Goal: Task Accomplishment & Management: Manage account settings

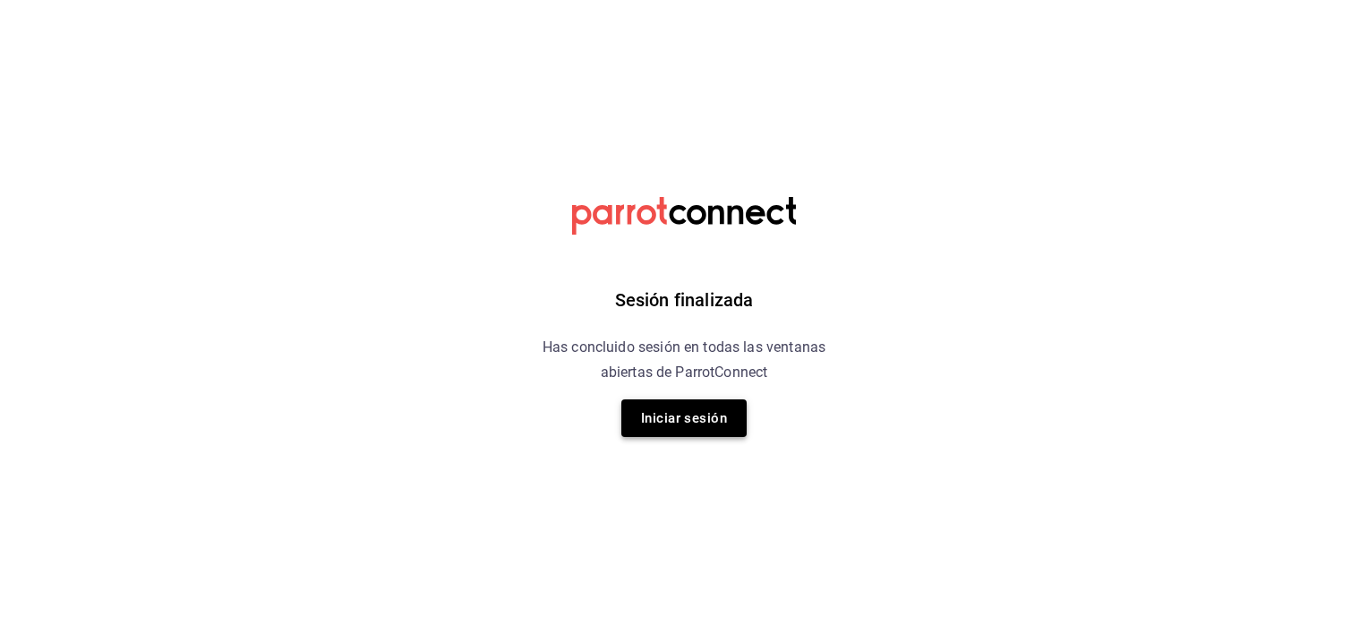
click at [696, 423] on button "Iniciar sesión" at bounding box center [683, 418] width 125 height 38
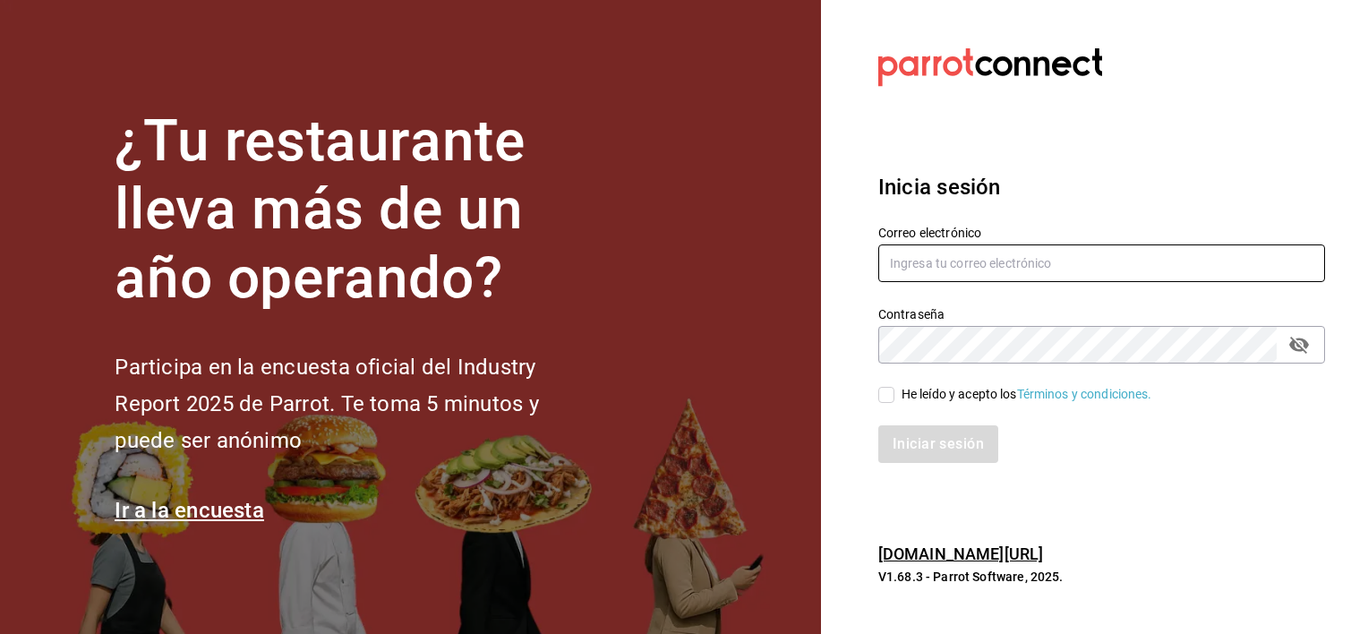
click at [966, 269] on input "text" at bounding box center [1101, 263] width 447 height 38
type input "[EMAIL_ADDRESS][DOMAIN_NAME]"
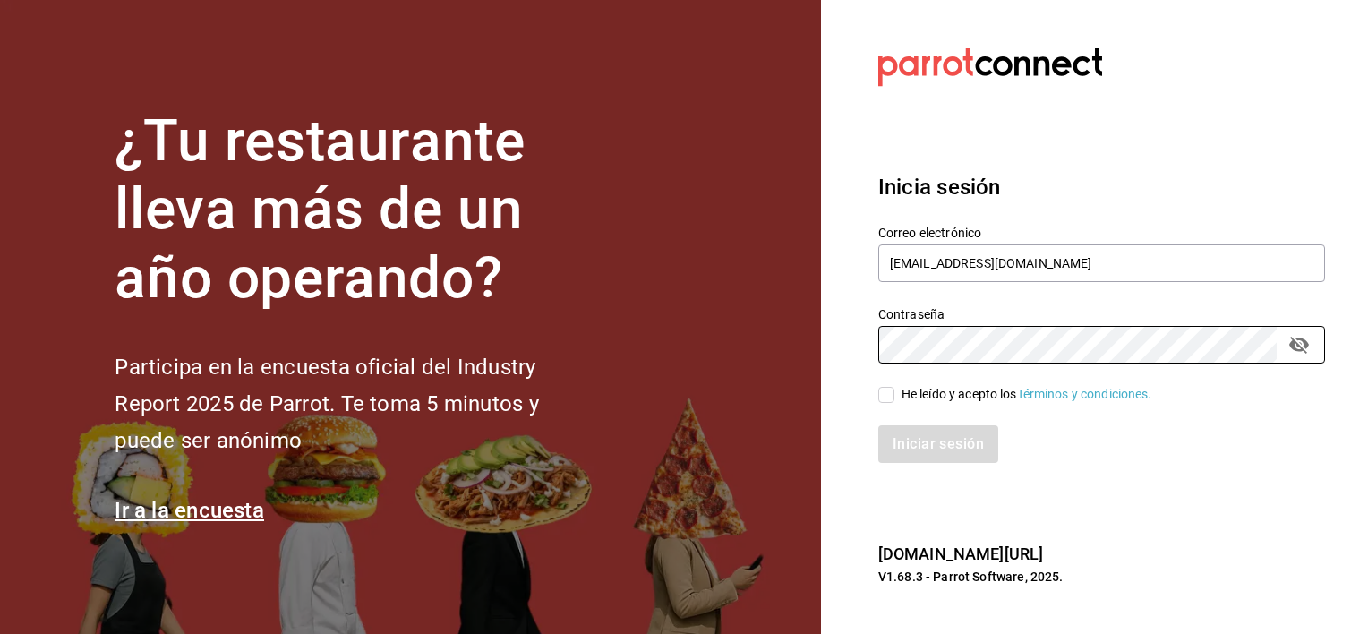
click at [883, 397] on input "He leído y acepto los Términos y condiciones." at bounding box center [886, 395] width 16 height 16
checkbox input "true"
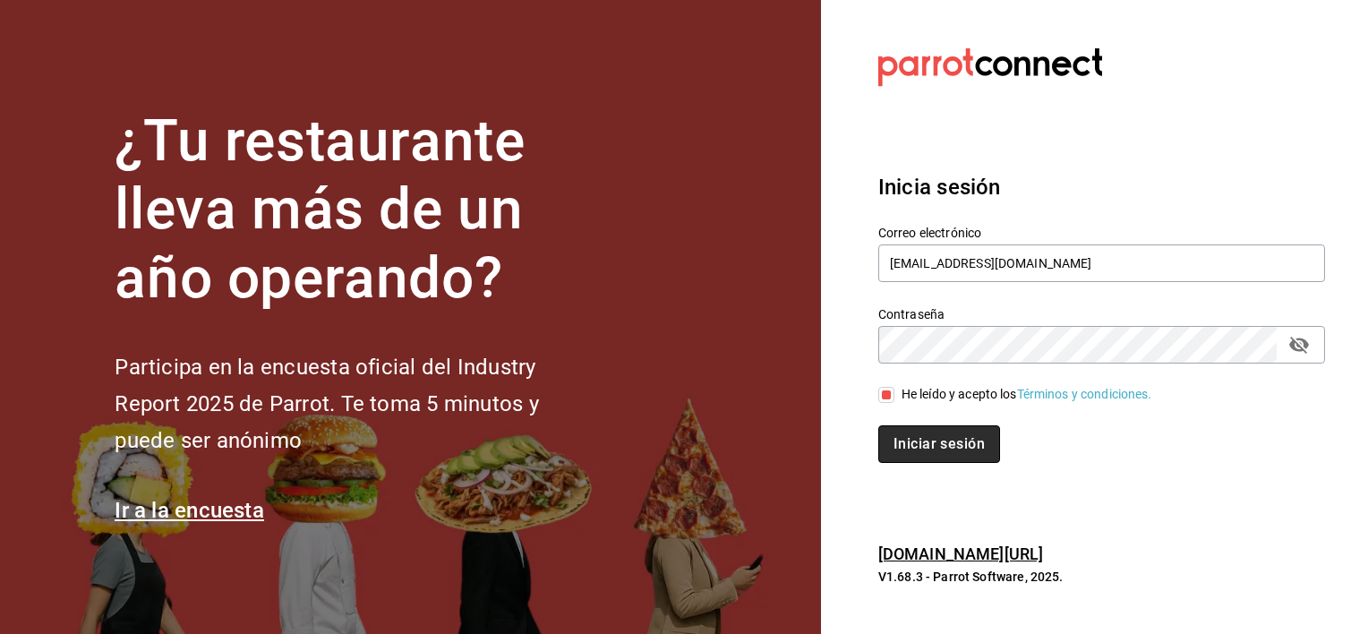
click at [909, 455] on button "Iniciar sesión" at bounding box center [939, 444] width 122 height 38
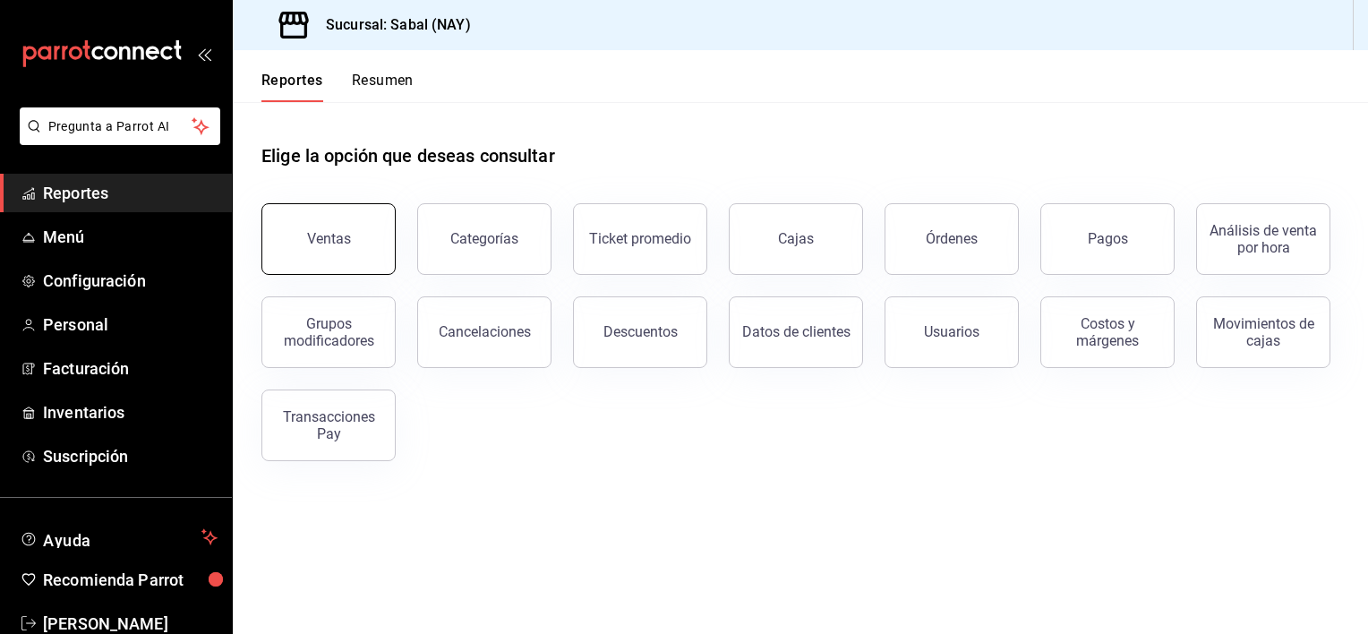
click at [354, 251] on button "Ventas" at bounding box center [328, 239] width 134 height 72
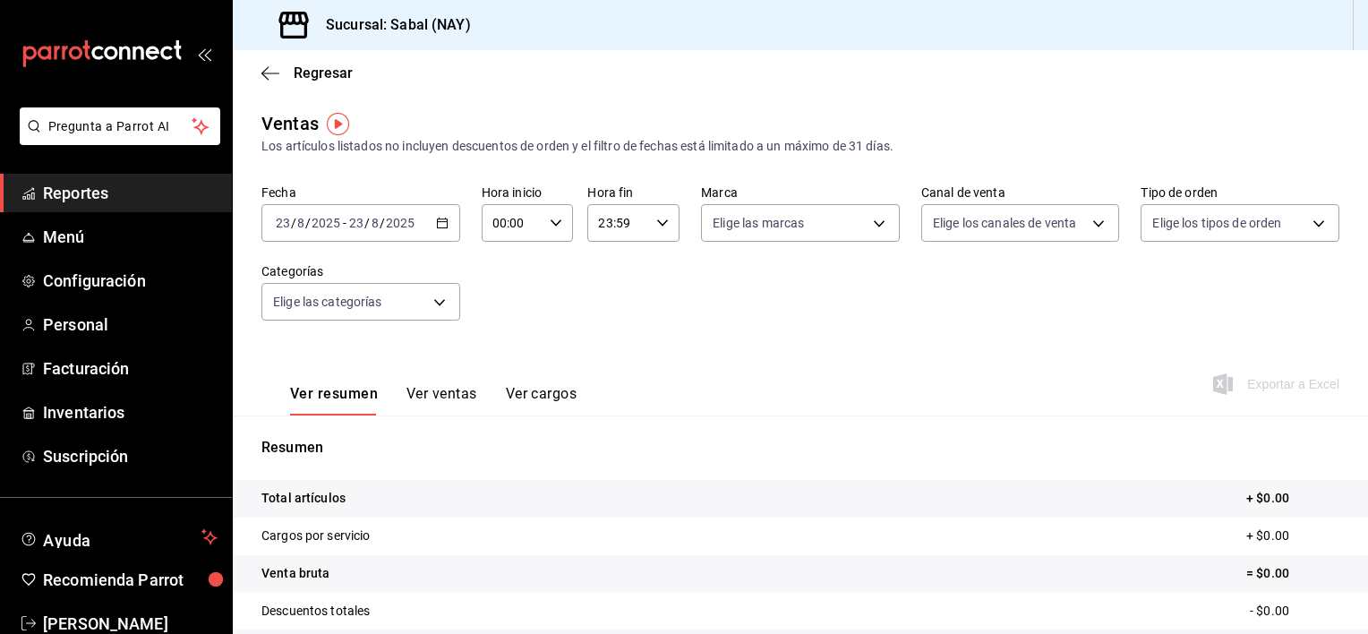
click at [448, 227] on div "[DATE] [DATE] - [DATE] [DATE]" at bounding box center [360, 223] width 199 height 38
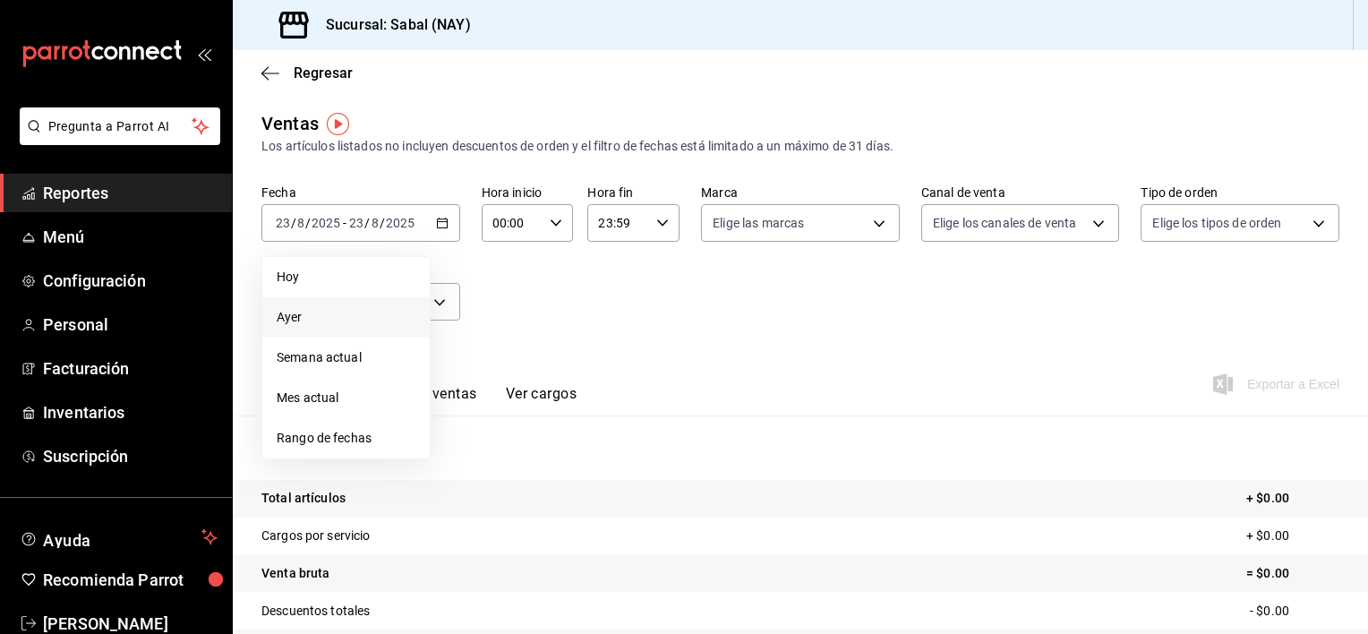
click at [309, 322] on span "Ayer" at bounding box center [346, 317] width 139 height 19
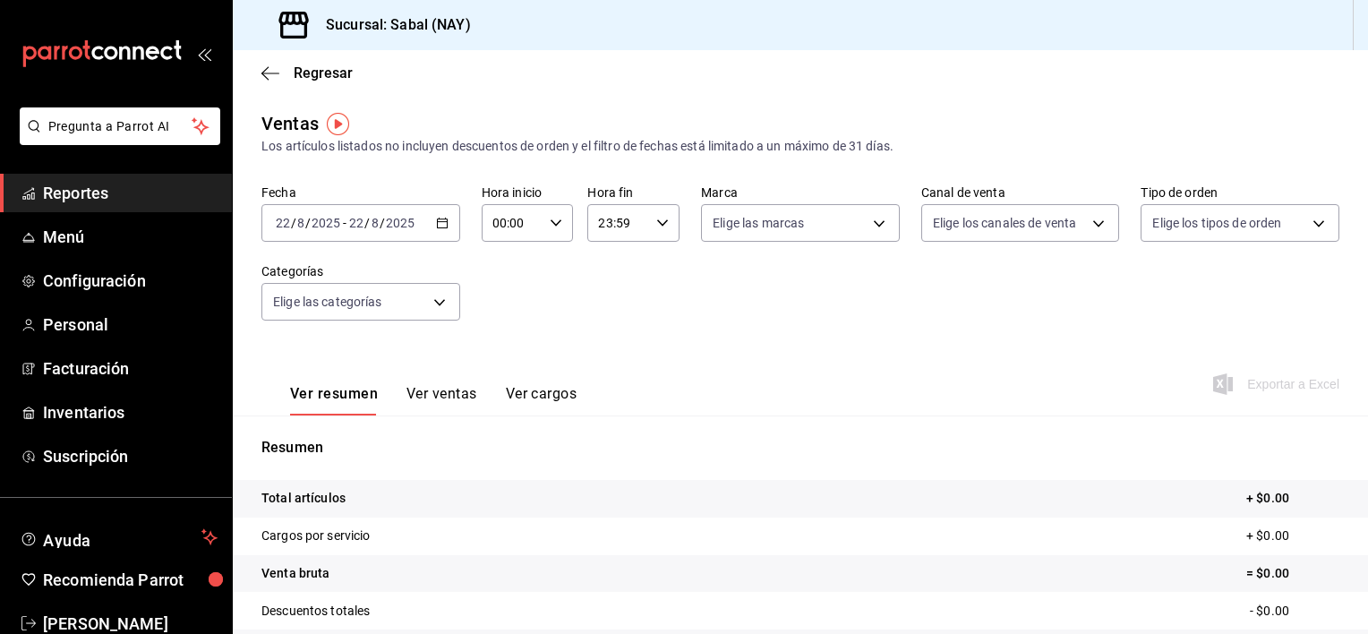
click at [438, 221] on icon "button" at bounding box center [442, 223] width 13 height 13
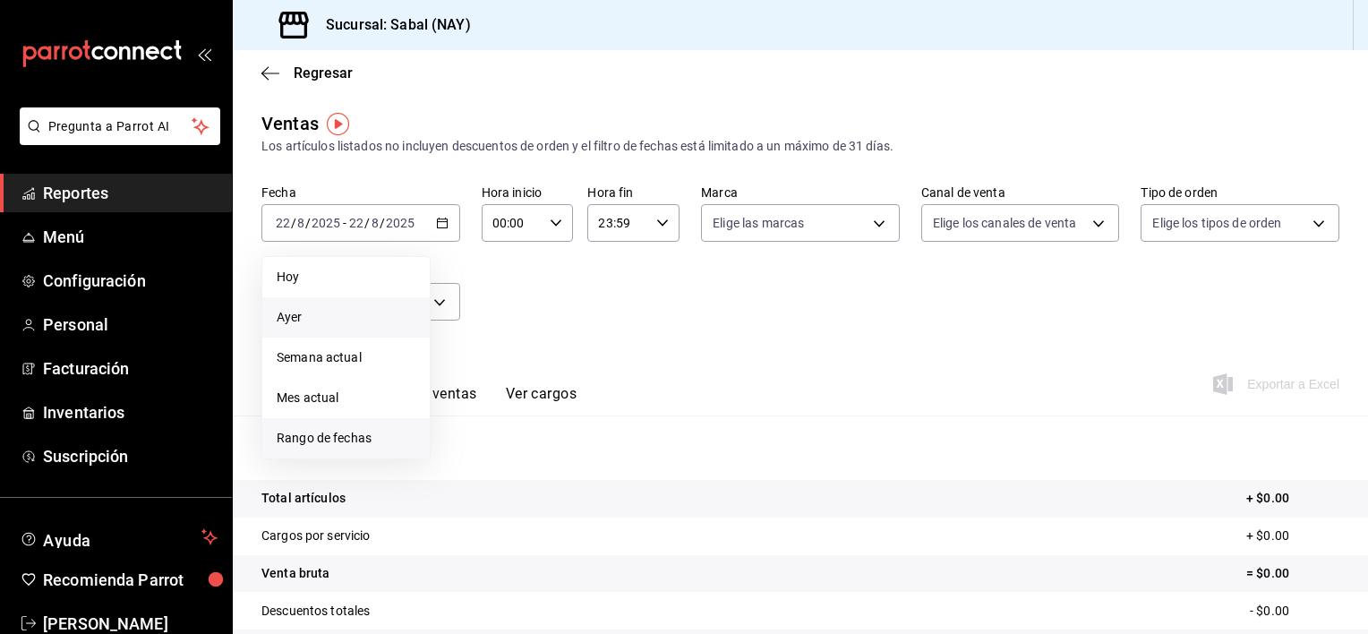
click at [351, 437] on span "Rango de fechas" at bounding box center [346, 438] width 139 height 19
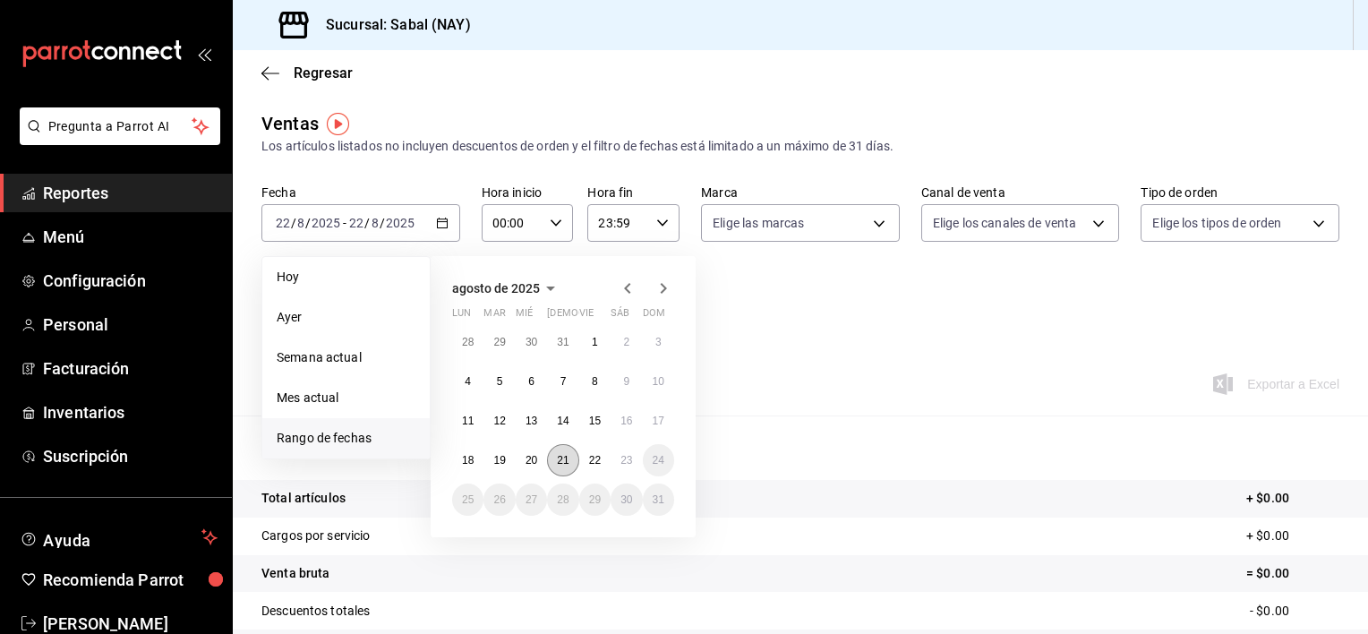
click at [551, 465] on button "21" at bounding box center [562, 460] width 31 height 32
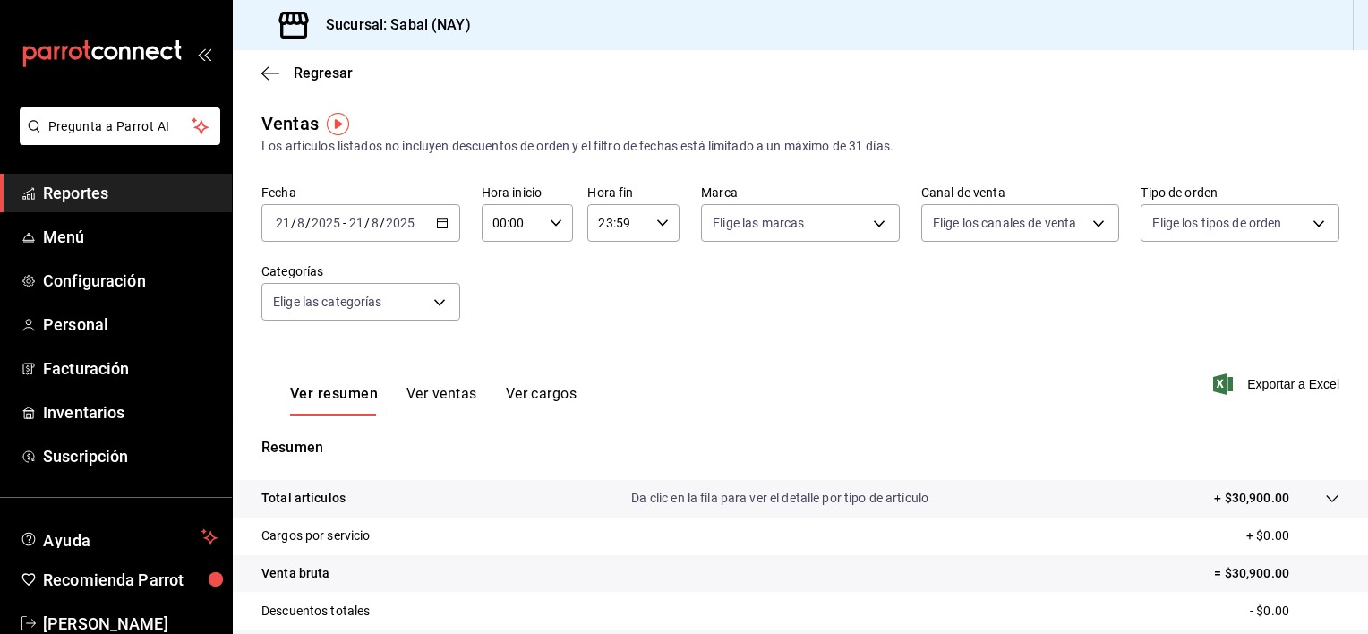
click at [426, 391] on button "Ver ventas" at bounding box center [441, 400] width 71 height 30
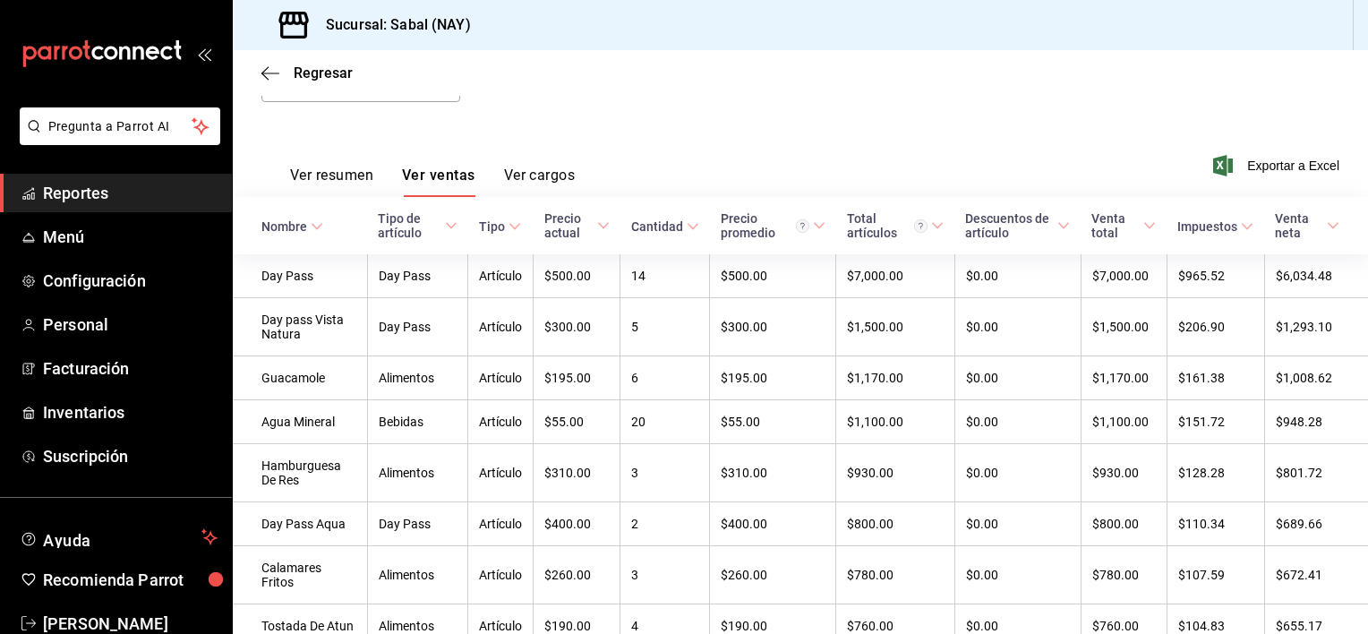
scroll to position [205, 0]
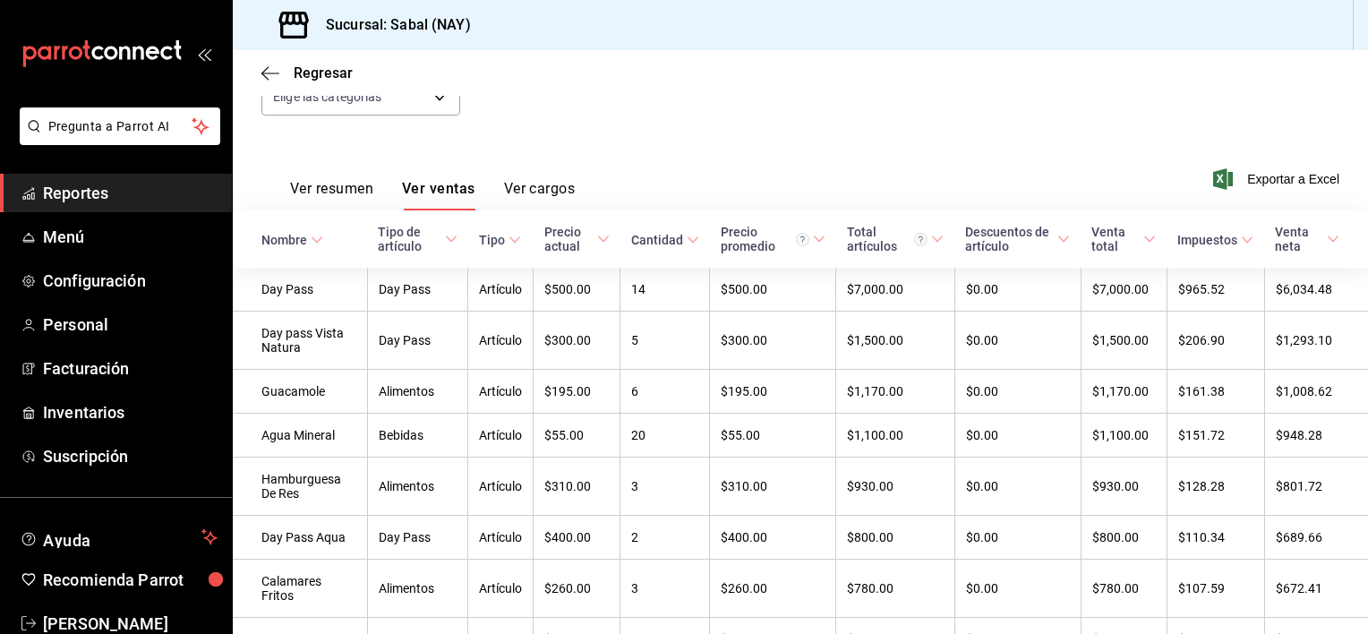
click at [322, 187] on button "Ver resumen" at bounding box center [331, 195] width 83 height 30
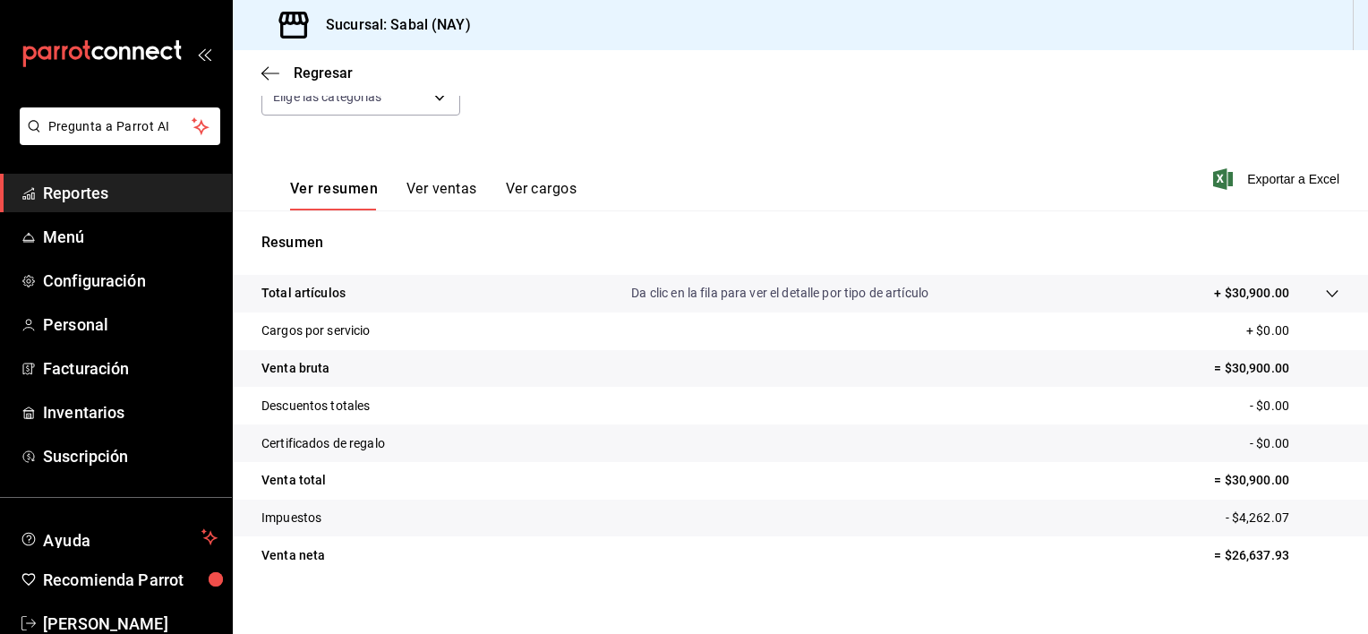
click at [815, 296] on p "Da clic en la fila para ver el detalle por tipo de artículo" at bounding box center [779, 293] width 297 height 19
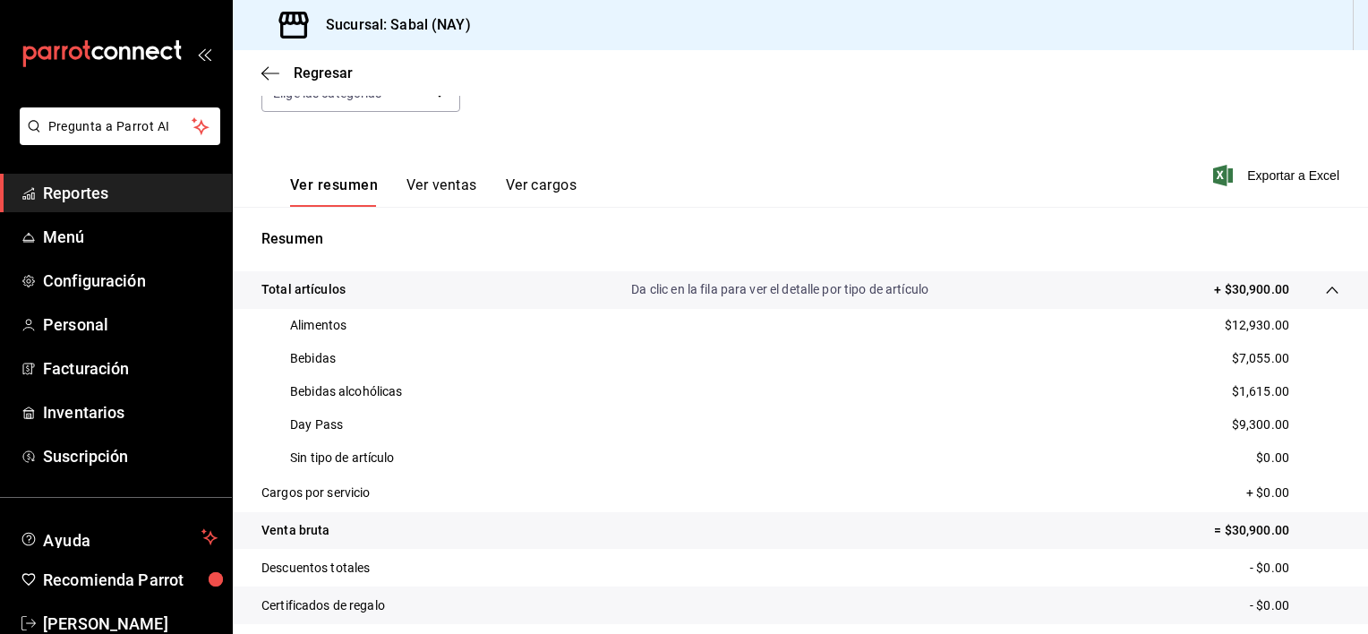
scroll to position [210, 0]
click at [267, 77] on icon "button" at bounding box center [270, 73] width 18 height 16
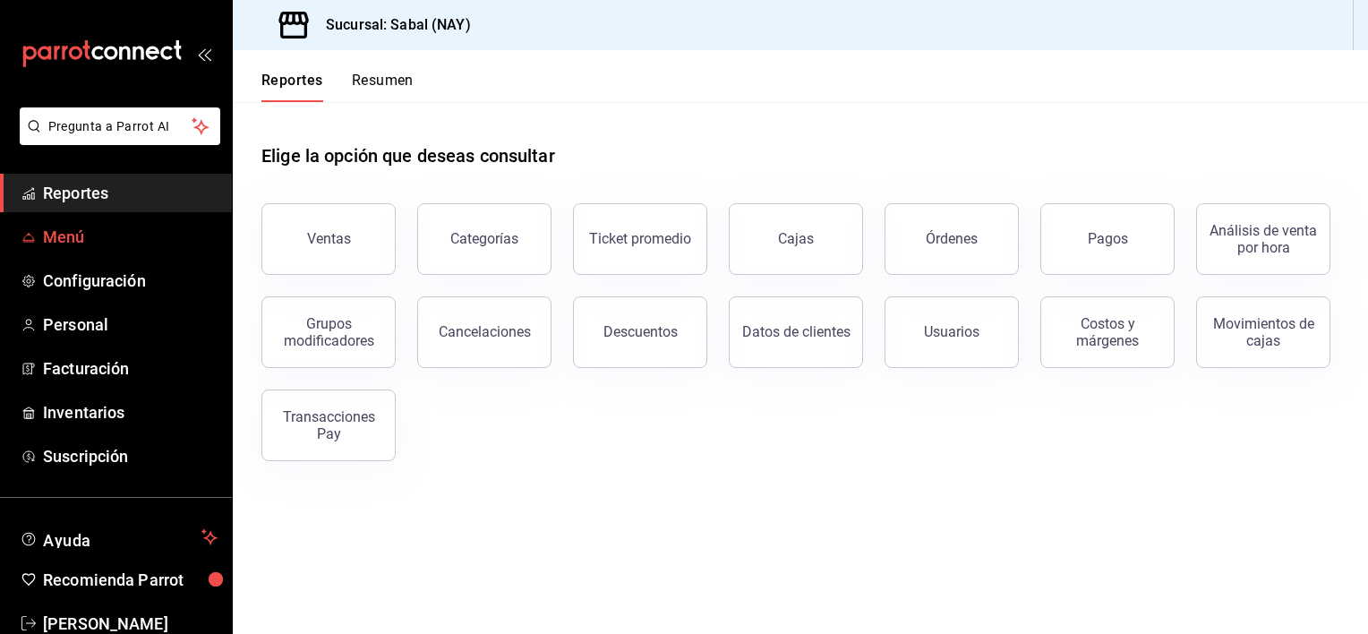
click at [76, 240] on span "Menú" at bounding box center [130, 237] width 175 height 24
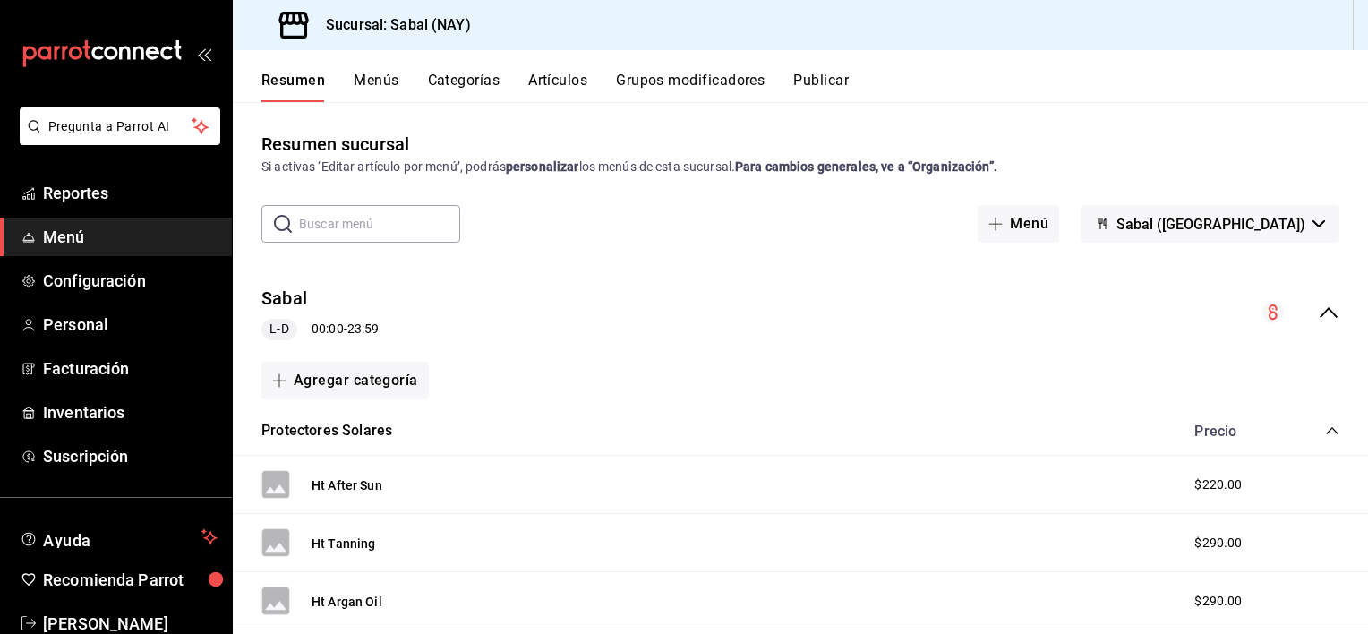
click at [568, 81] on button "Artículos" at bounding box center [557, 87] width 59 height 30
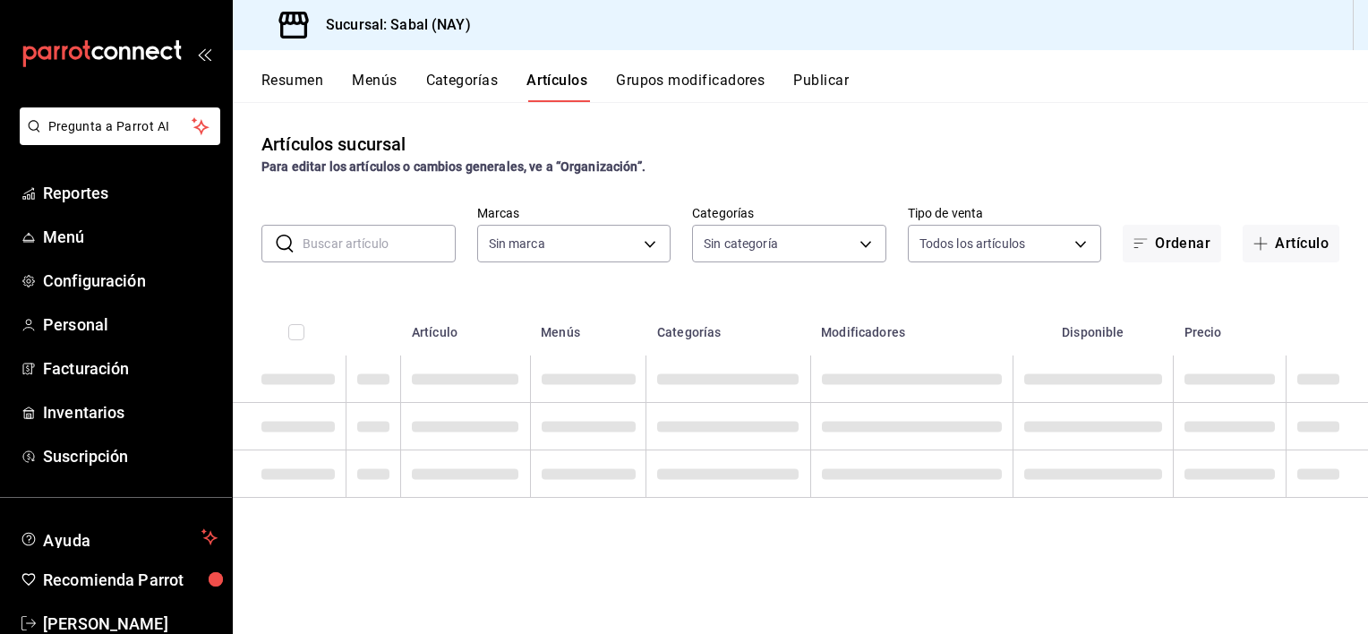
click at [380, 237] on input "text" at bounding box center [379, 244] width 153 height 36
type input "7bb9fc4a-963e-4e00-9402-9ac56289446f"
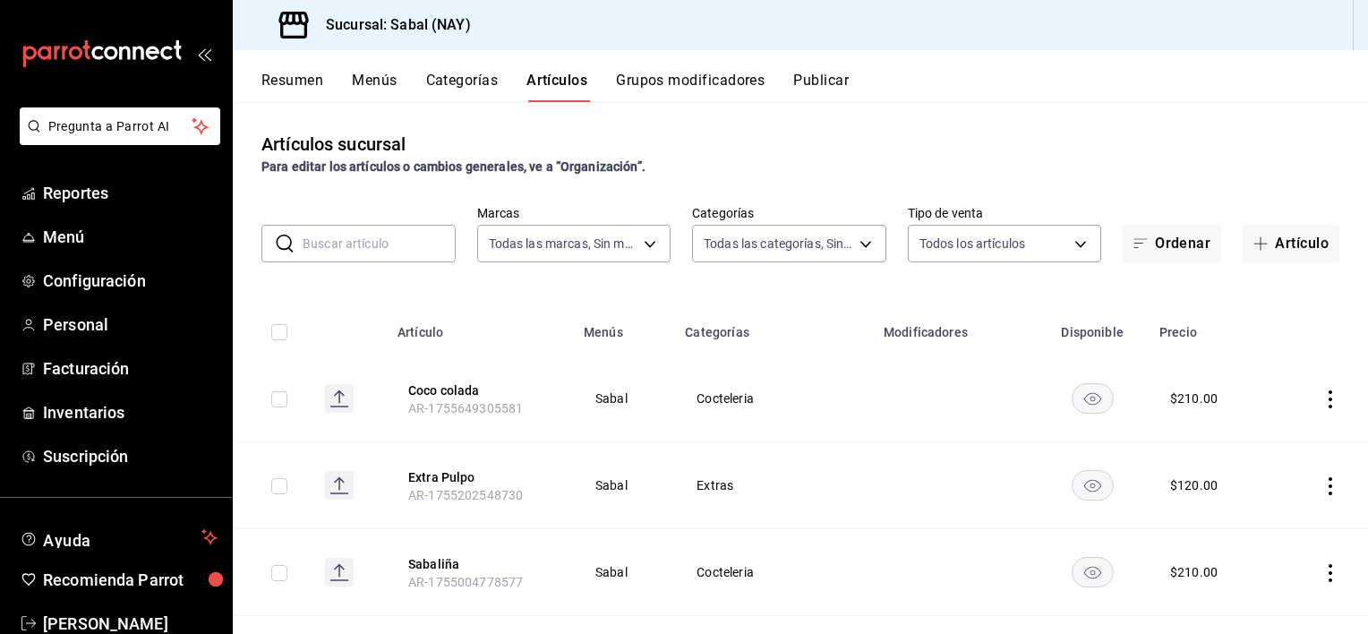
type input "bed2594b-a15d-4bd4-87ff-97f97ee034ef,89ba1751-3de3-413f-a6d3-d357b79ae5de,3a12d…"
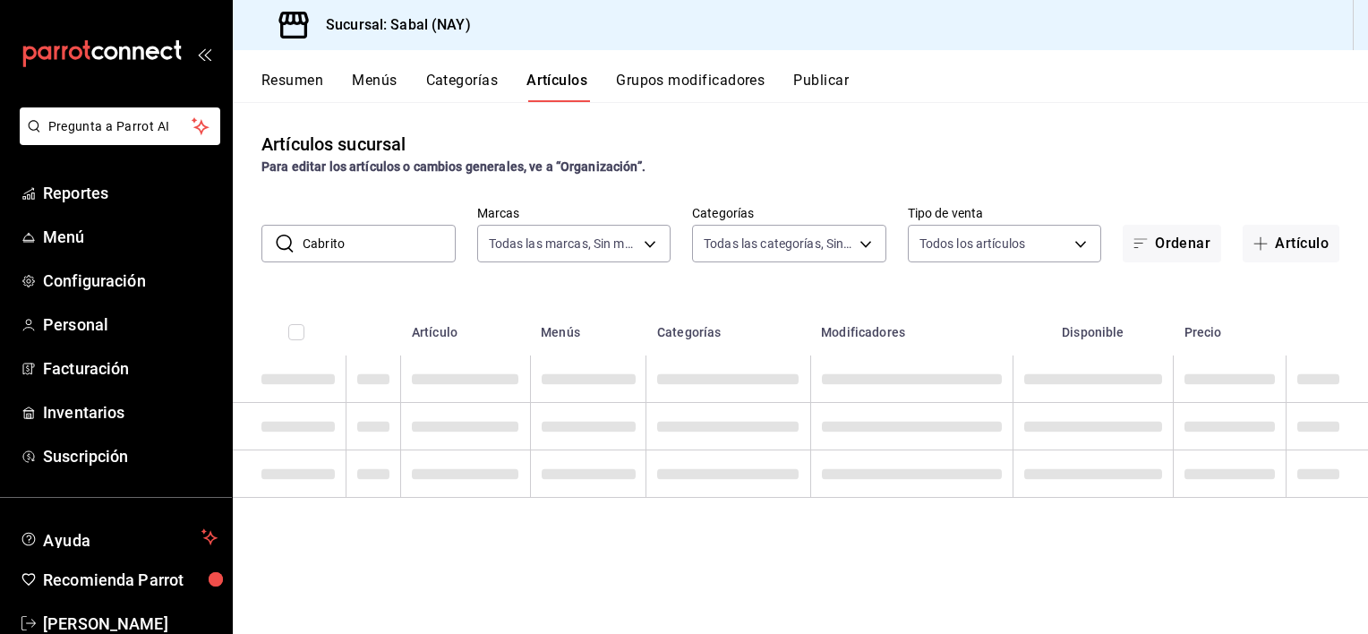
type input "Cabrito"
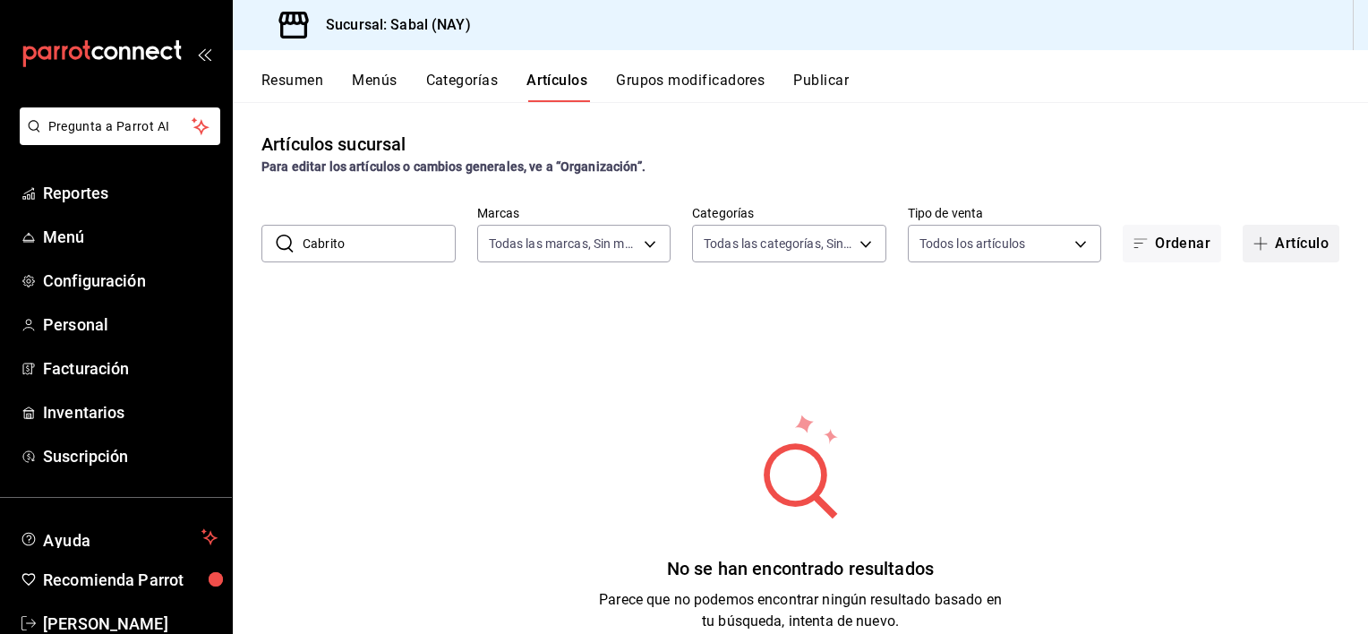
click at [1270, 243] on button "Artículo" at bounding box center [1290, 244] width 97 height 38
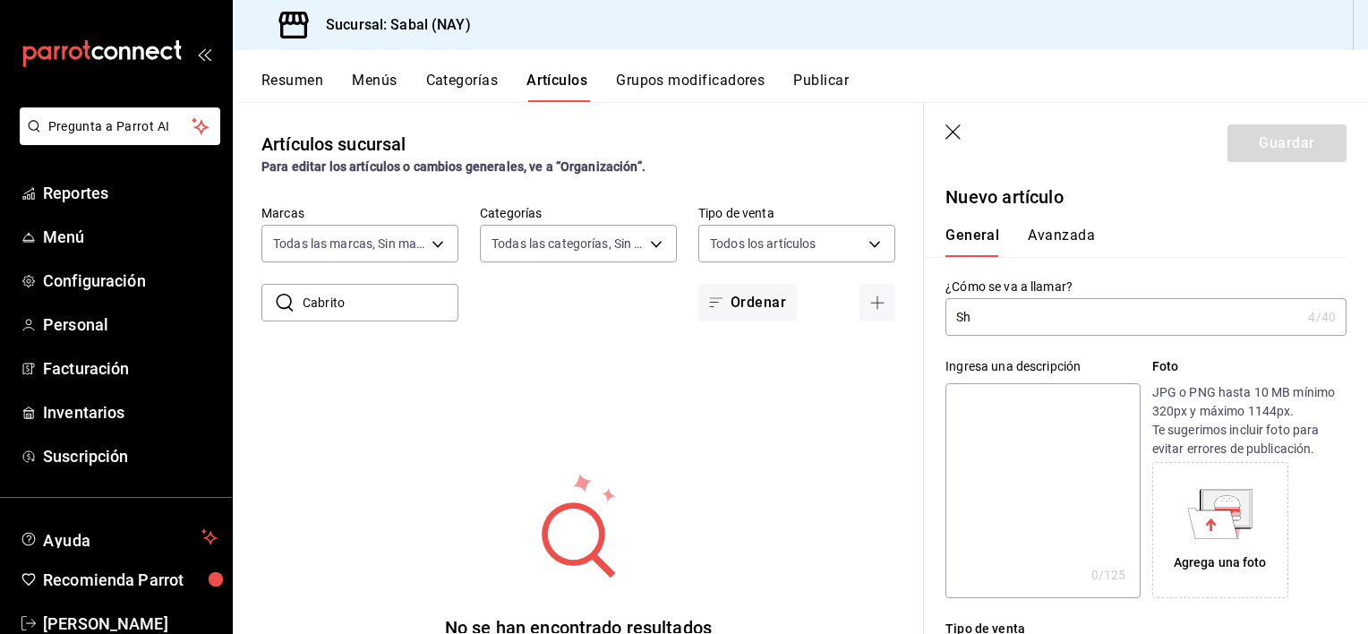
type input "S"
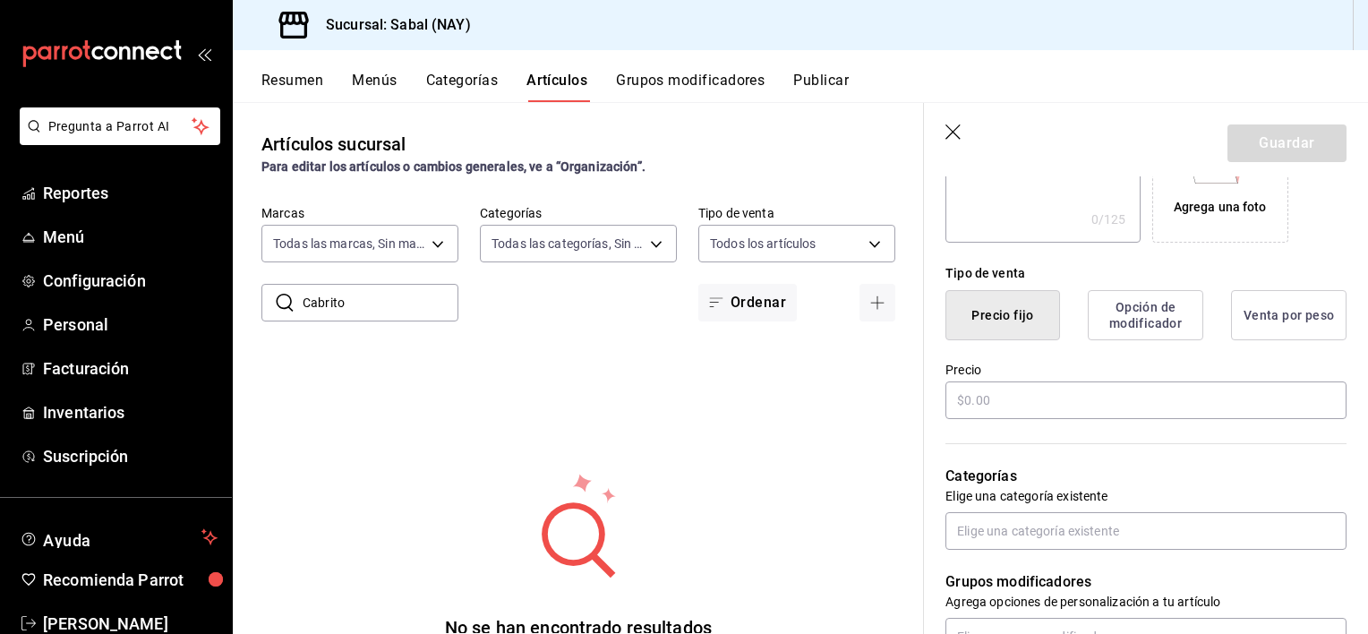
scroll to position [363, 0]
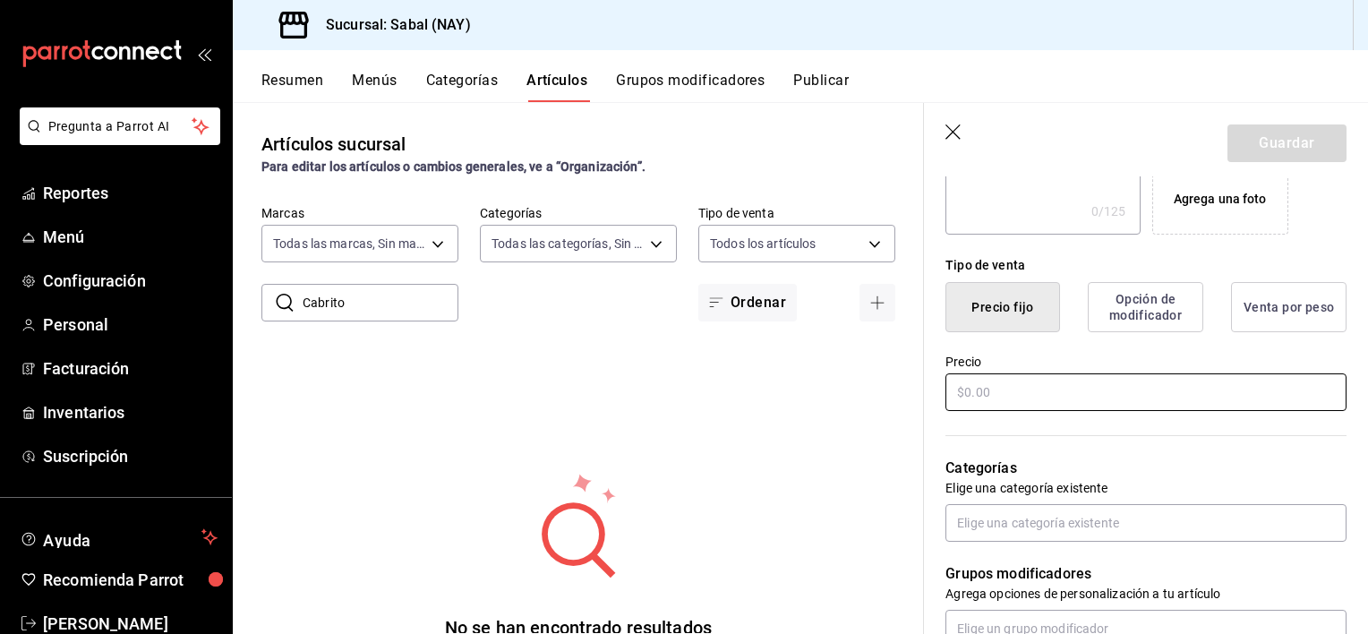
type input "Cabrito shot"
click at [1017, 397] on input "text" at bounding box center [1145, 392] width 401 height 38
type input "$120.00"
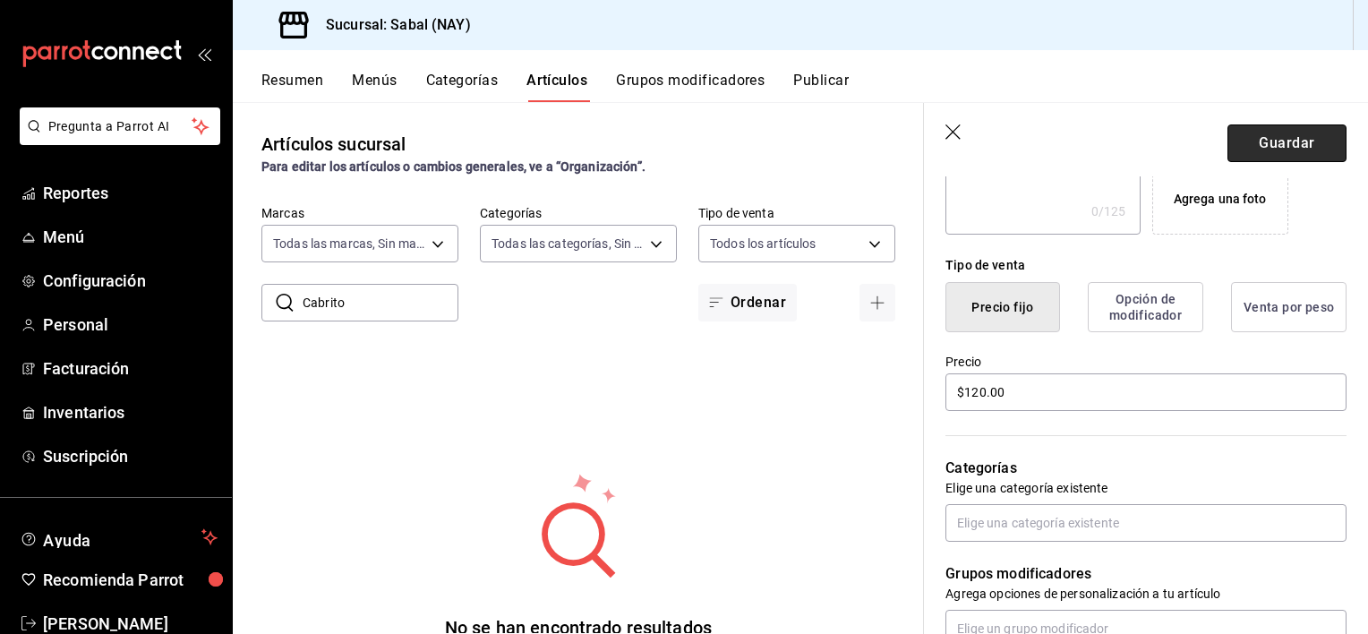
click at [1259, 136] on button "Guardar" at bounding box center [1286, 143] width 119 height 38
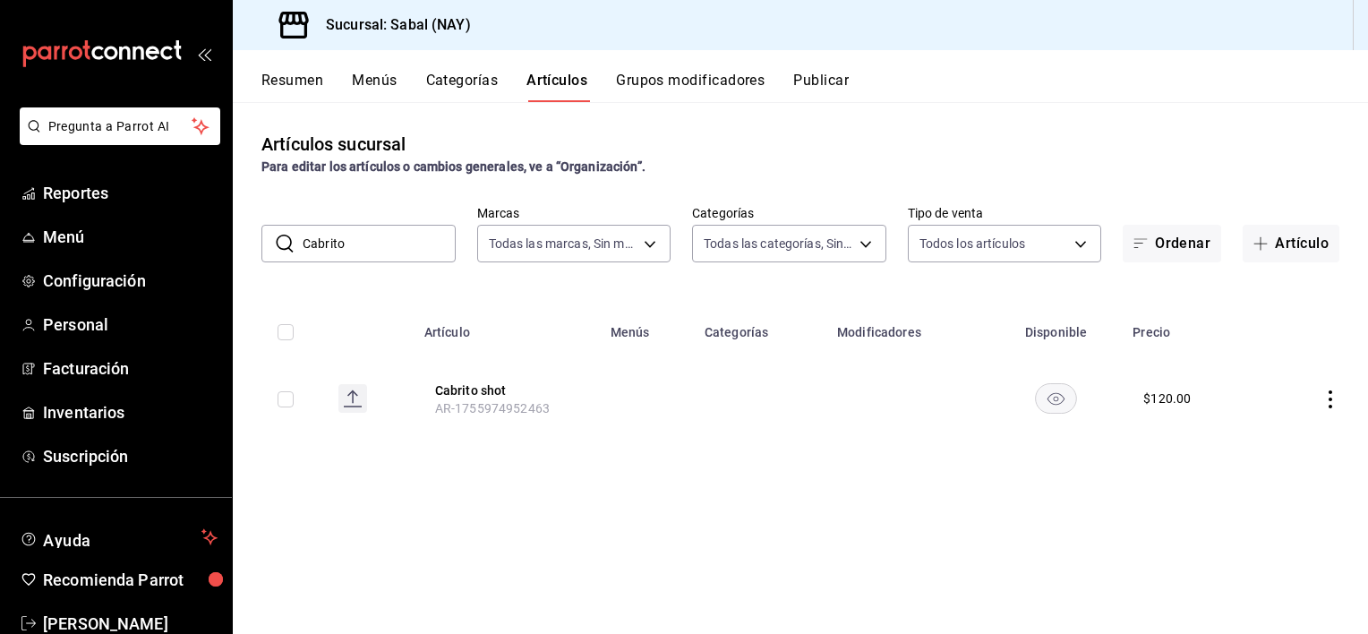
click at [1332, 402] on icon "actions" at bounding box center [1330, 399] width 18 height 18
click at [1263, 441] on span "Editar" at bounding box center [1276, 440] width 47 height 19
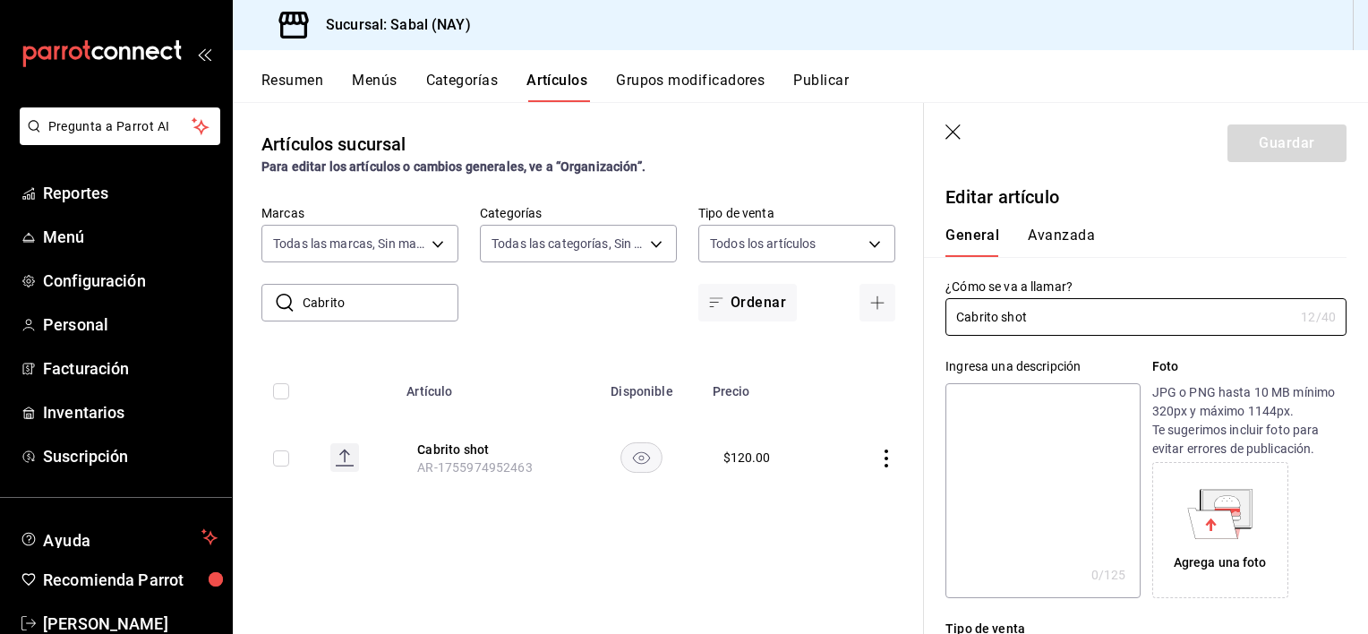
type input "$120.00"
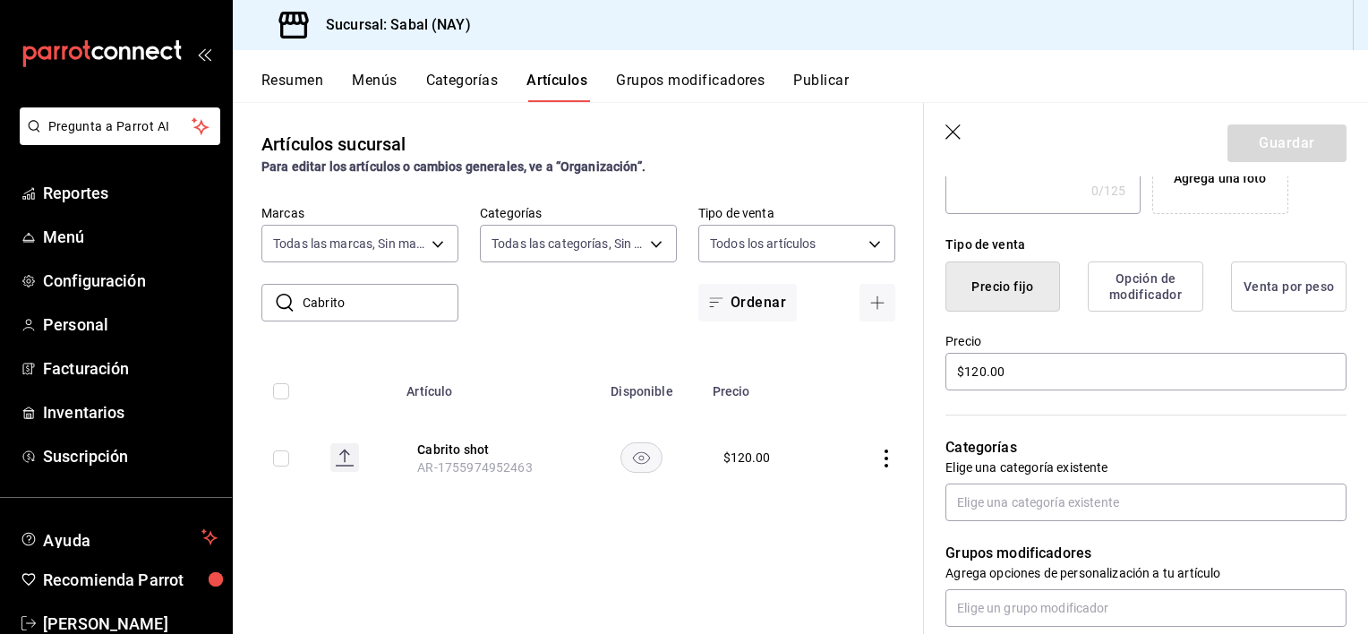
scroll to position [480, 0]
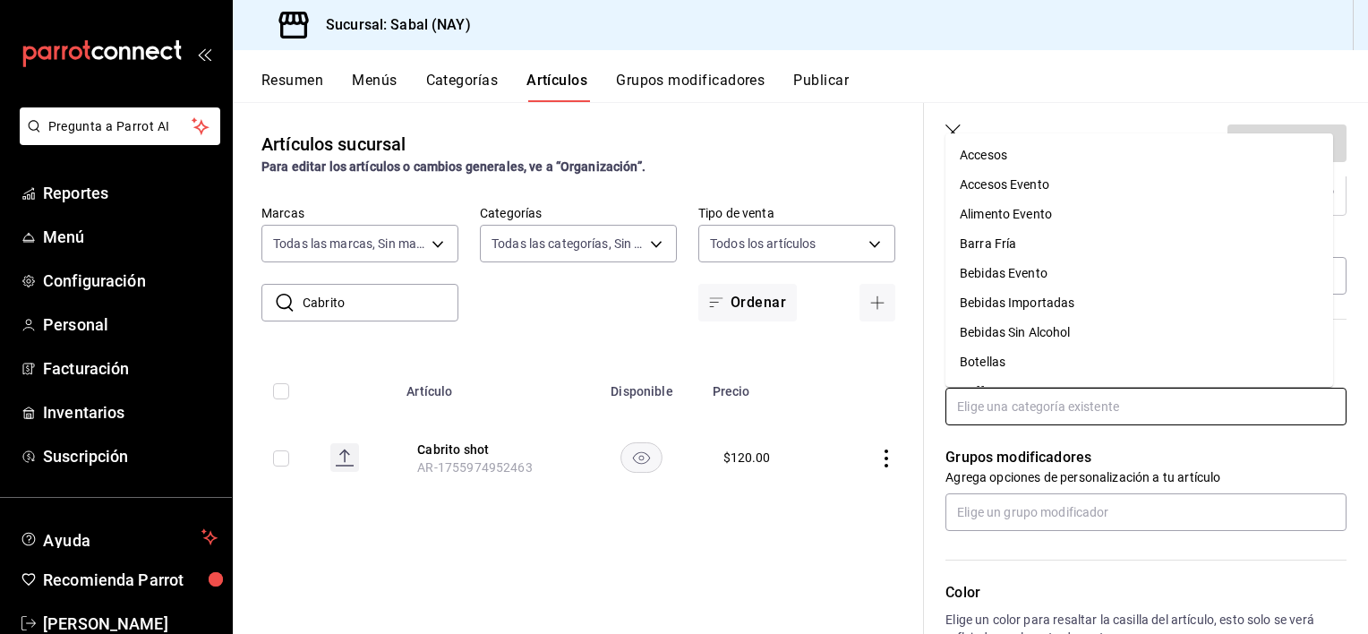
click at [1037, 405] on input "text" at bounding box center [1145, 407] width 401 height 38
type input "te"
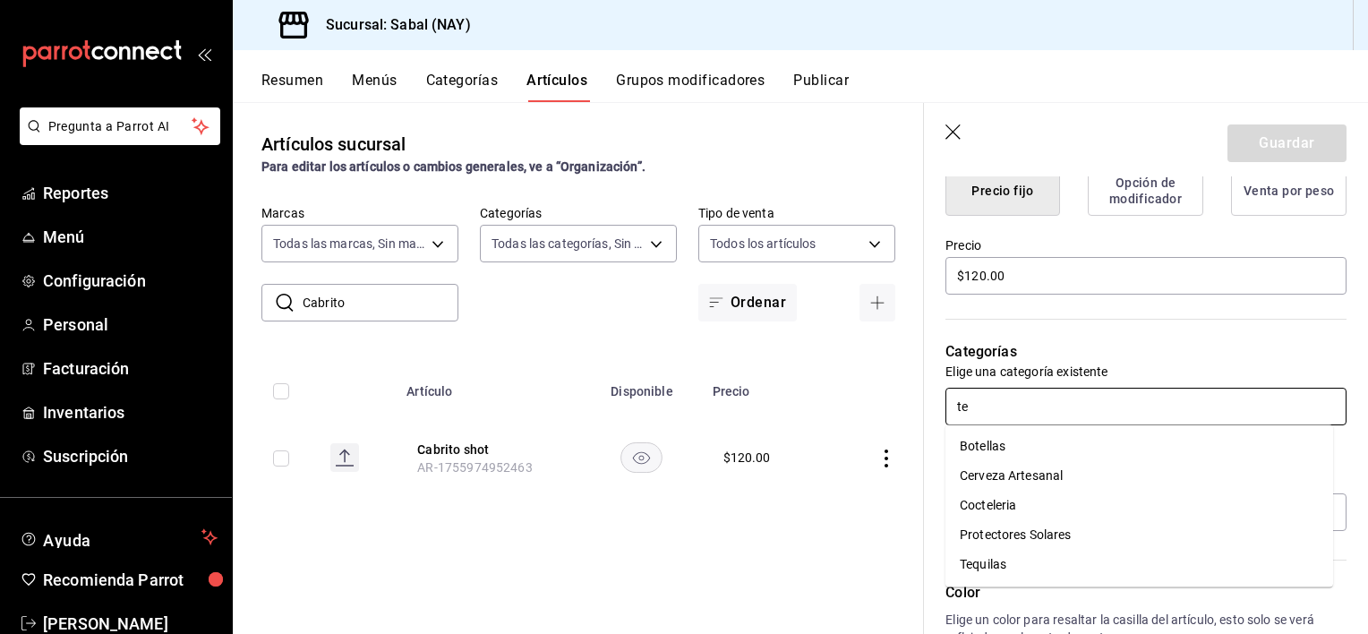
click at [972, 561] on li "Tequilas" at bounding box center [1139, 565] width 388 height 30
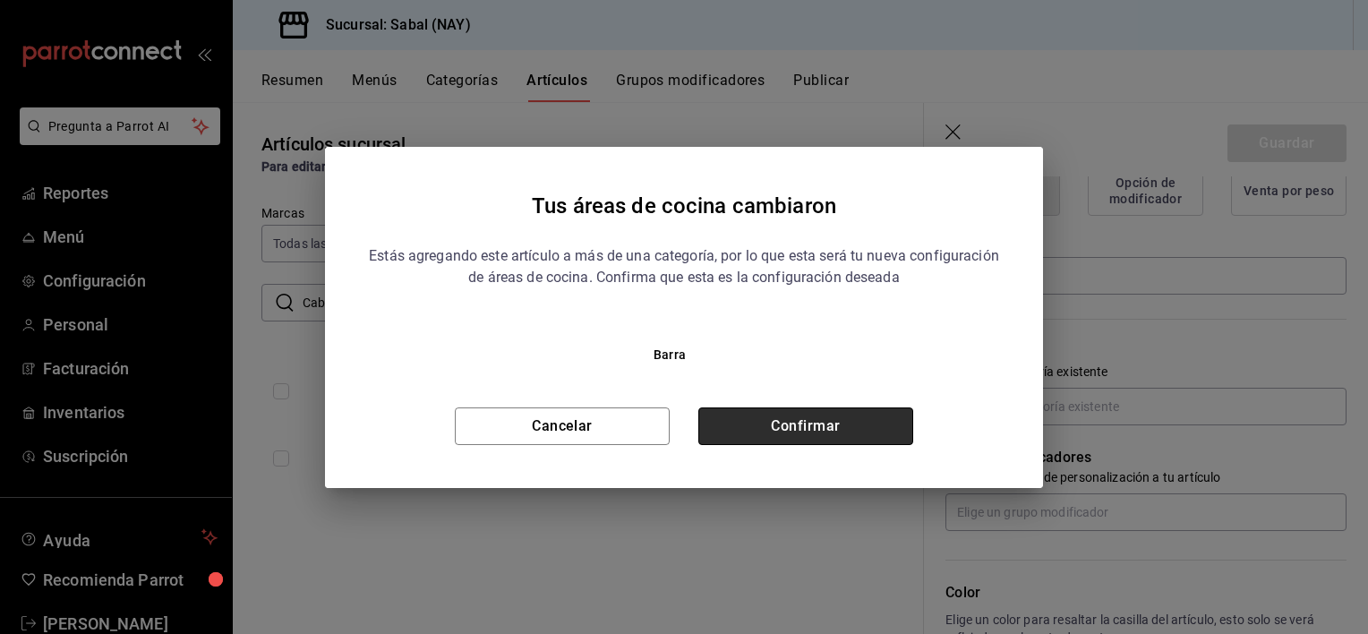
click at [835, 435] on button "Confirmar" at bounding box center [805, 426] width 215 height 38
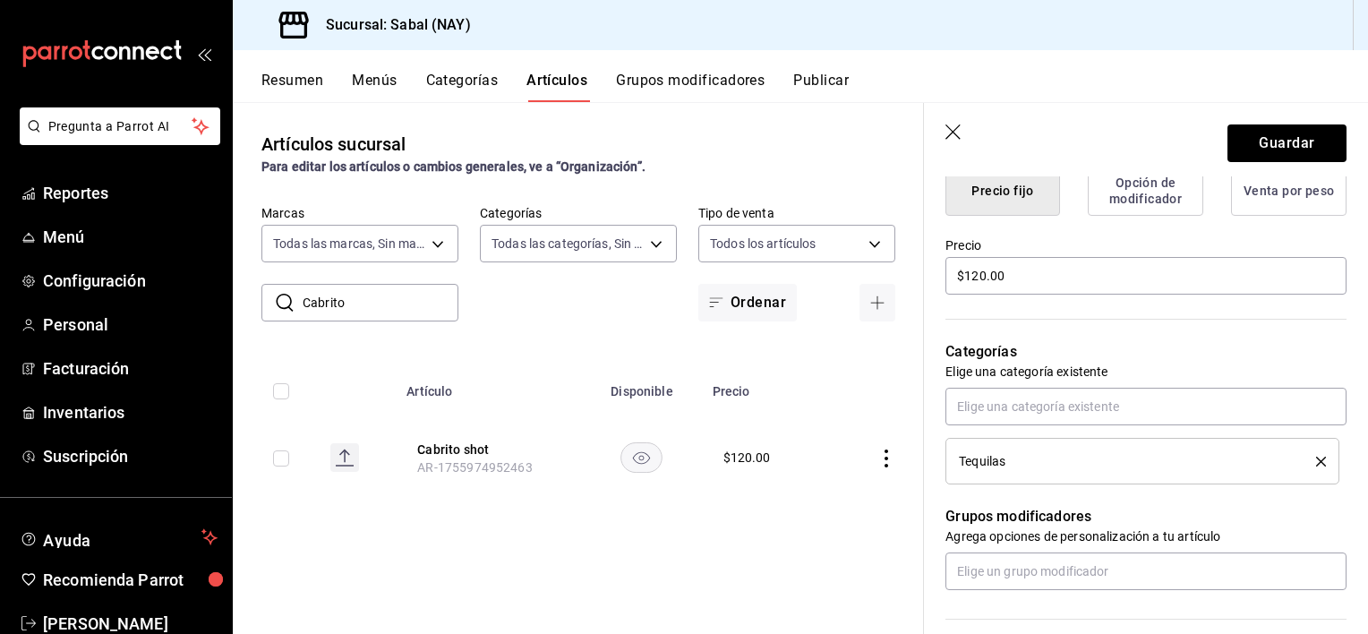
click at [802, 525] on div "Artículos sucursal Para editar los artículos o cambios generales, ve a “Organiz…" at bounding box center [578, 367] width 691 height 531
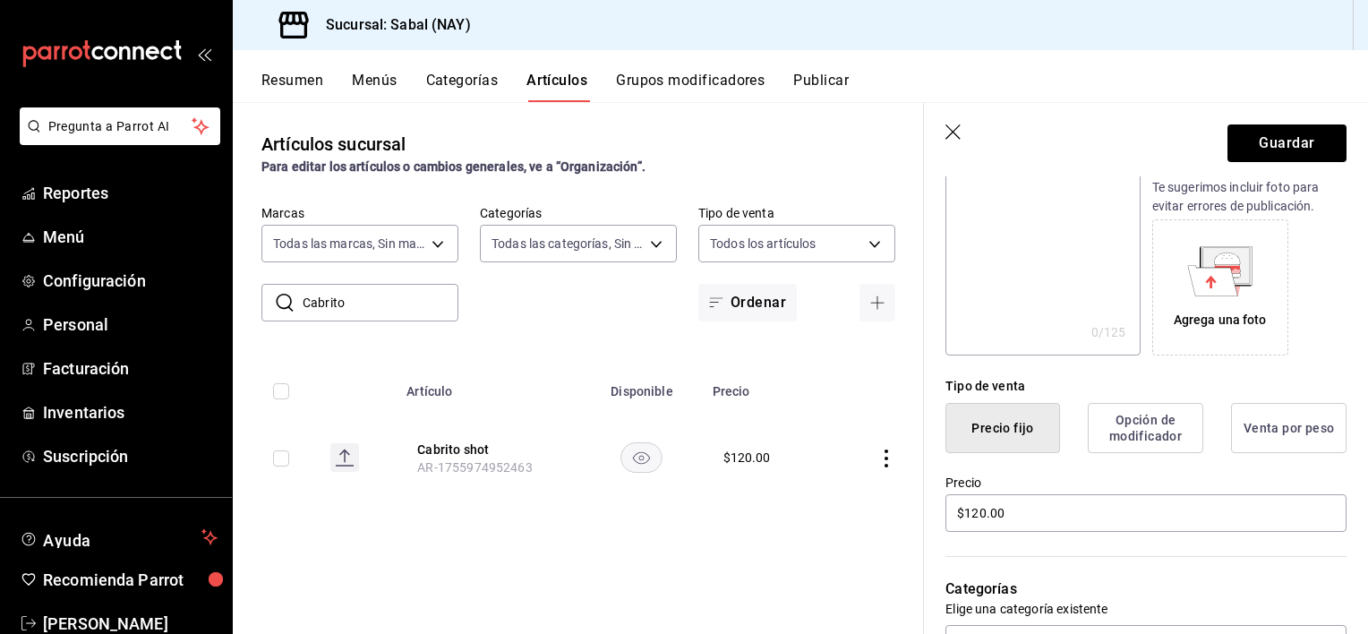
scroll to position [137, 0]
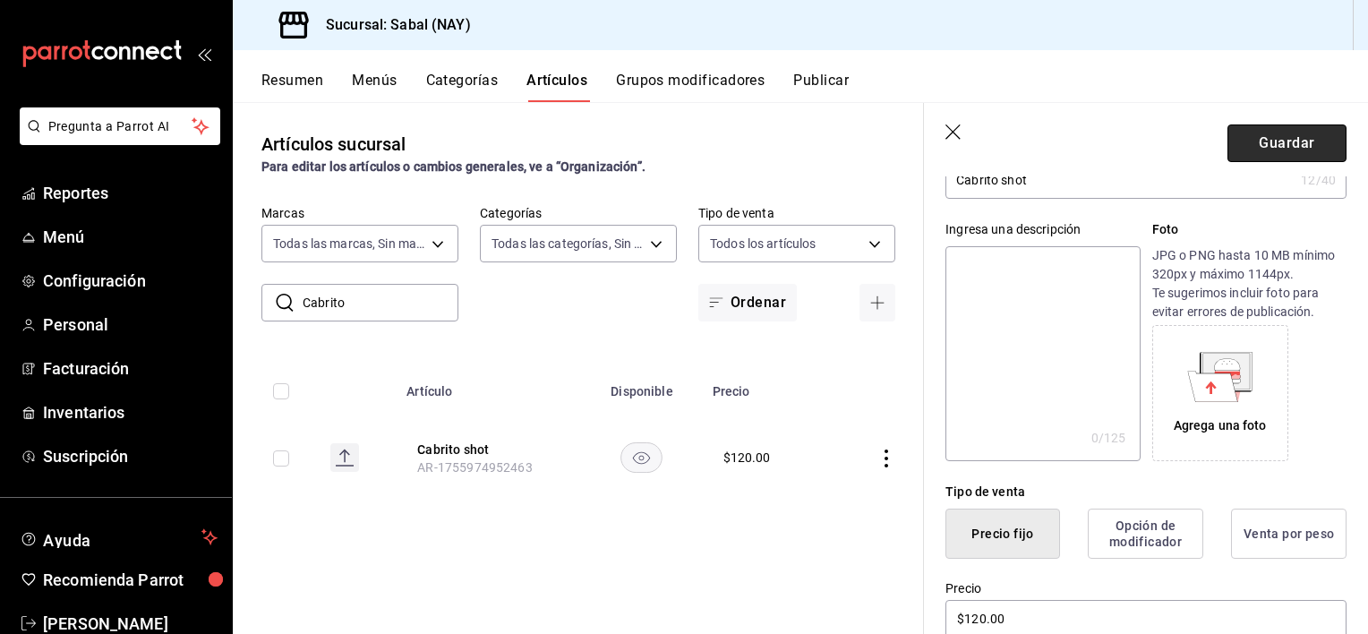
click at [1276, 136] on button "Guardar" at bounding box center [1286, 143] width 119 height 38
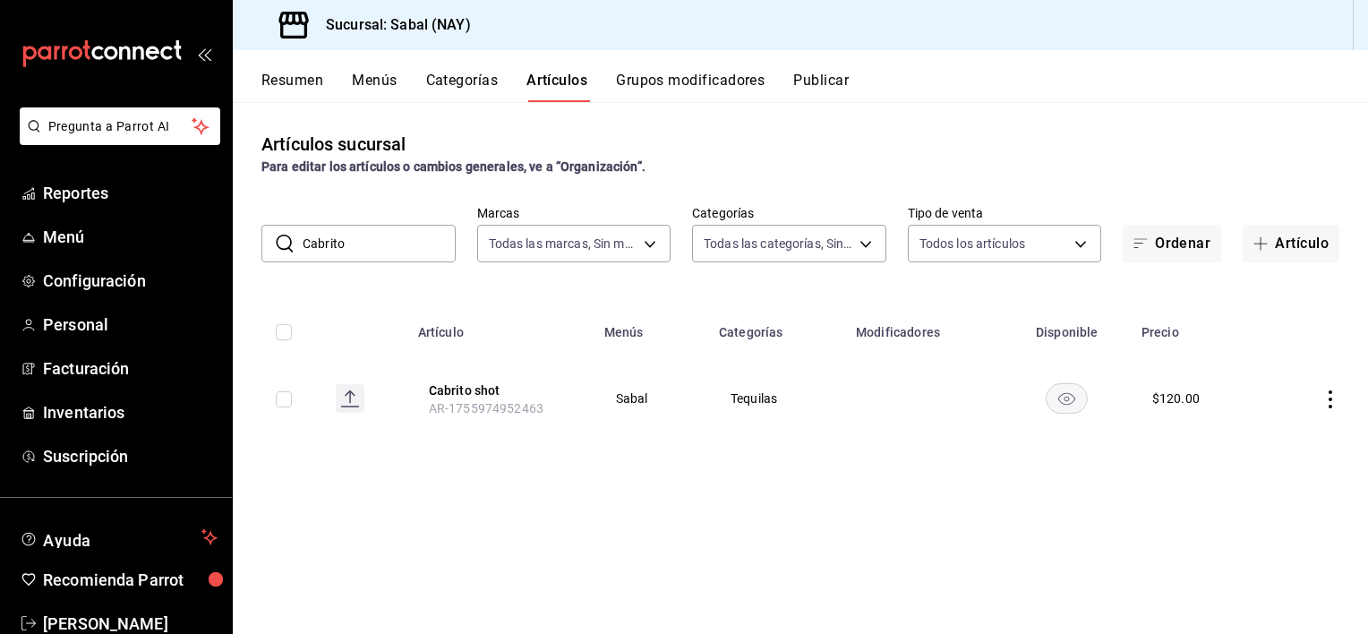
click at [284, 401] on input "checkbox" at bounding box center [284, 399] width 16 height 16
checkbox input "true"
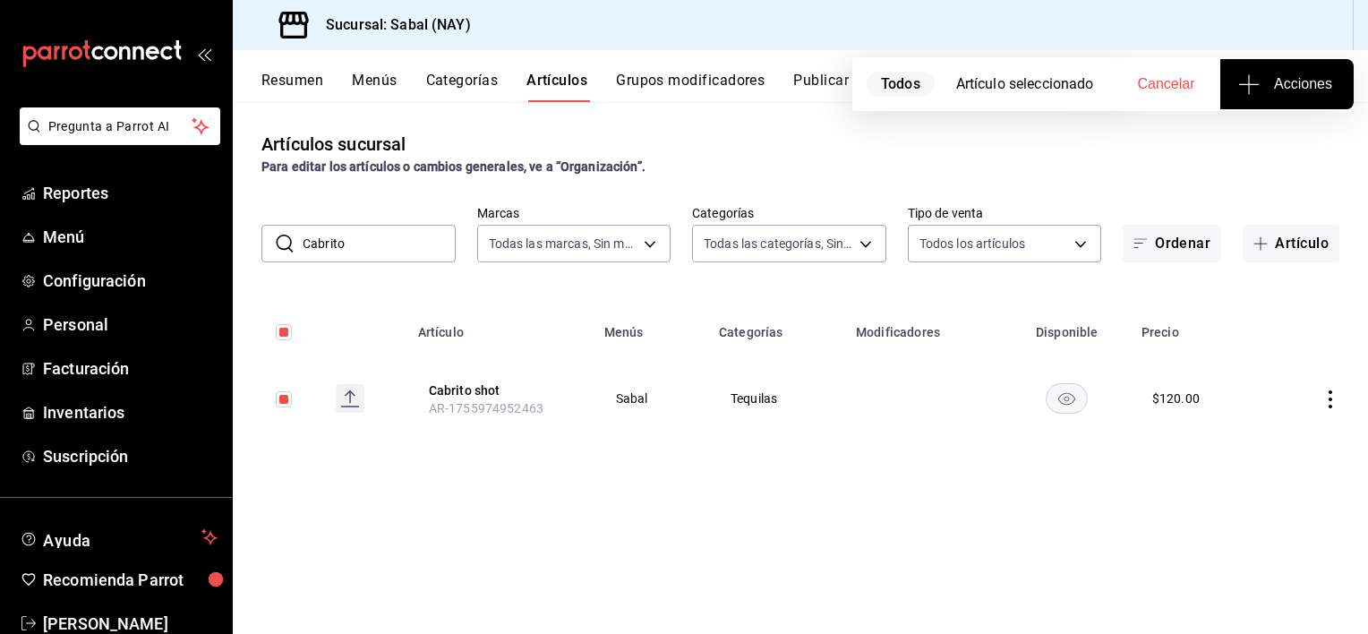
click at [1281, 79] on span "Acciones" at bounding box center [1287, 83] width 90 height 21
click at [1264, 139] on span "Agregar tipo" at bounding box center [1287, 140] width 106 height 19
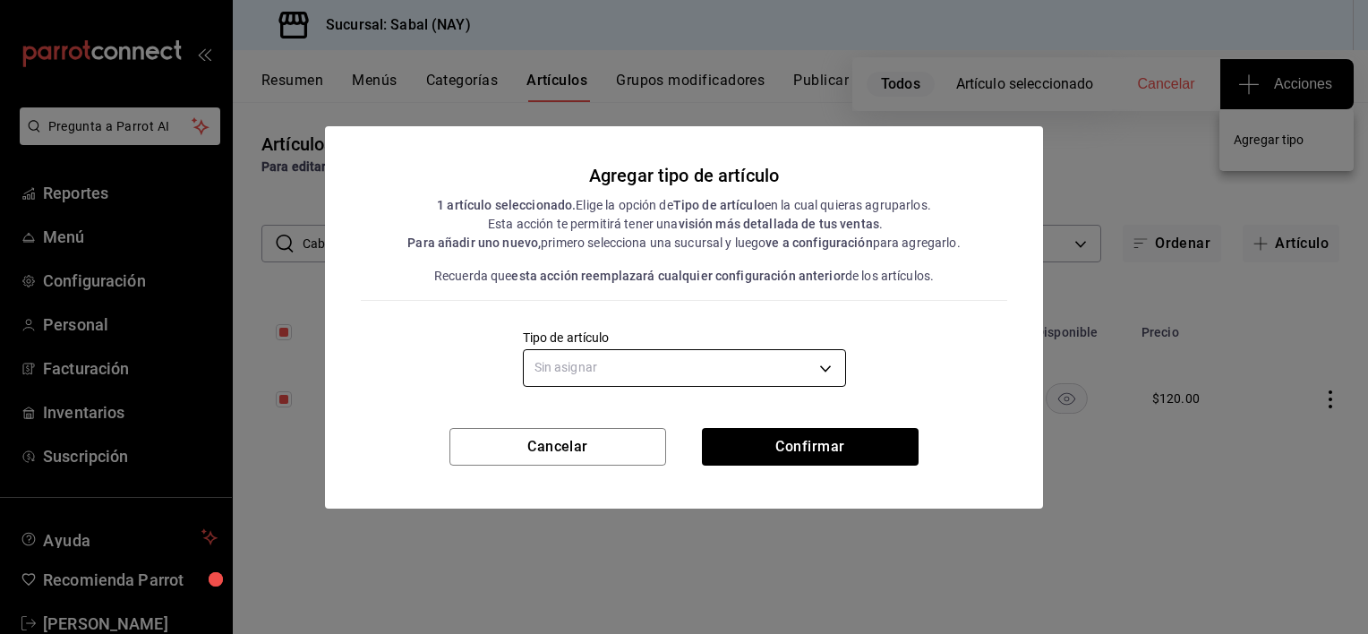
click at [838, 364] on body "Pregunta a Parrot AI Reportes Menú Configuración Personal Facturación Inventari…" at bounding box center [684, 317] width 1368 height 634
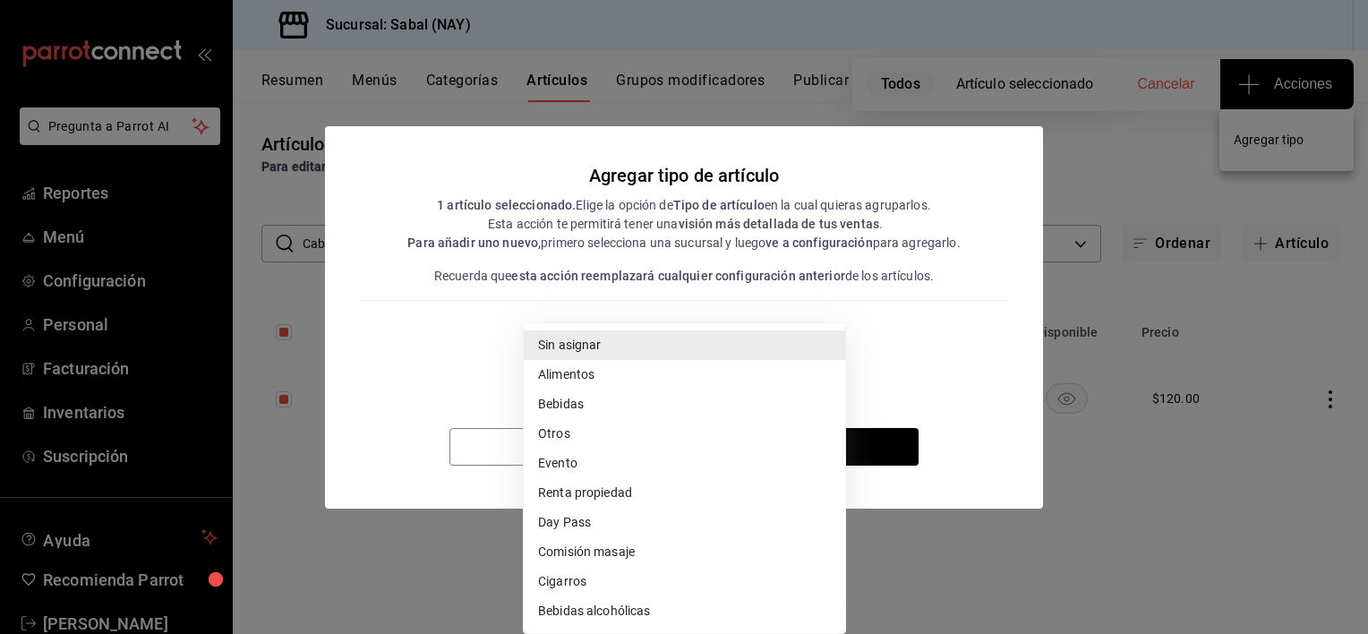
click at [627, 610] on li "Bebidas alcohólicas" at bounding box center [684, 611] width 321 height 30
type input "6d2d0de4-5ba4-4b84-9115-2f597d1f9383"
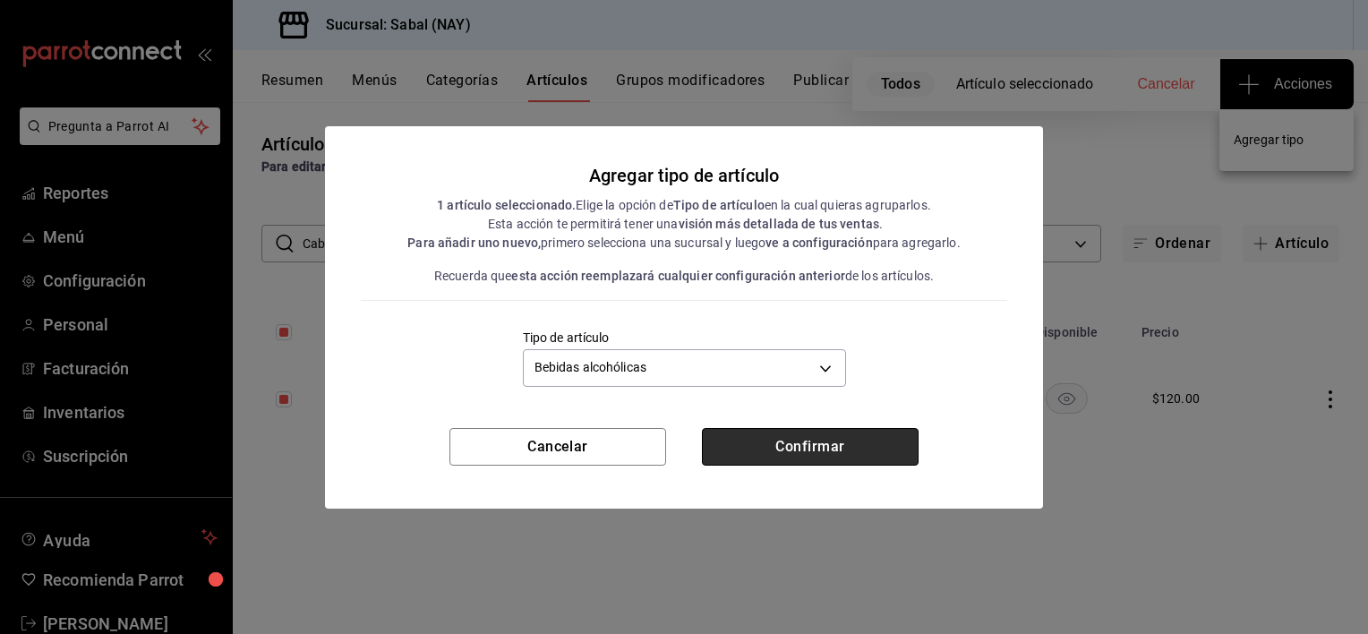
click at [785, 455] on button "Confirmar" at bounding box center [810, 447] width 217 height 38
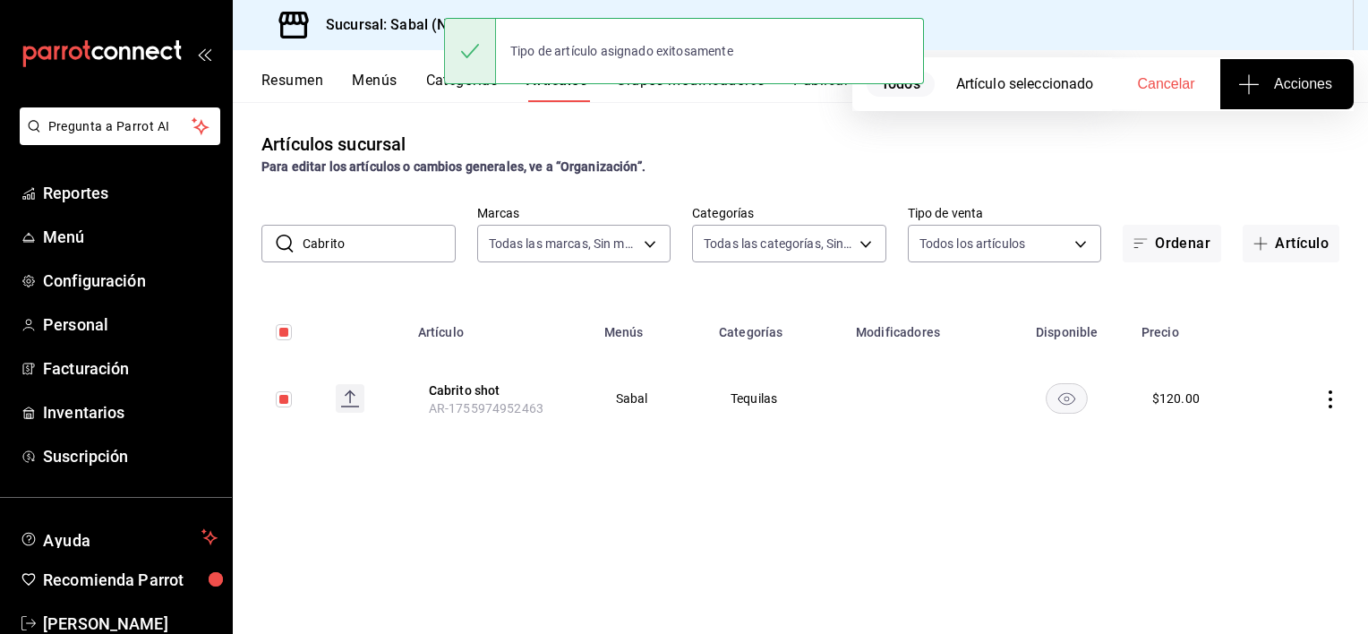
click at [972, 478] on div "Artículos sucursal Para editar los artículos o cambios generales, ve a “Organiz…" at bounding box center [800, 367] width 1135 height 531
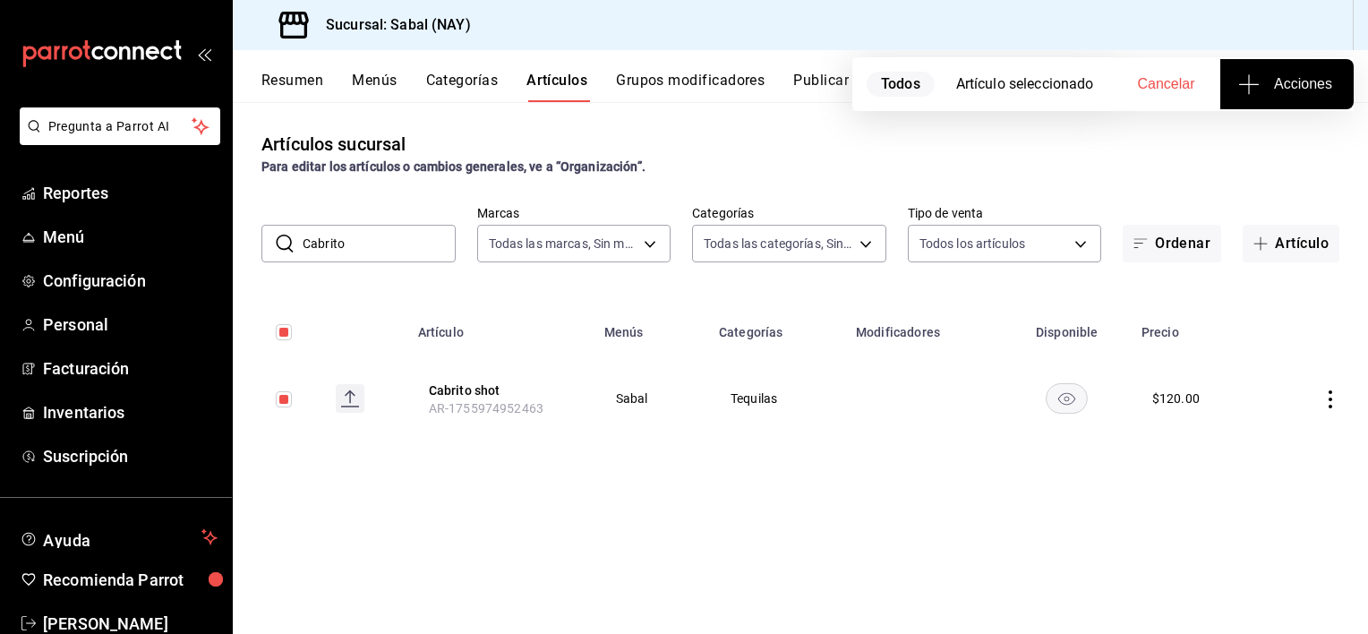
click at [1169, 85] on span "Cancelar" at bounding box center [1166, 84] width 57 height 16
checkbox input "false"
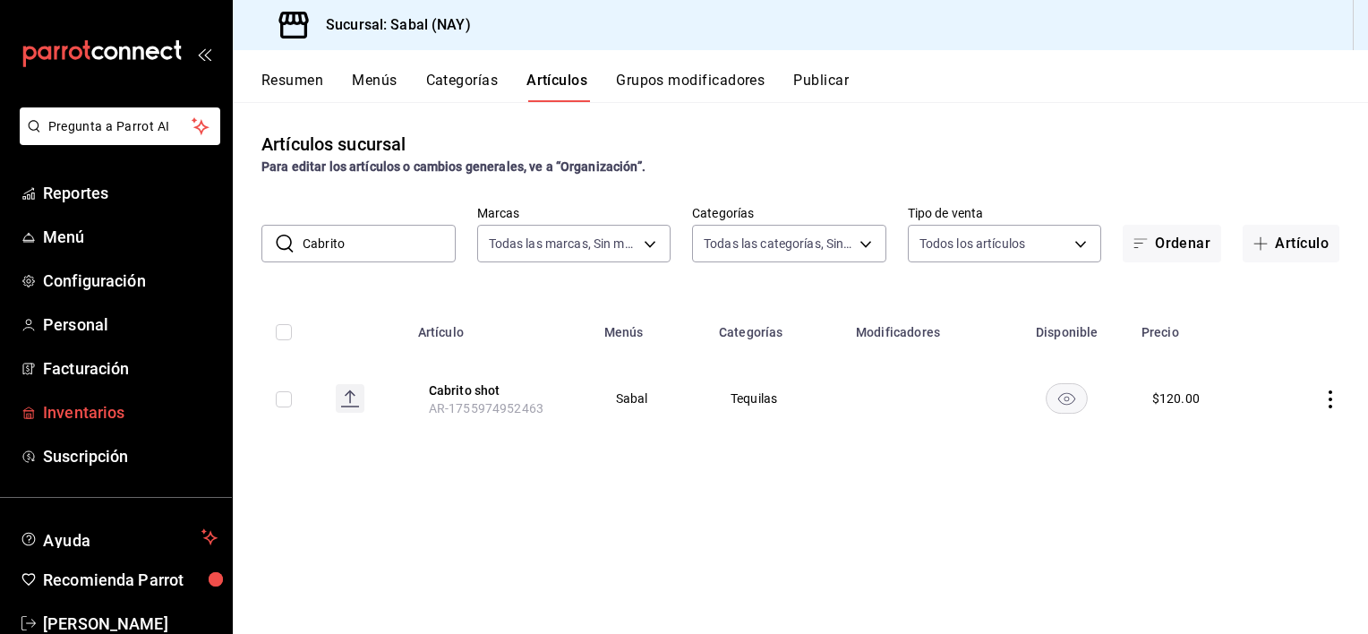
click at [64, 412] on span "Inventarios" at bounding box center [130, 412] width 175 height 24
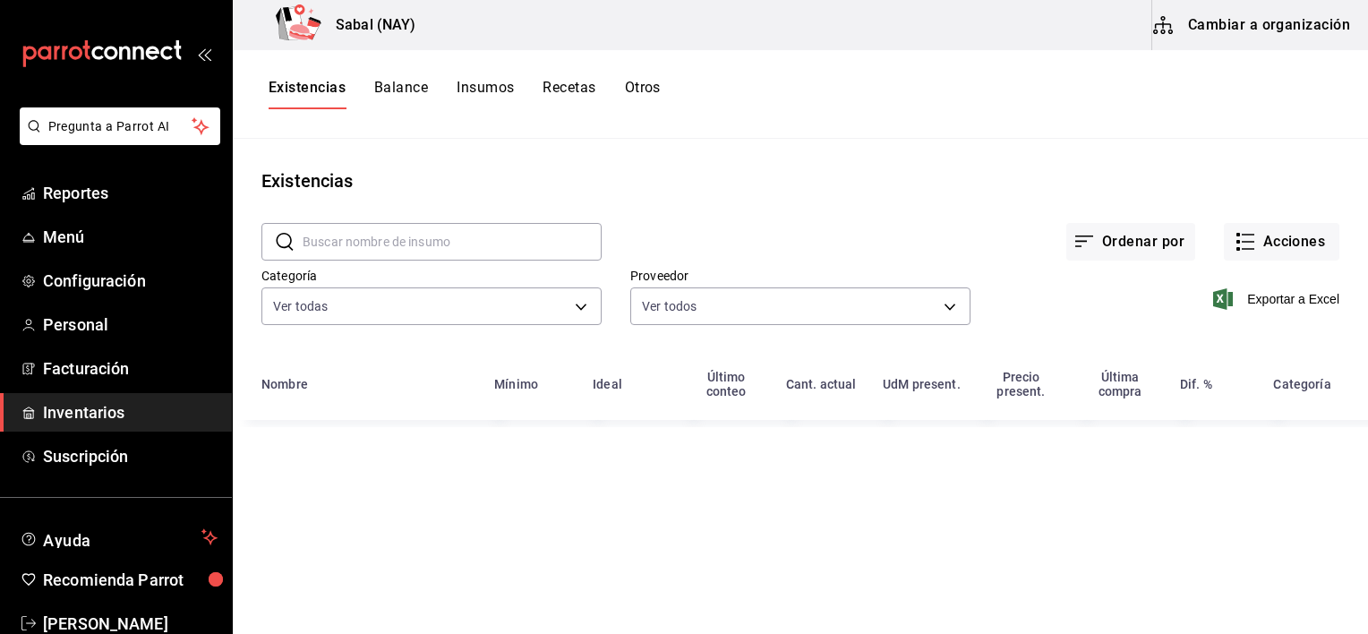
click at [580, 90] on button "Recetas" at bounding box center [568, 94] width 53 height 30
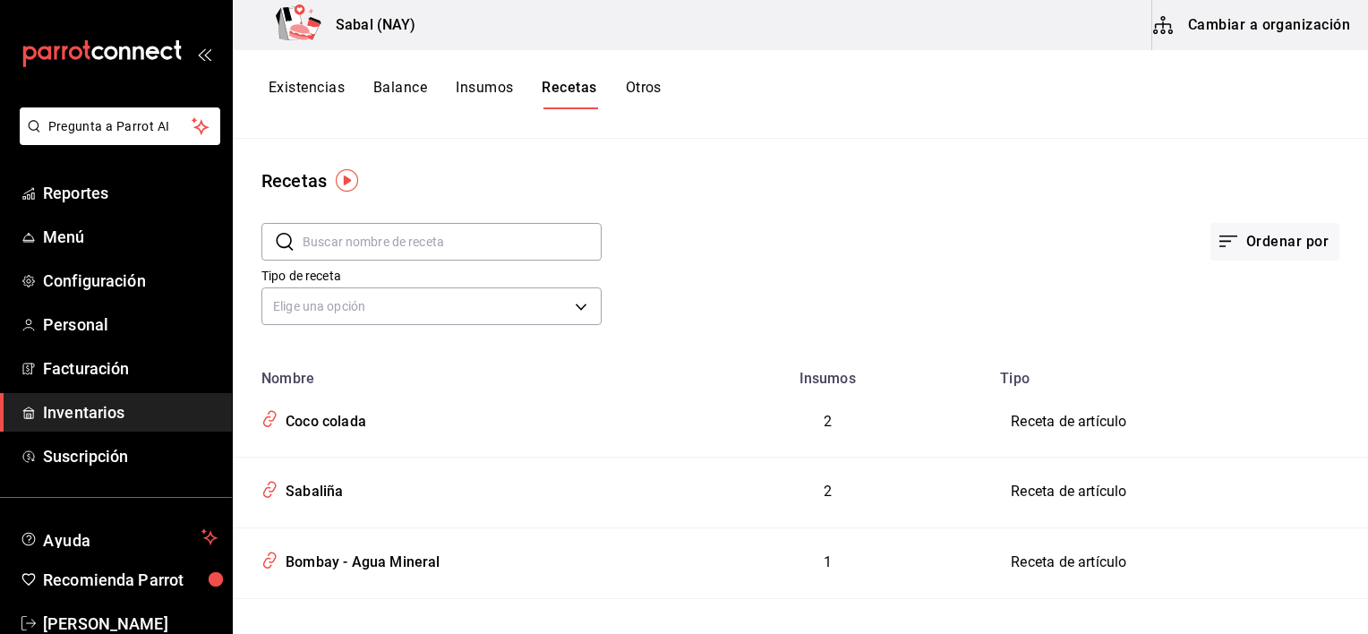
click at [1286, 21] on button "Cambiar a organización" at bounding box center [1252, 25] width 201 height 50
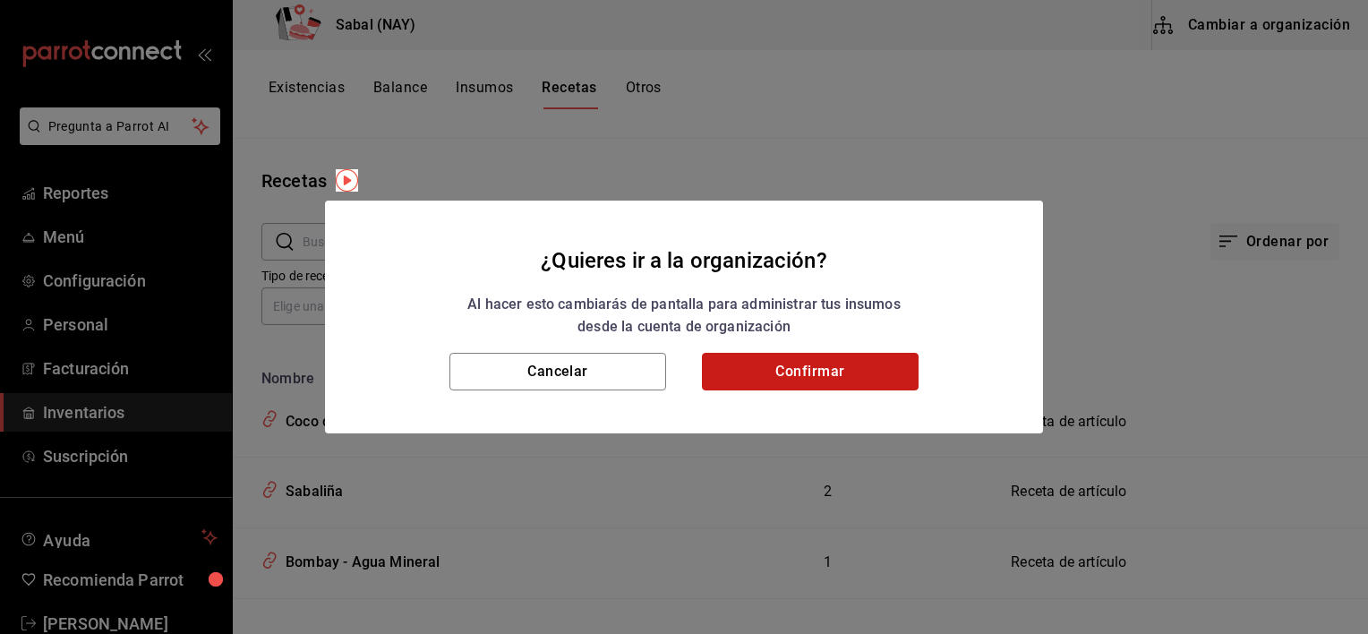
click at [781, 383] on button "Confirmar" at bounding box center [810, 372] width 217 height 38
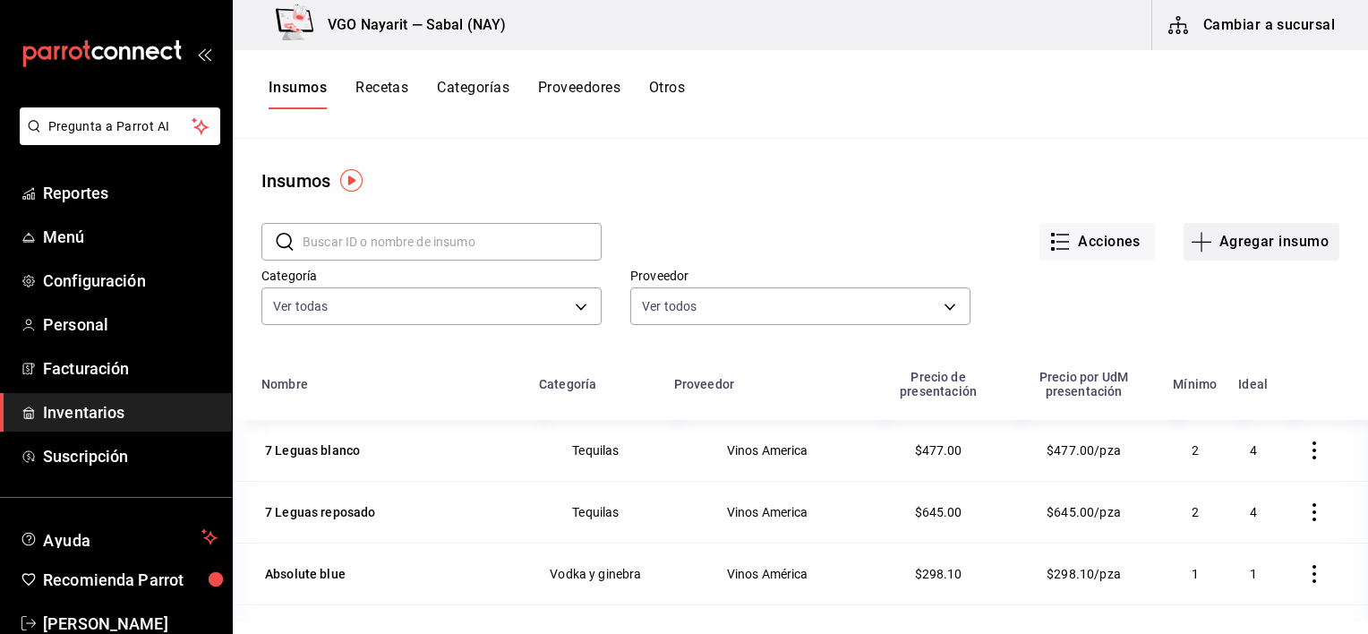
click at [1244, 244] on button "Agregar insumo" at bounding box center [1261, 242] width 156 height 38
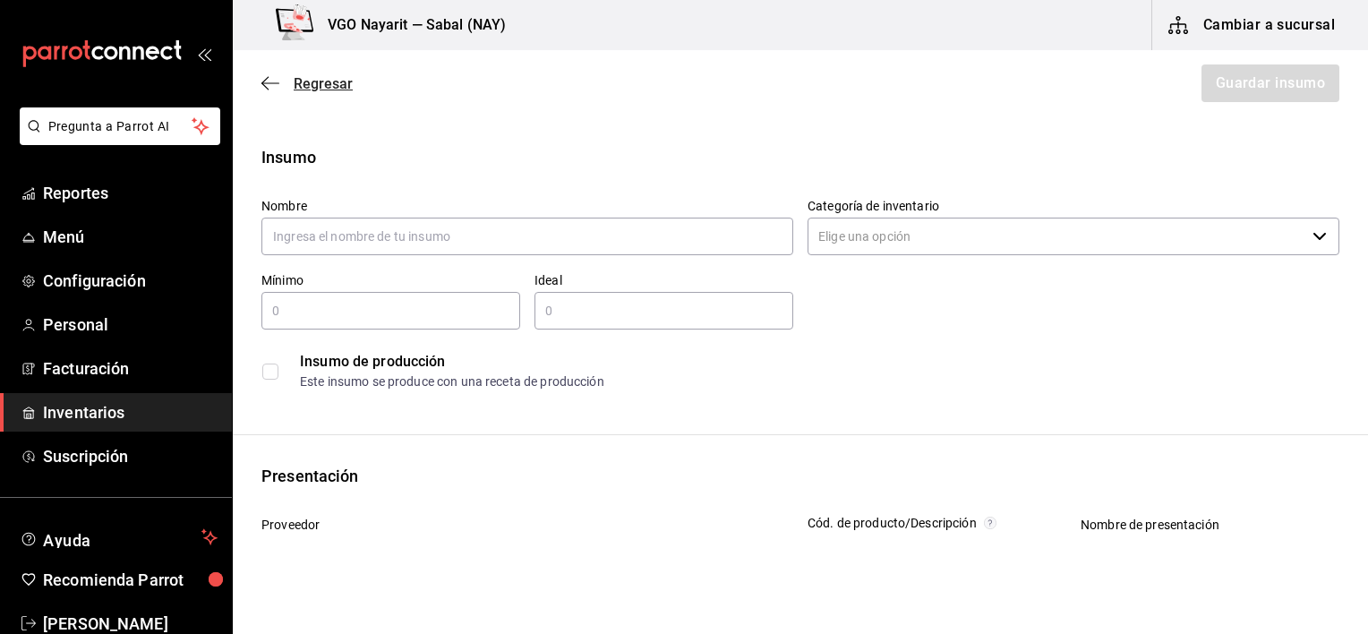
click at [265, 84] on icon "button" at bounding box center [270, 83] width 18 height 16
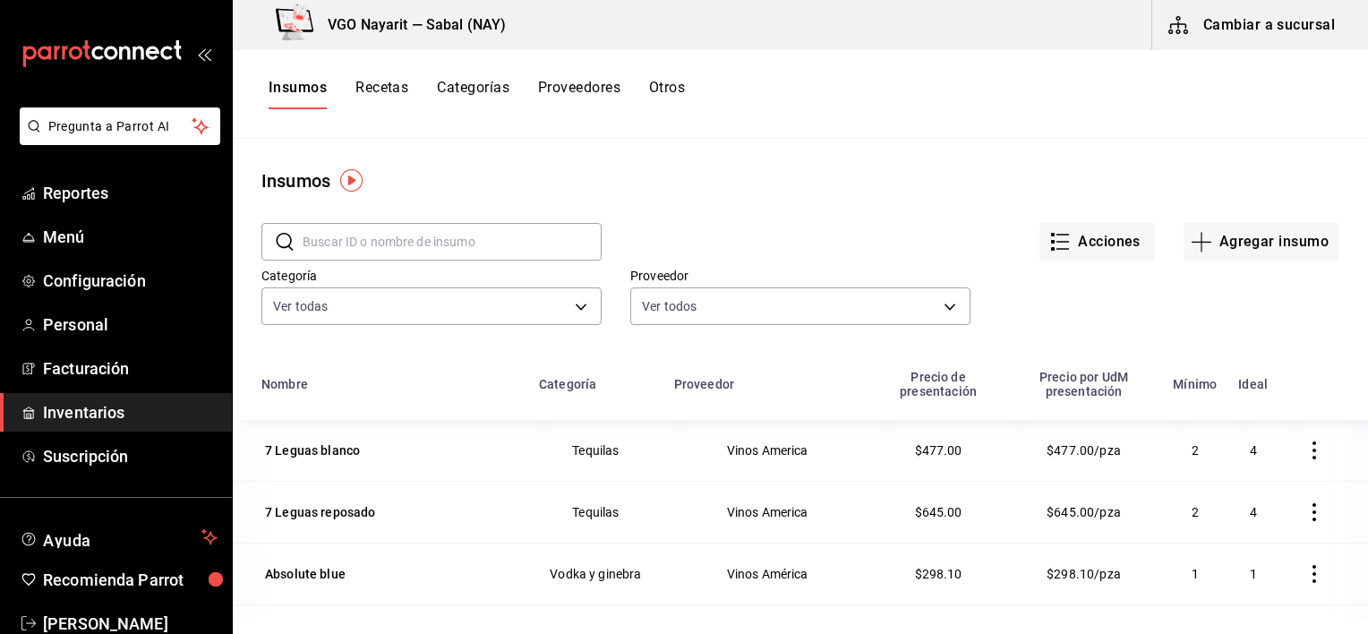
click at [384, 84] on button "Recetas" at bounding box center [381, 94] width 53 height 30
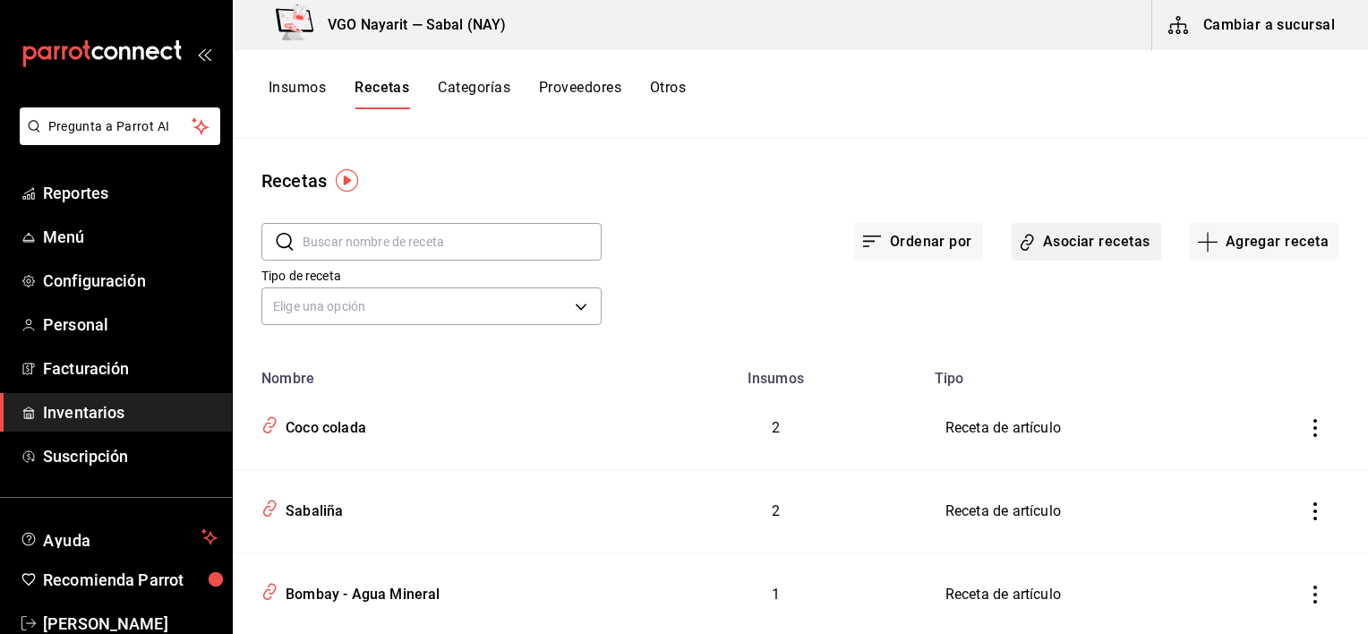
click at [1078, 240] on button "Asociar recetas" at bounding box center [1086, 242] width 149 height 38
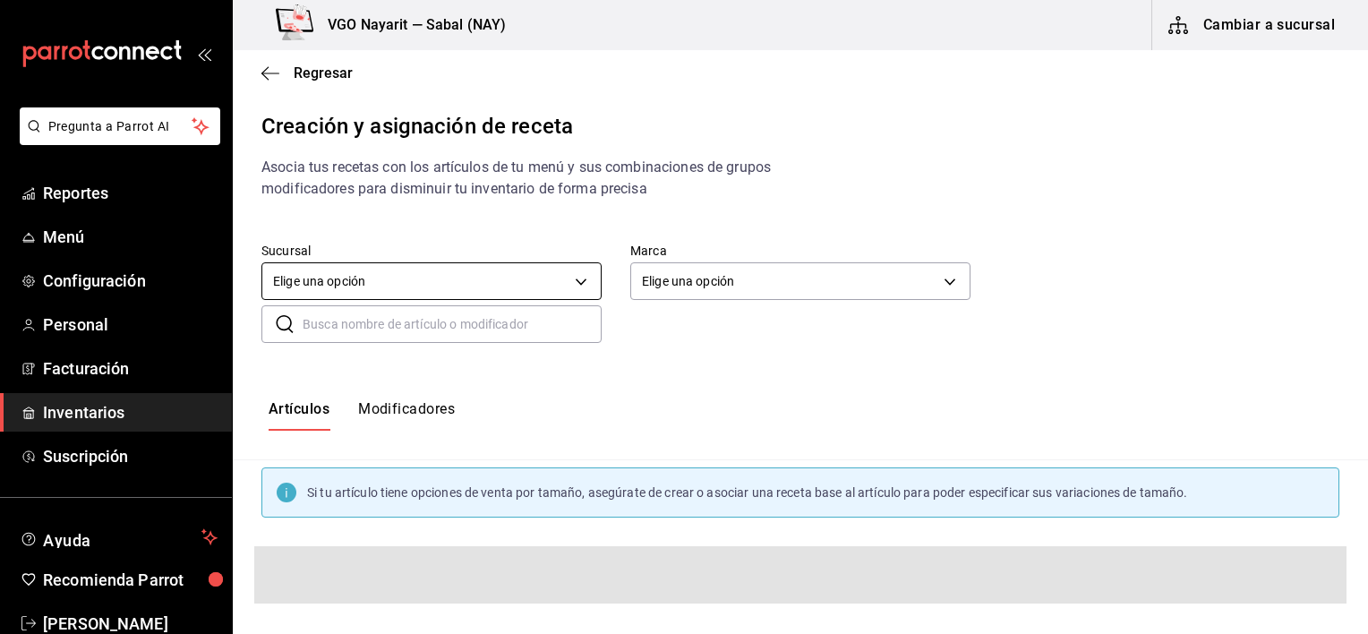
click at [575, 277] on body "Pregunta a Parrot AI Reportes Menú Configuración Personal Facturación Inventari…" at bounding box center [684, 301] width 1368 height 603
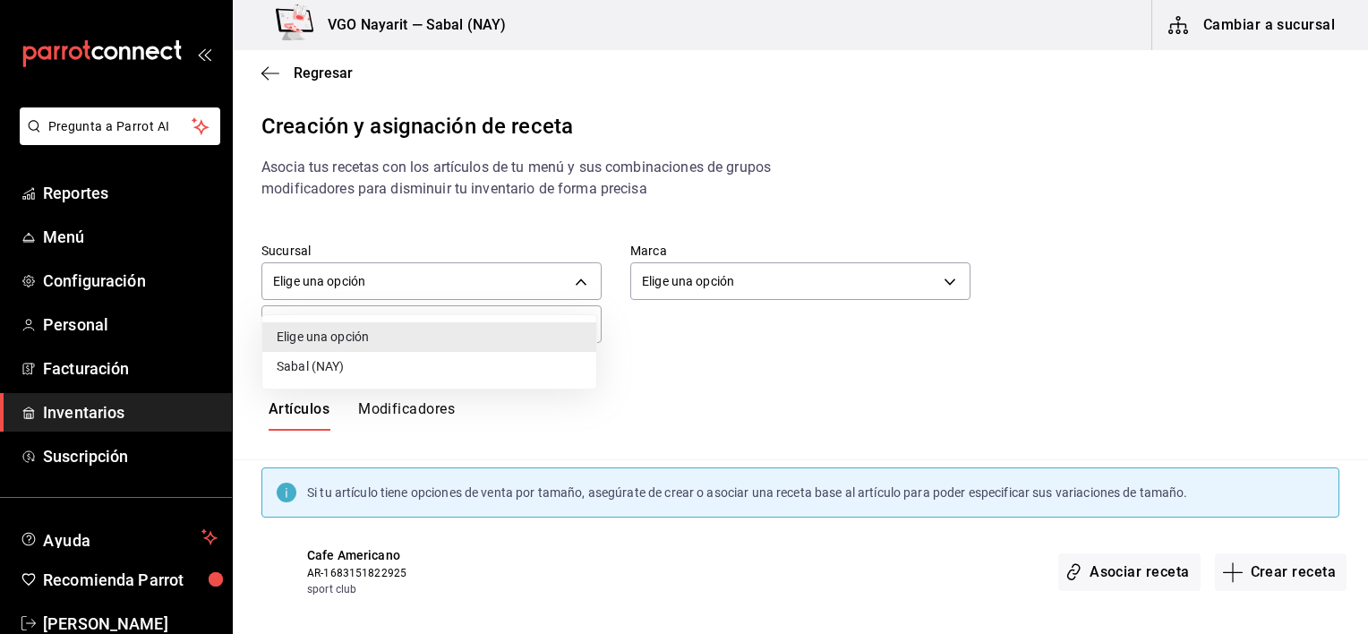
click at [405, 366] on li "Sabal (NAY)" at bounding box center [429, 367] width 334 height 30
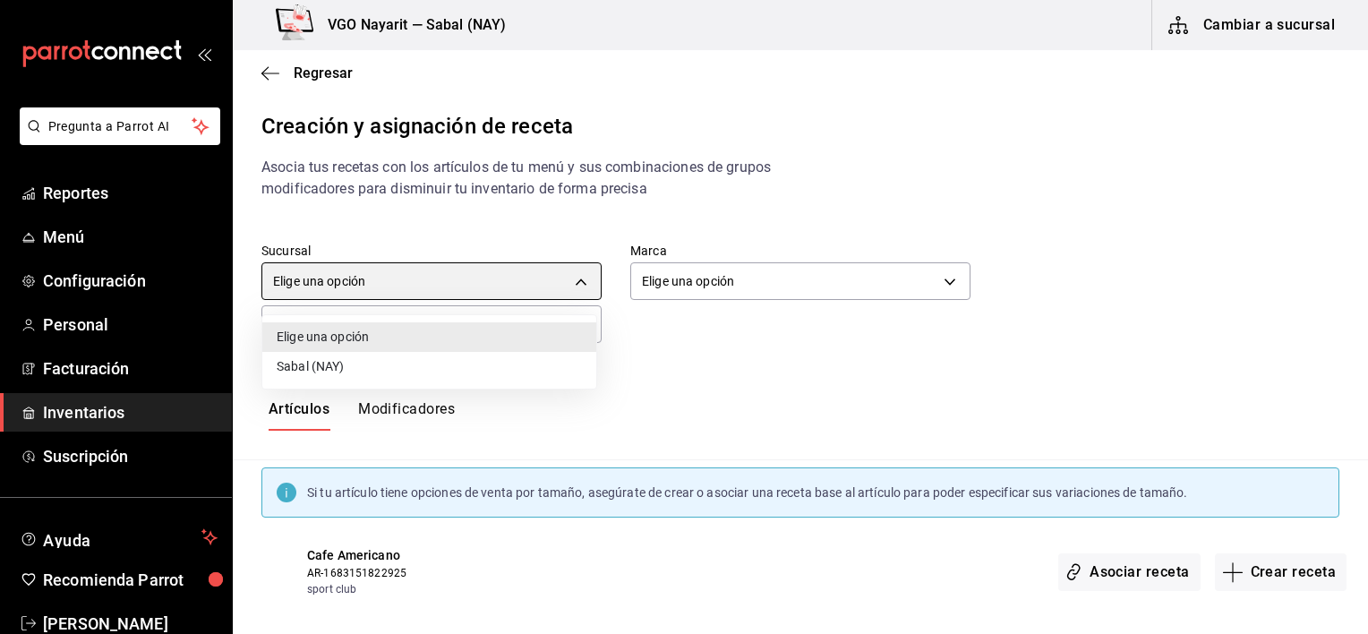
type input "2aba2e4c-8955-4624-a76a-6219a8a60d9c"
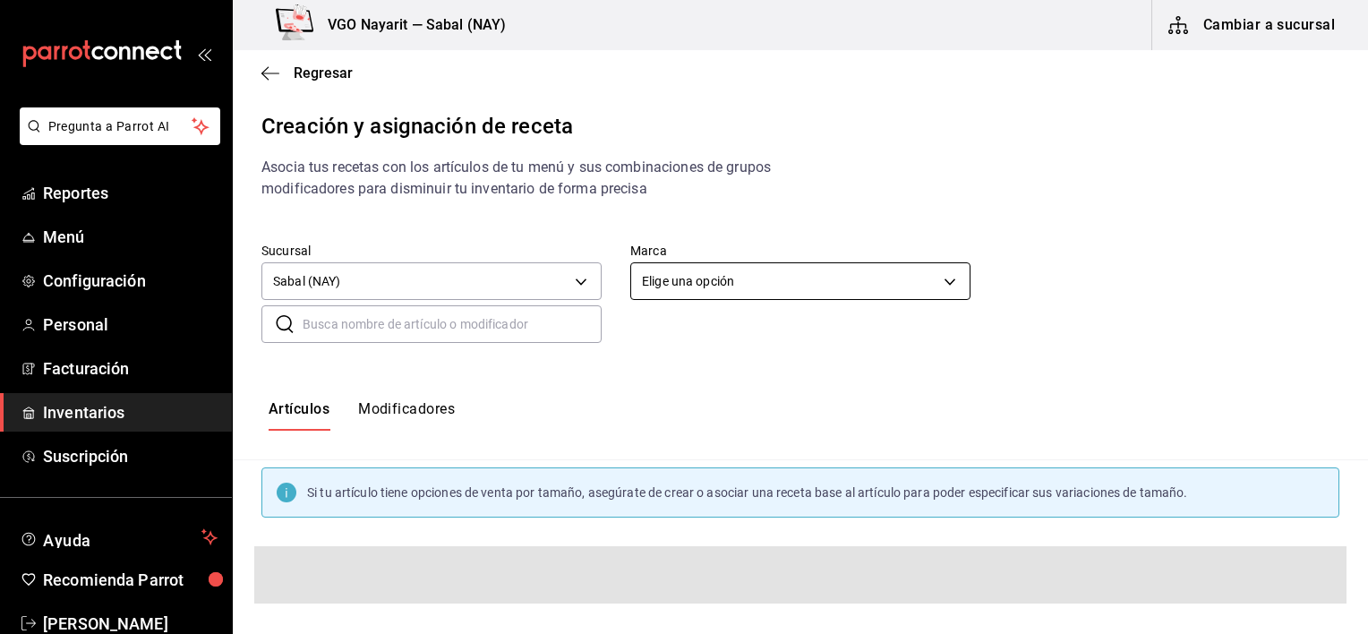
click at [658, 286] on body "Pregunta a Parrot AI Reportes Menú Configuración Personal Facturación Inventari…" at bounding box center [684, 301] width 1368 height 603
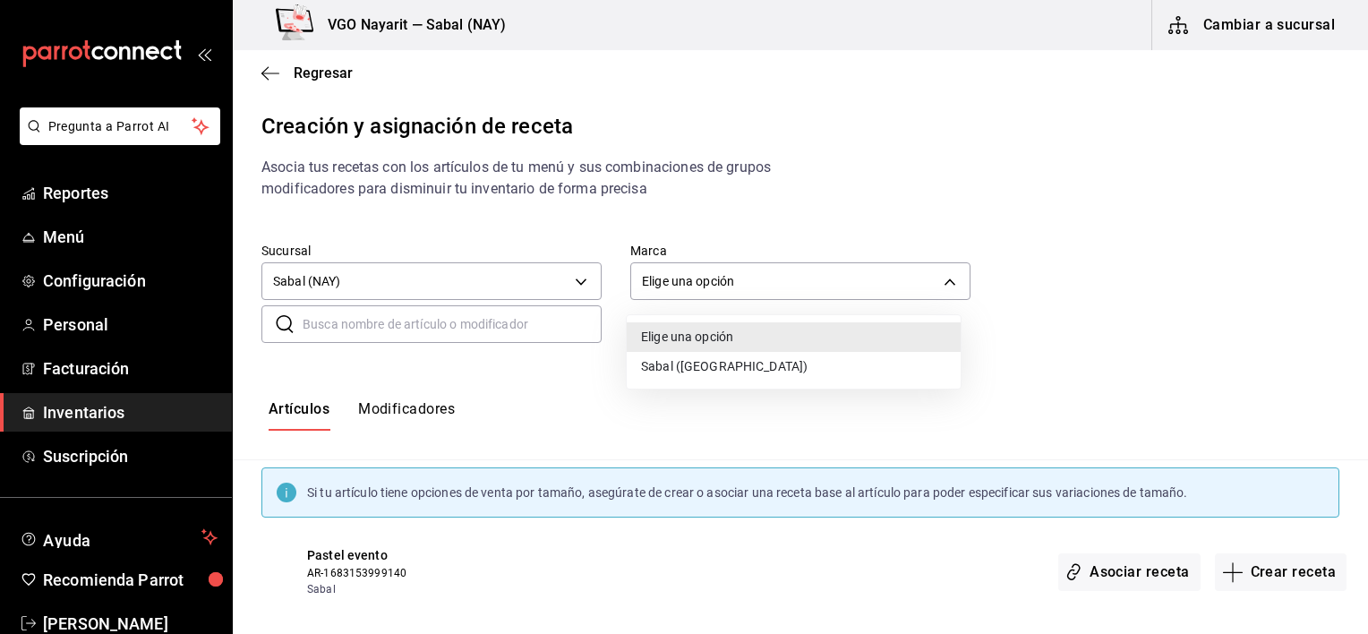
click at [662, 375] on li "Sabal (Playa)" at bounding box center [794, 367] width 334 height 30
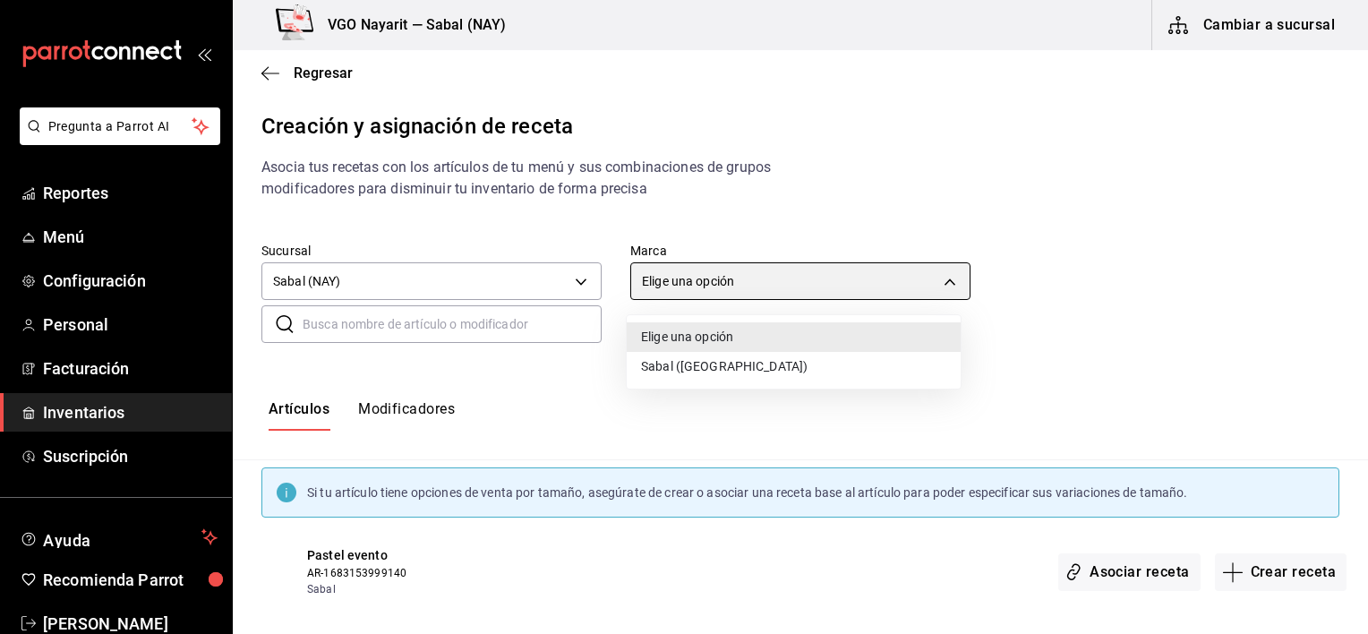
type input "7bb9fc4a-963e-4e00-9402-9ac56289446f"
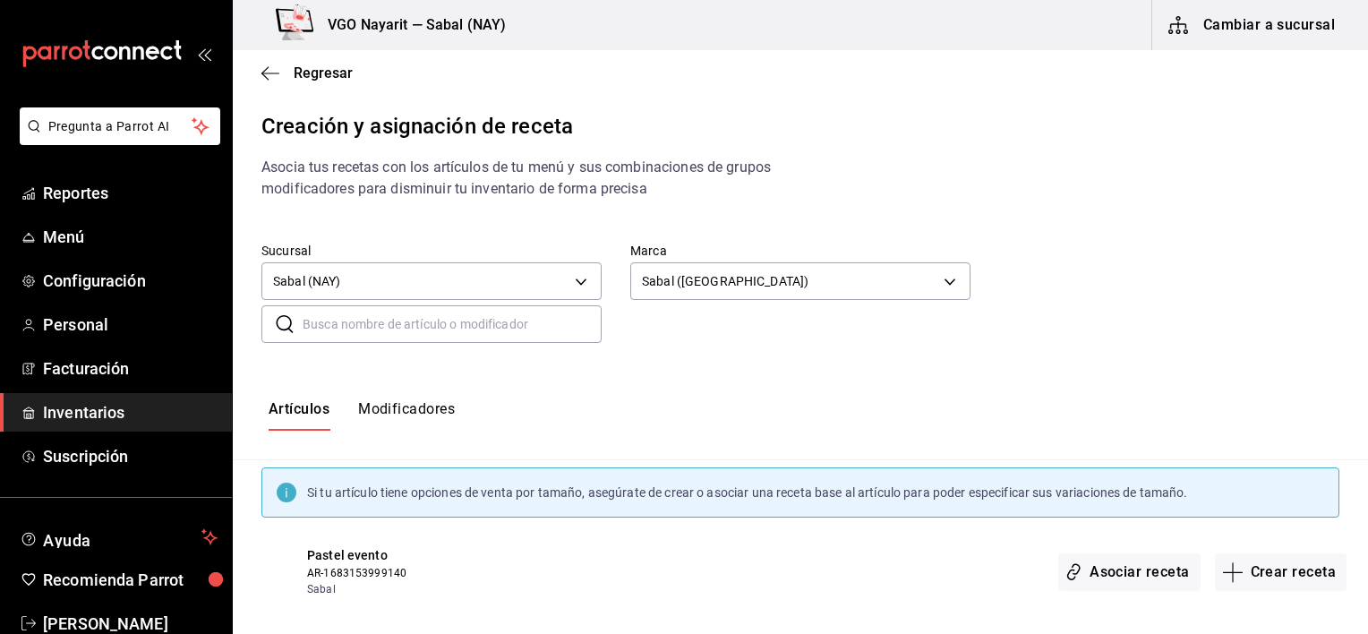
click at [514, 319] on input "text" at bounding box center [452, 324] width 299 height 36
type input "cabr"
click at [1254, 576] on button "Crear receta" at bounding box center [1281, 572] width 132 height 38
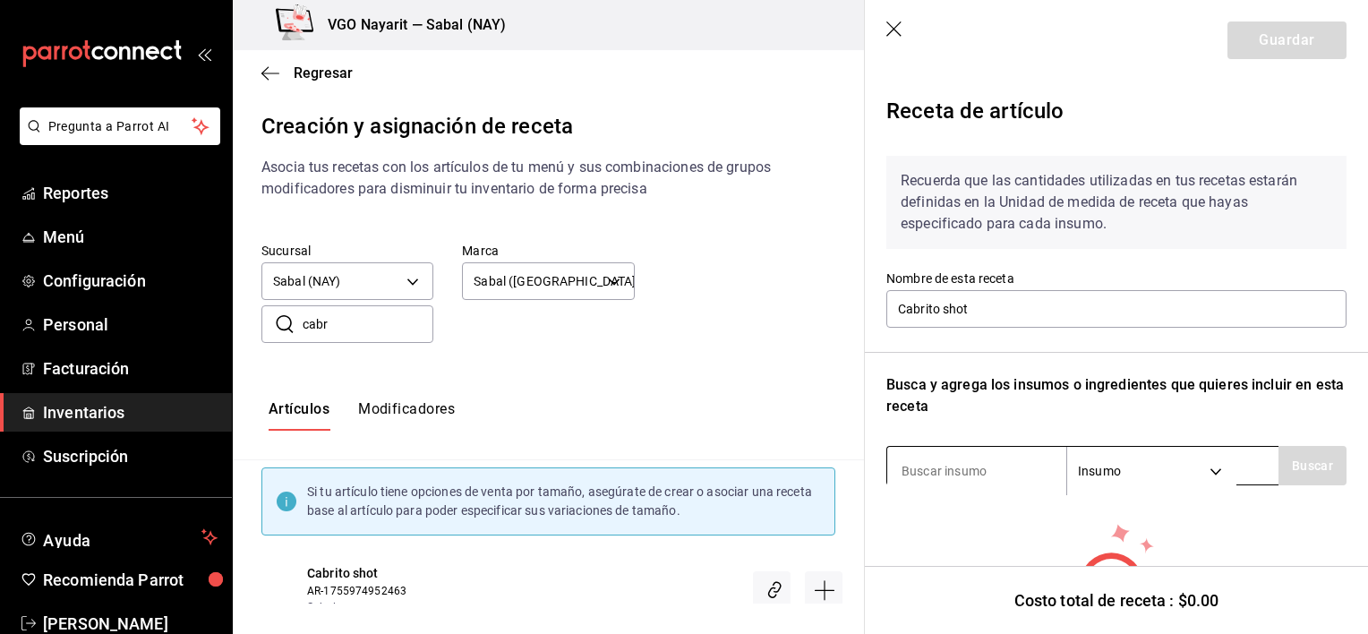
click at [995, 480] on input at bounding box center [976, 471] width 179 height 38
type input "cabri"
click at [1306, 465] on button "Buscar" at bounding box center [1312, 465] width 68 height 39
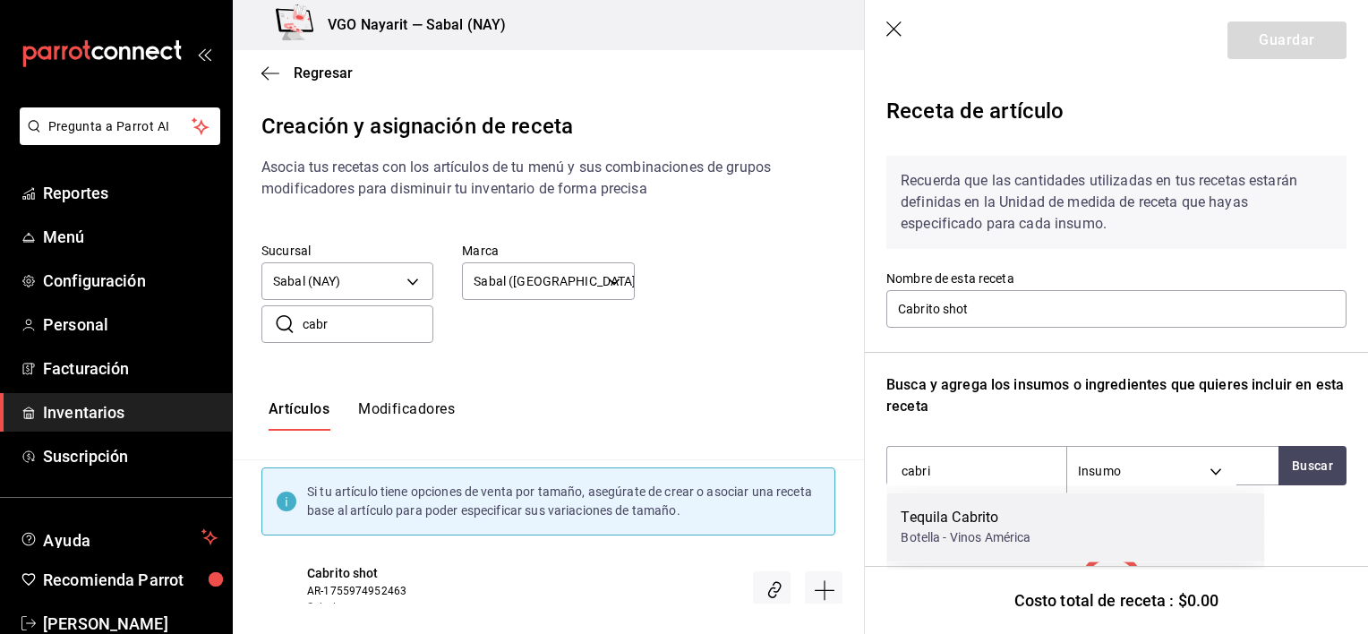
click at [1140, 507] on div "Tequila Cabrito Botella - Vinos América" at bounding box center [1075, 526] width 378 height 69
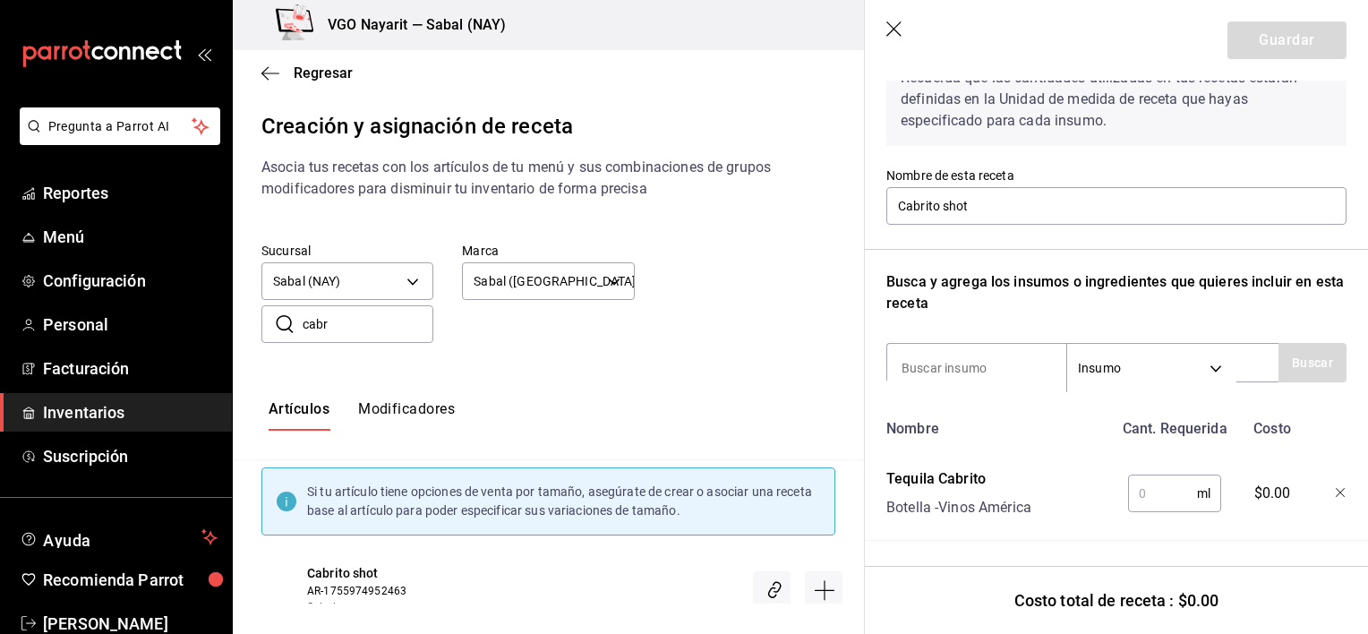
scroll to position [116, 0]
click at [1136, 479] on input "text" at bounding box center [1162, 493] width 69 height 36
type input "60"
click at [1210, 534] on div "Receta de artículo Recuerda que las cantidades utilizadas en tus recetas estará…" at bounding box center [1116, 306] width 503 height 656
click at [1267, 37] on button "Guardar" at bounding box center [1286, 40] width 119 height 38
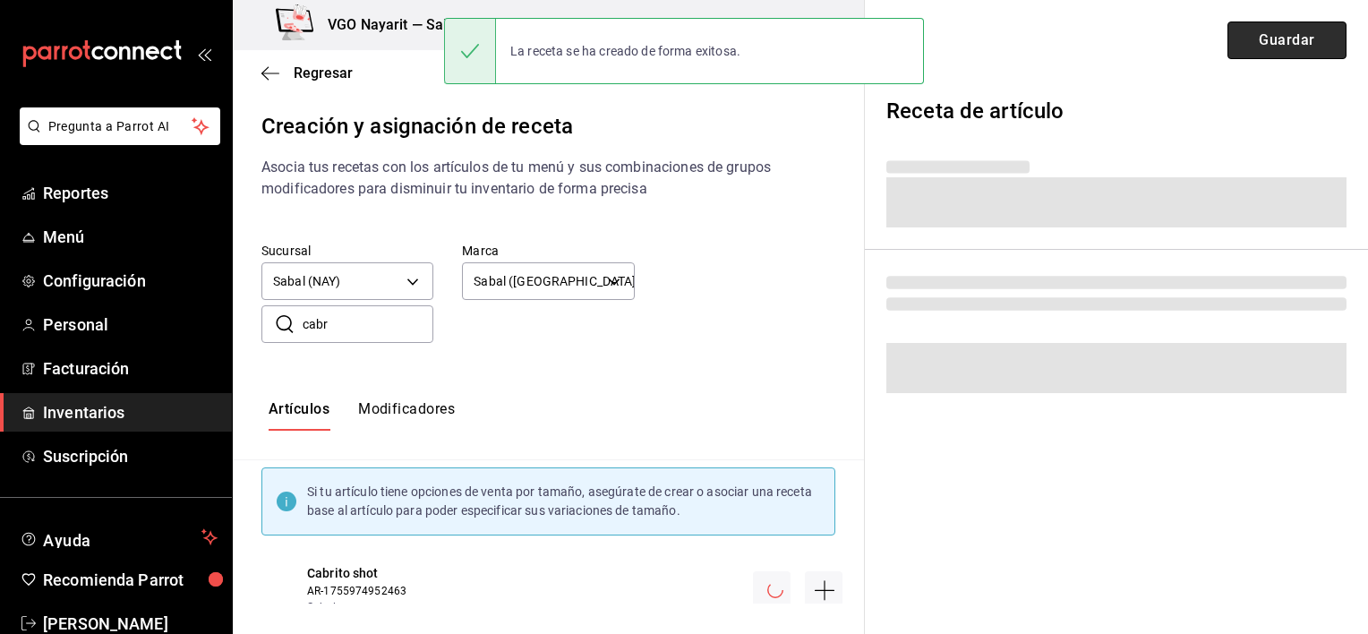
scroll to position [0, 0]
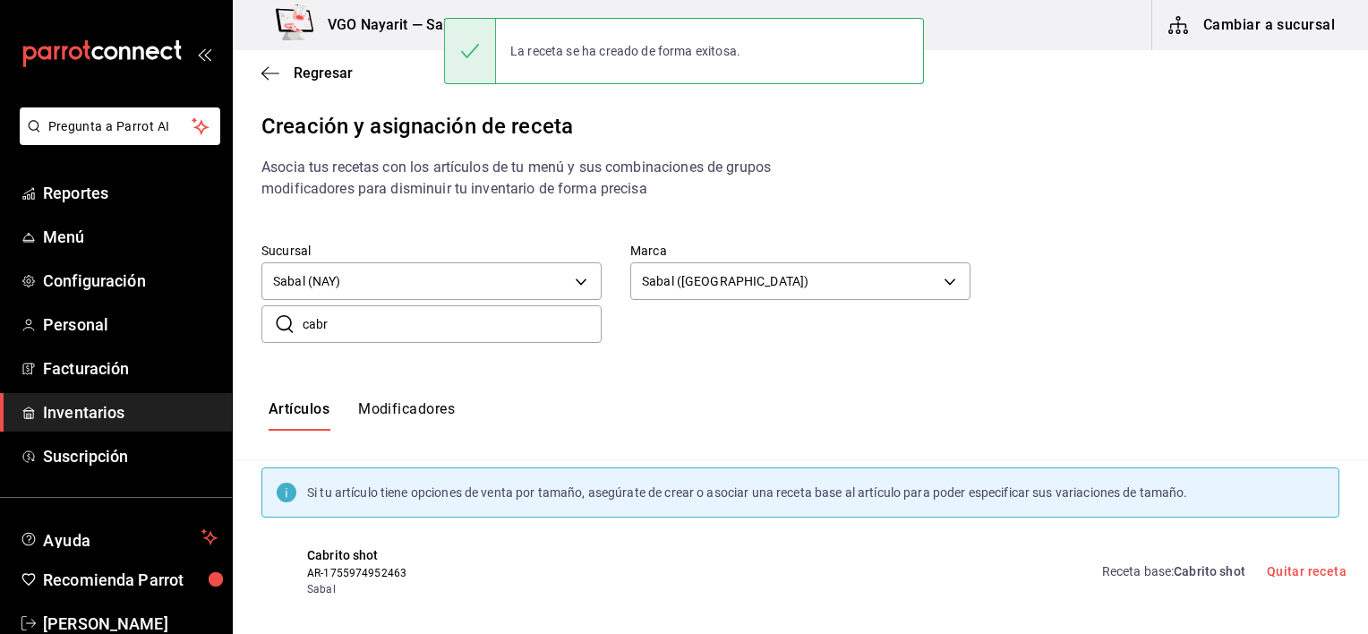
click at [1140, 250] on div "Sucursal Sabal (NAY) 2aba2e4c-8955-4624-a76a-6219a8a60d9c Marca Sabal (Playa) 7…" at bounding box center [786, 259] width 1106 height 91
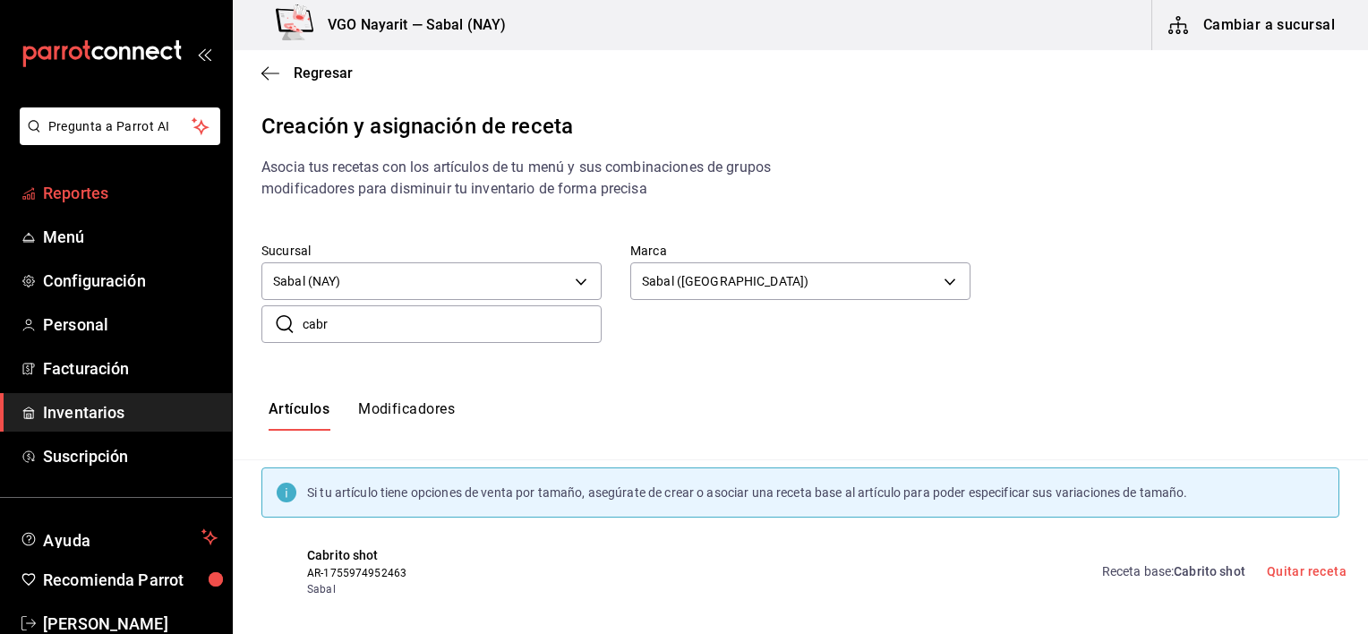
click at [88, 200] on span "Reportes" at bounding box center [130, 193] width 175 height 24
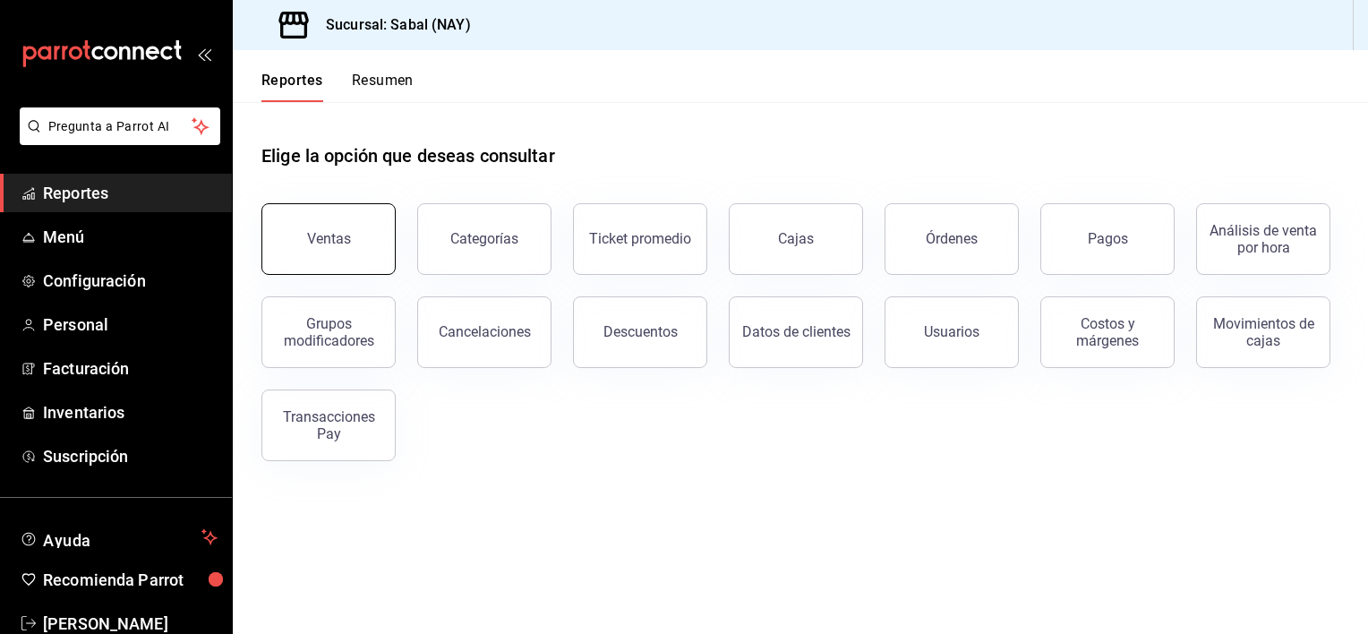
click at [333, 245] on div "Ventas" at bounding box center [329, 238] width 44 height 17
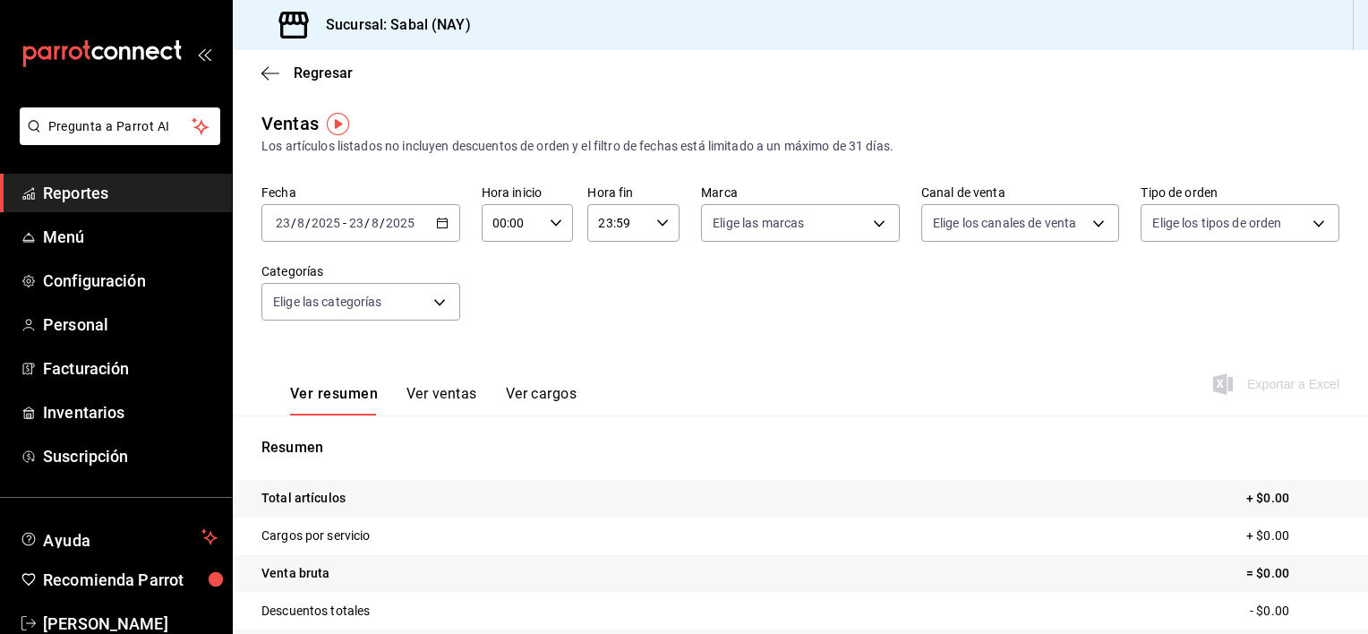
click at [437, 226] on icon "button" at bounding box center [442, 223] width 13 height 13
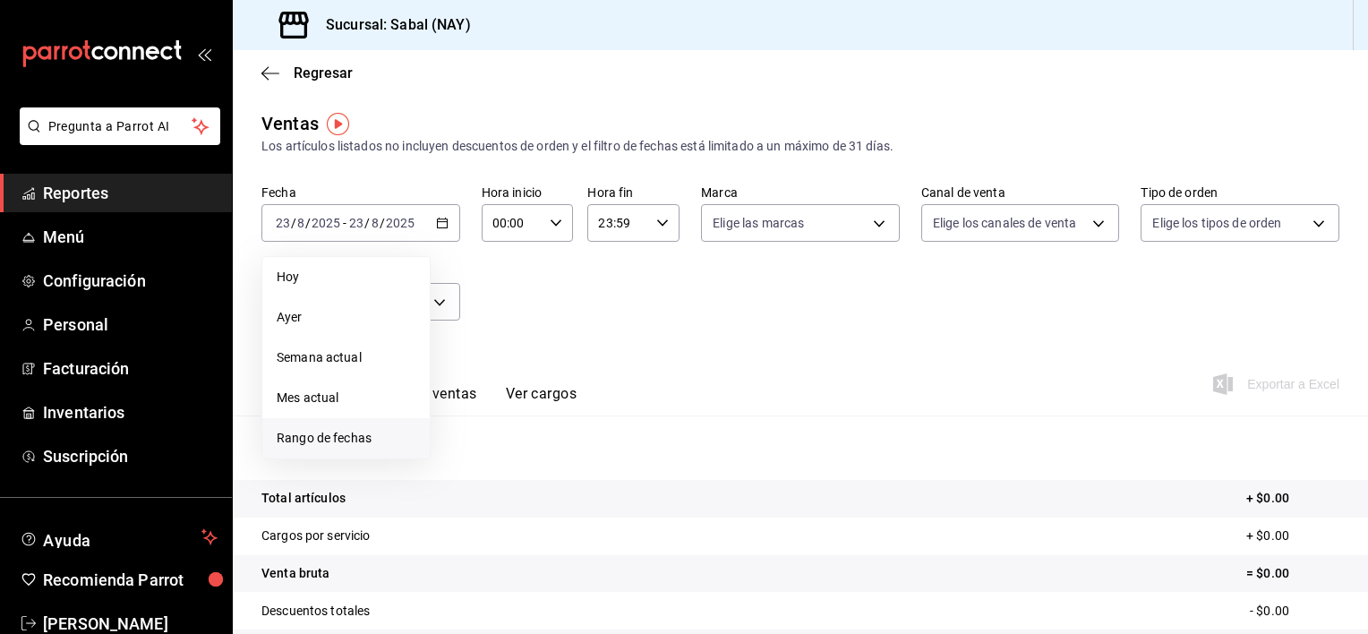
click at [340, 431] on span "Rango de fechas" at bounding box center [346, 438] width 139 height 19
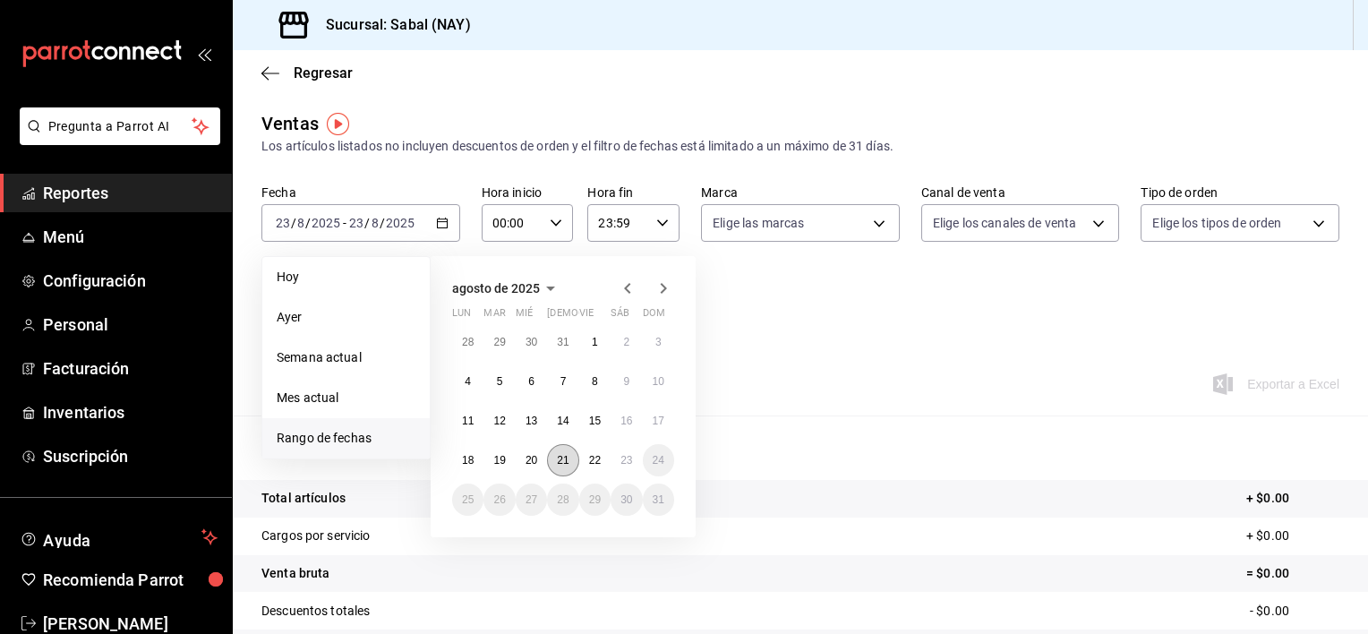
click at [566, 459] on abbr "21" at bounding box center [563, 460] width 12 height 13
drag, startPoint x: 566, startPoint y: 459, endPoint x: 560, endPoint y: 467, distance: 9.7
click at [560, 467] on button "21" at bounding box center [562, 460] width 31 height 32
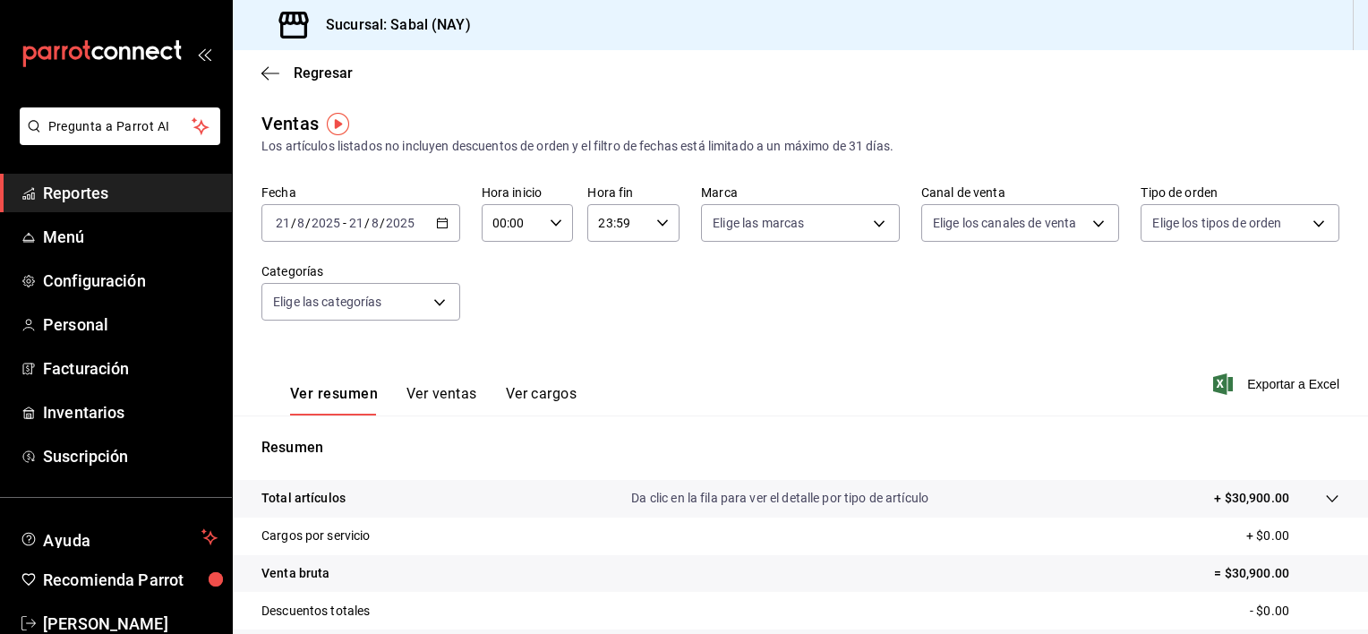
click at [1114, 522] on tr "Cargos por servicio + $0.00" at bounding box center [800, 536] width 1135 height 38
click at [1123, 499] on div "Total artículos Da clic en la fila para ver el detalle por tipo de artículo + $…" at bounding box center [775, 498] width 1028 height 19
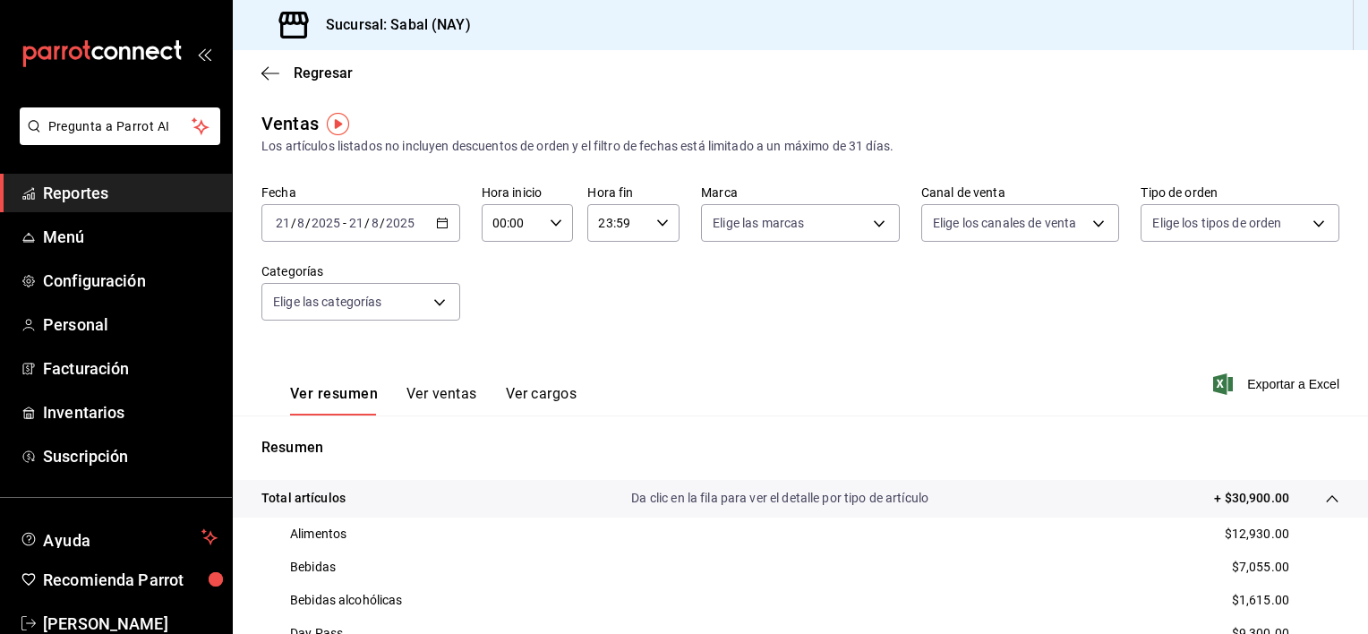
click at [426, 398] on button "Ver ventas" at bounding box center [441, 400] width 71 height 30
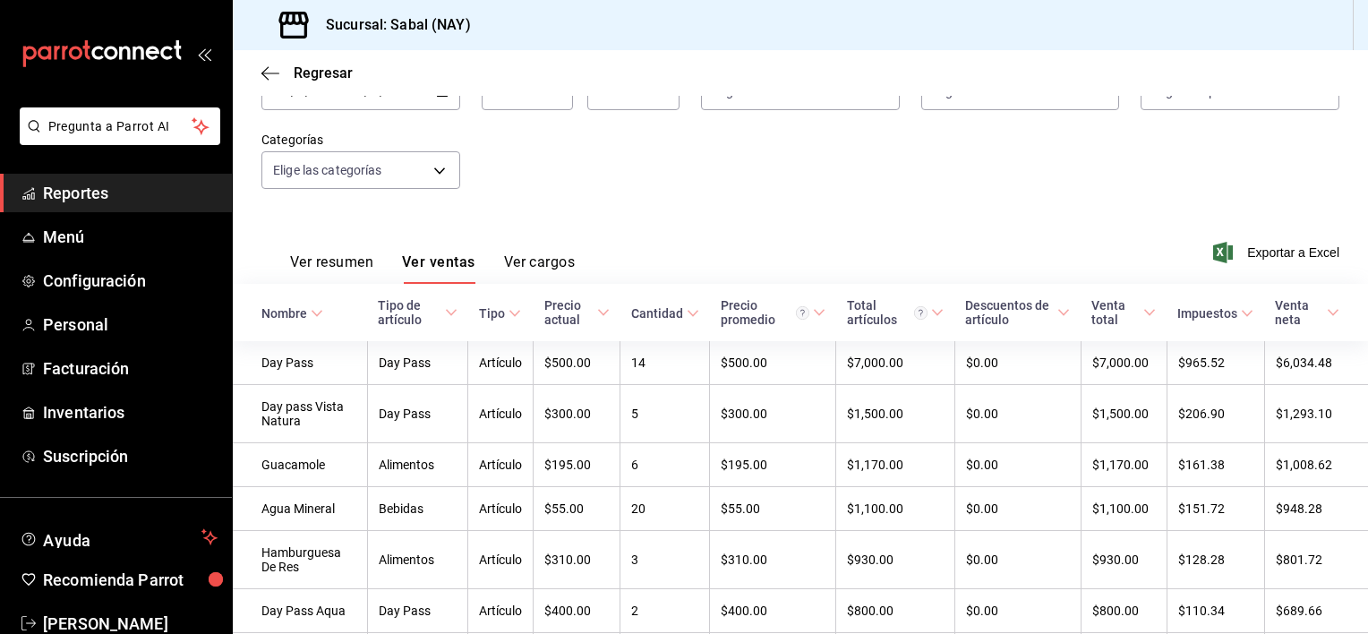
scroll to position [145, 0]
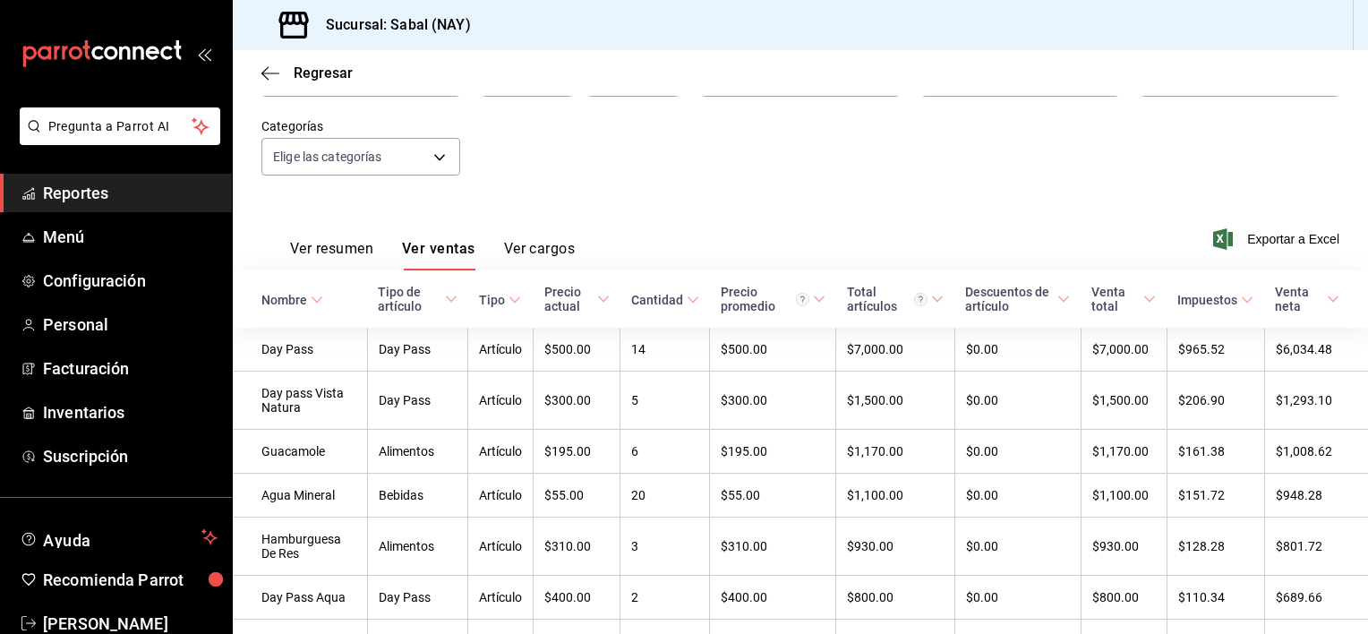
click at [277, 305] on div "Nombre" at bounding box center [284, 300] width 46 height 14
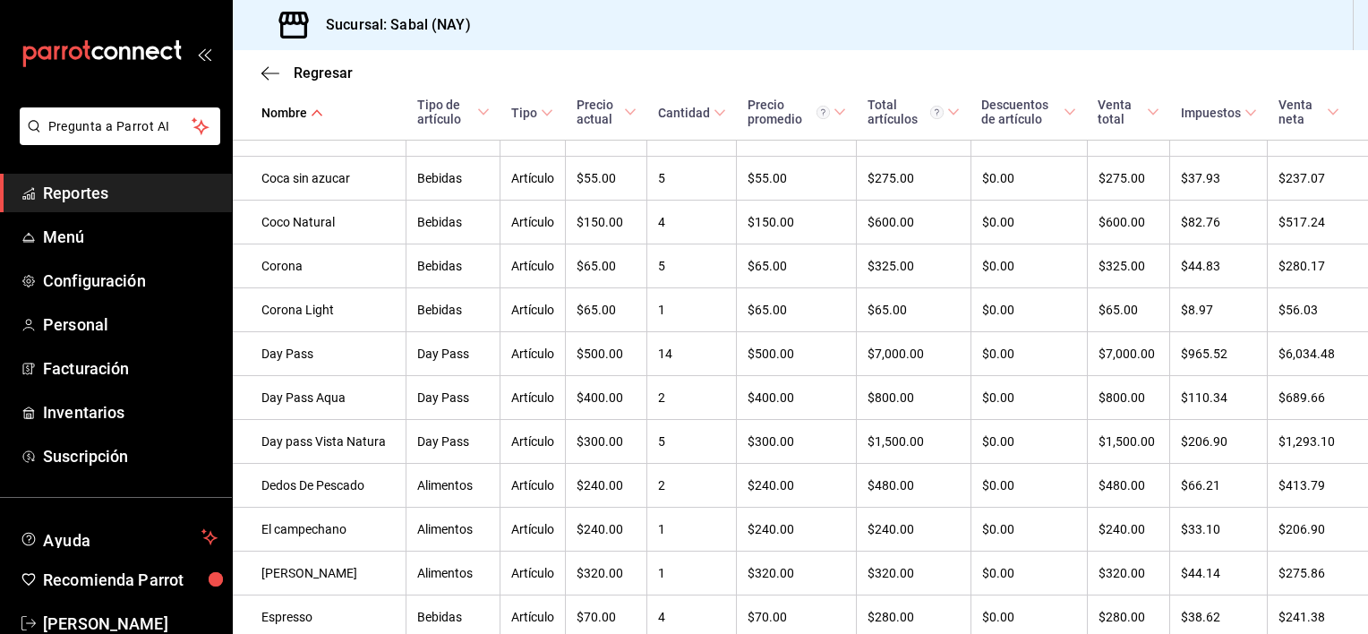
scroll to position [1345, 0]
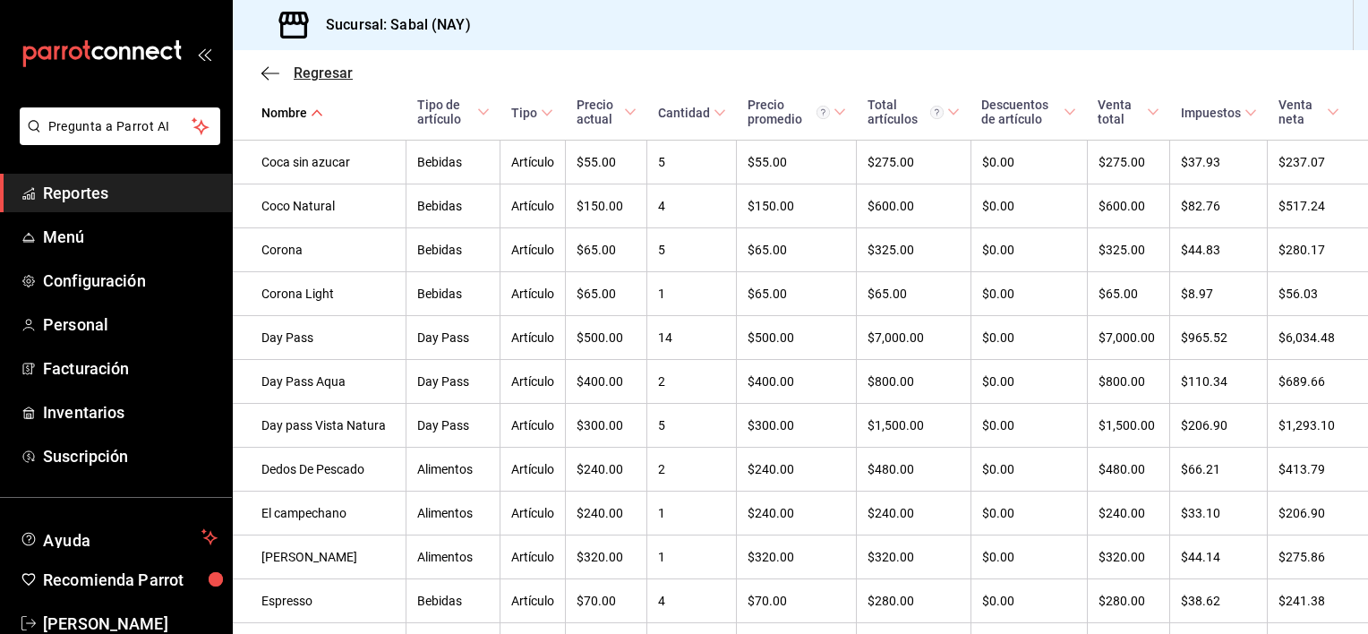
click at [270, 73] on icon "button" at bounding box center [270, 73] width 18 height 1
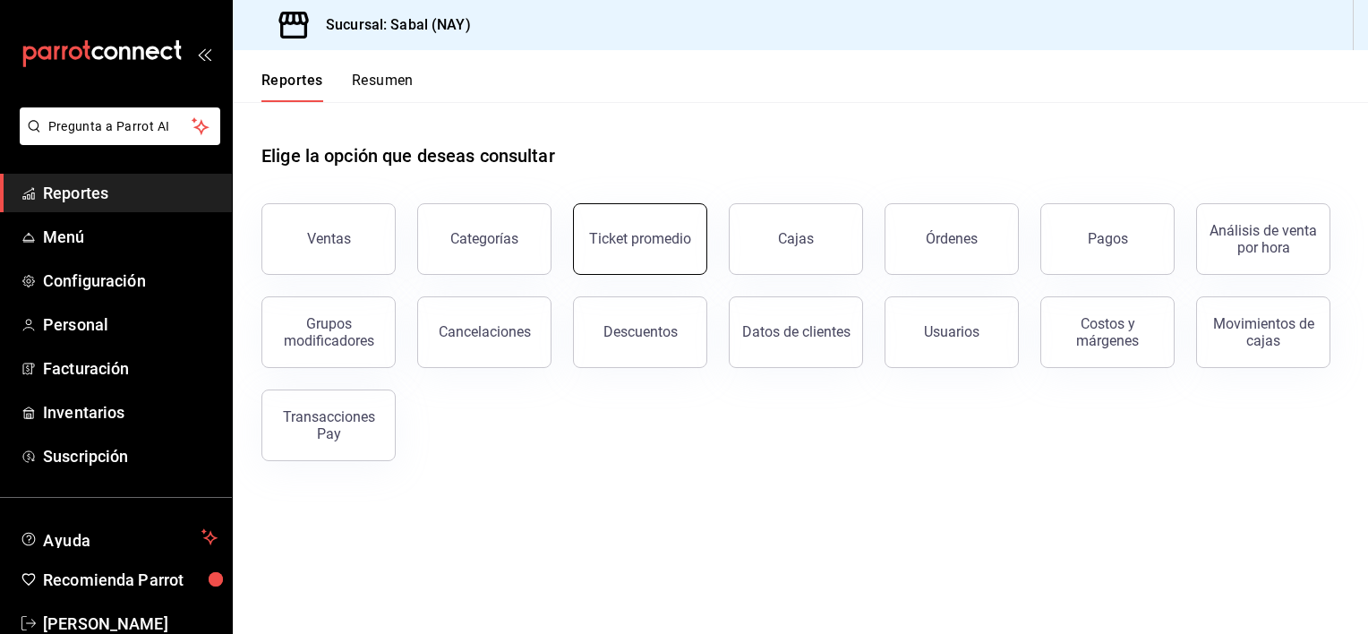
click at [654, 226] on button "Ticket promedio" at bounding box center [640, 239] width 134 height 72
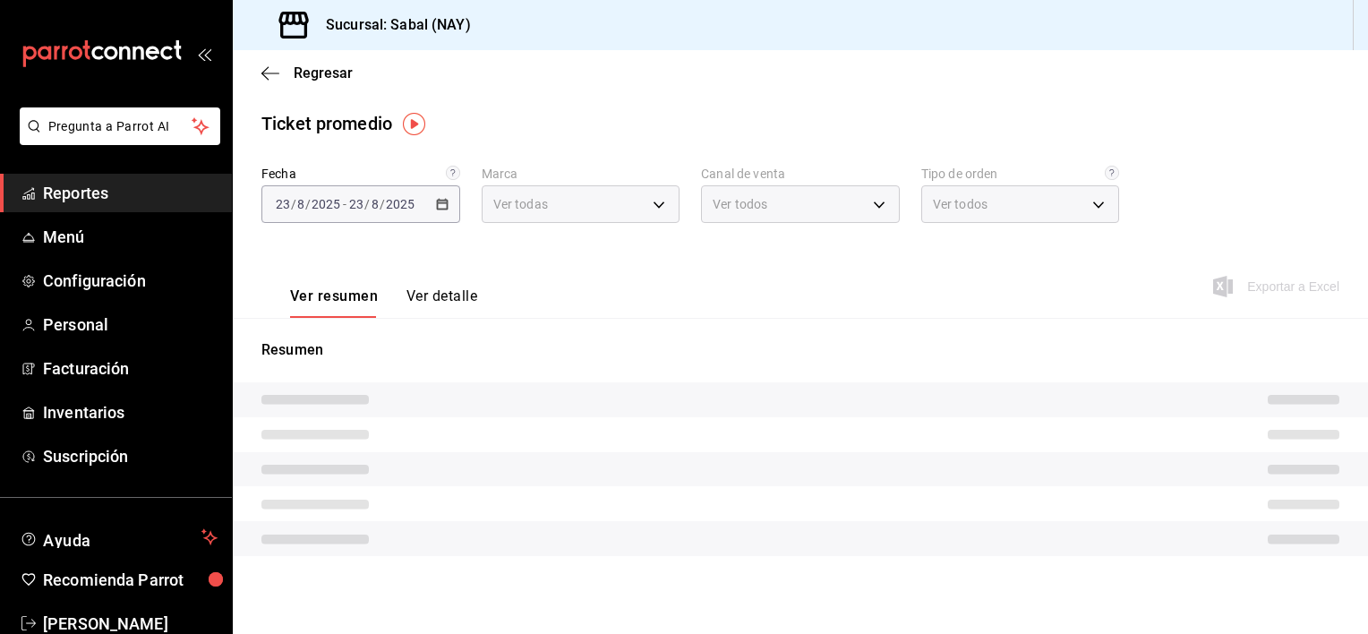
type input "7bb9fc4a-963e-4e00-9402-9ac56289446f"
type input "PARROT,UBER_EATS,RAPPI,DIDI_FOOD,ONLINE"
type input "dc4a329a-fcbf-4fa6-a40a-eb4151cc9adb,01dead97-7c83-45e3-99ab-5f2f54dd252f,EXTER…"
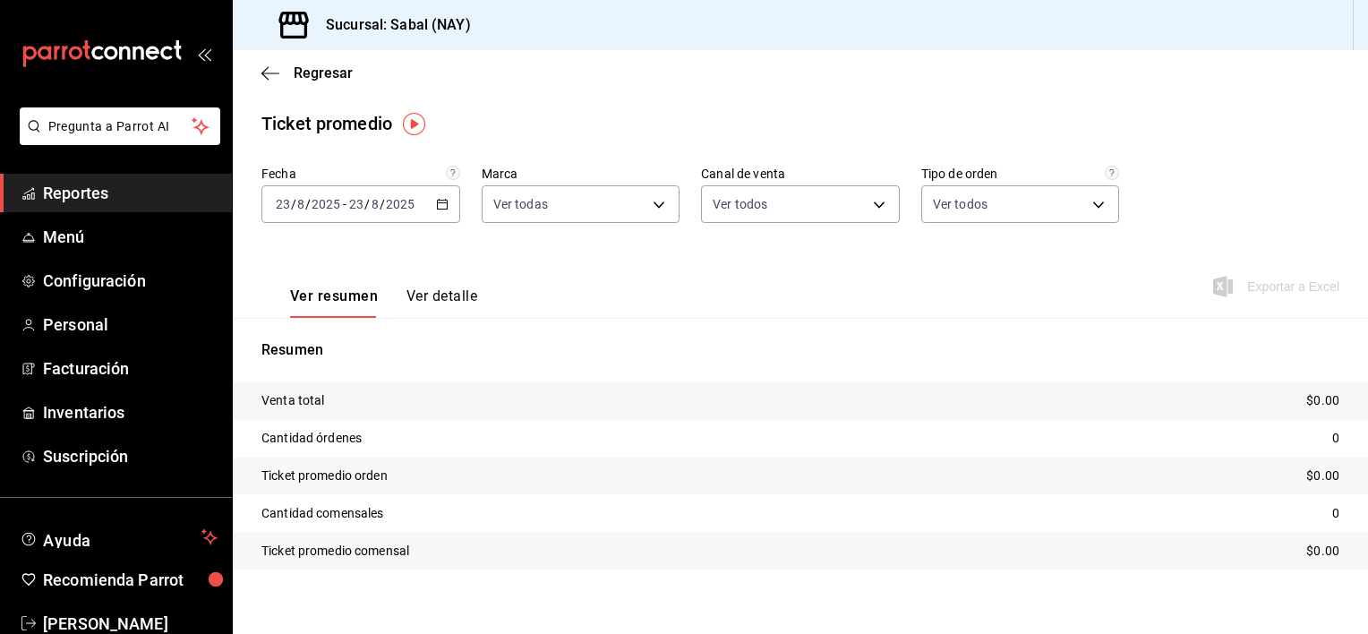
click at [436, 207] on icon "button" at bounding box center [442, 204] width 13 height 13
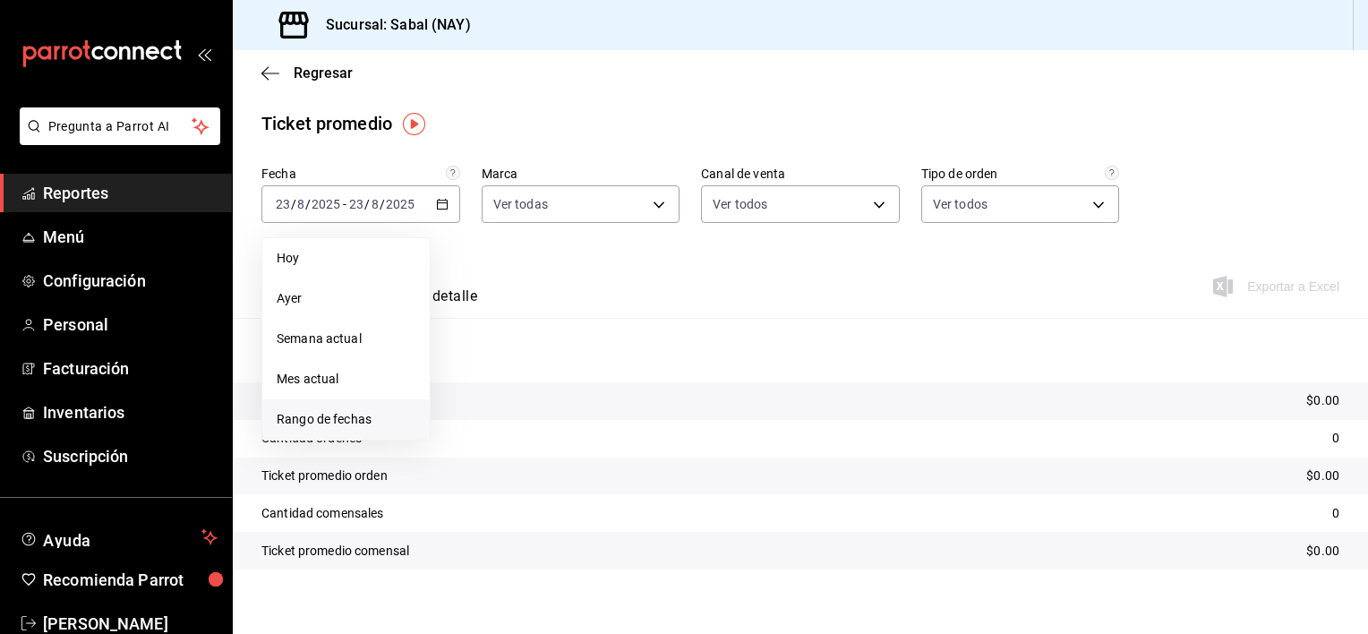
click at [347, 423] on span "Rango de fechas" at bounding box center [346, 419] width 139 height 19
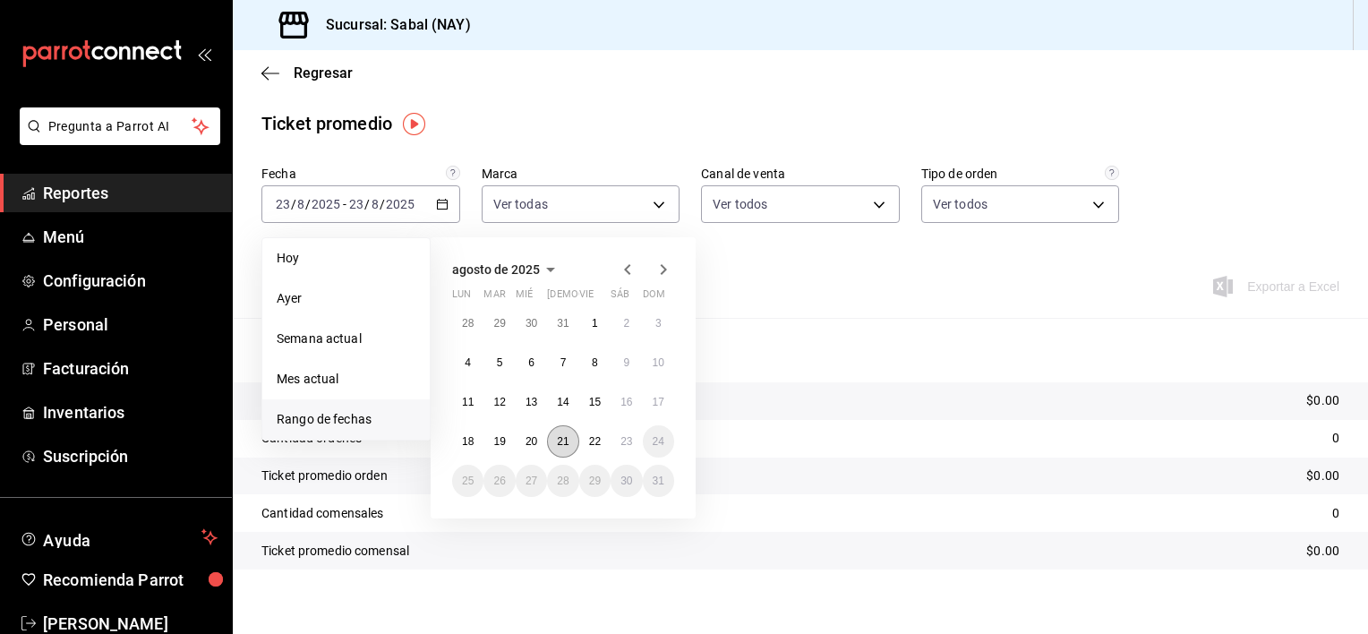
click at [556, 448] on button "21" at bounding box center [562, 441] width 31 height 32
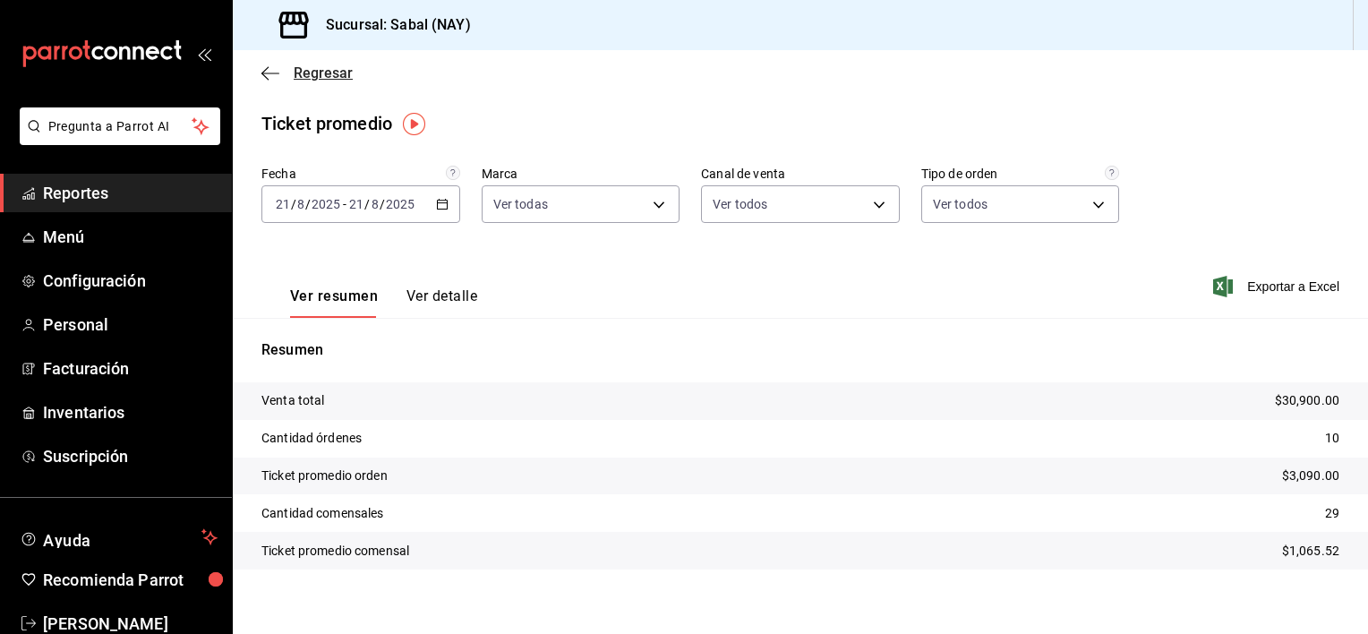
click at [269, 72] on icon "button" at bounding box center [270, 73] width 18 height 16
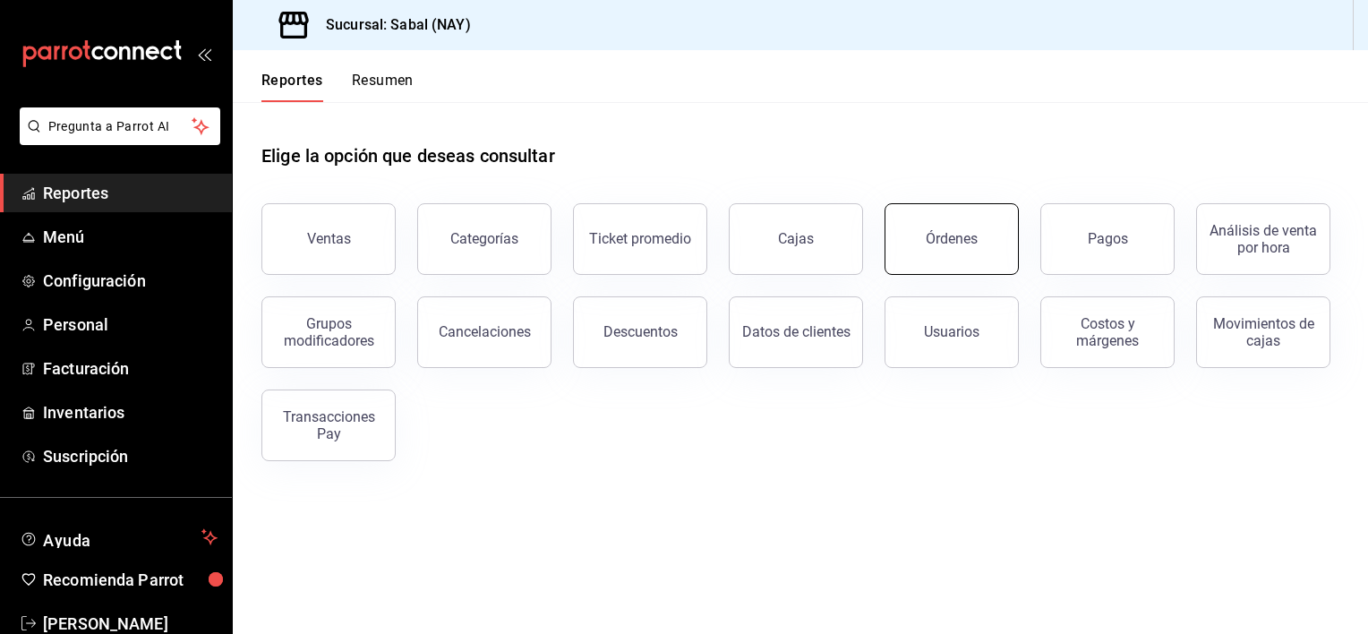
click at [952, 256] on button "Órdenes" at bounding box center [951, 239] width 134 height 72
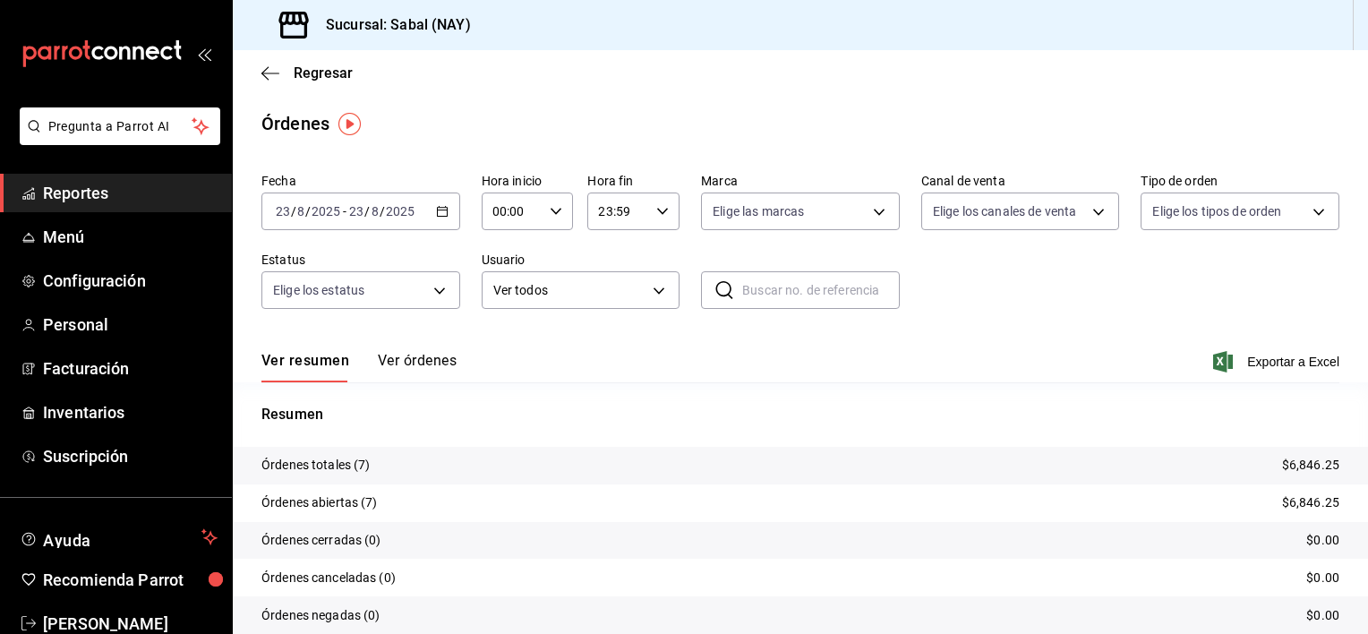
click at [402, 361] on button "Ver órdenes" at bounding box center [417, 367] width 79 height 30
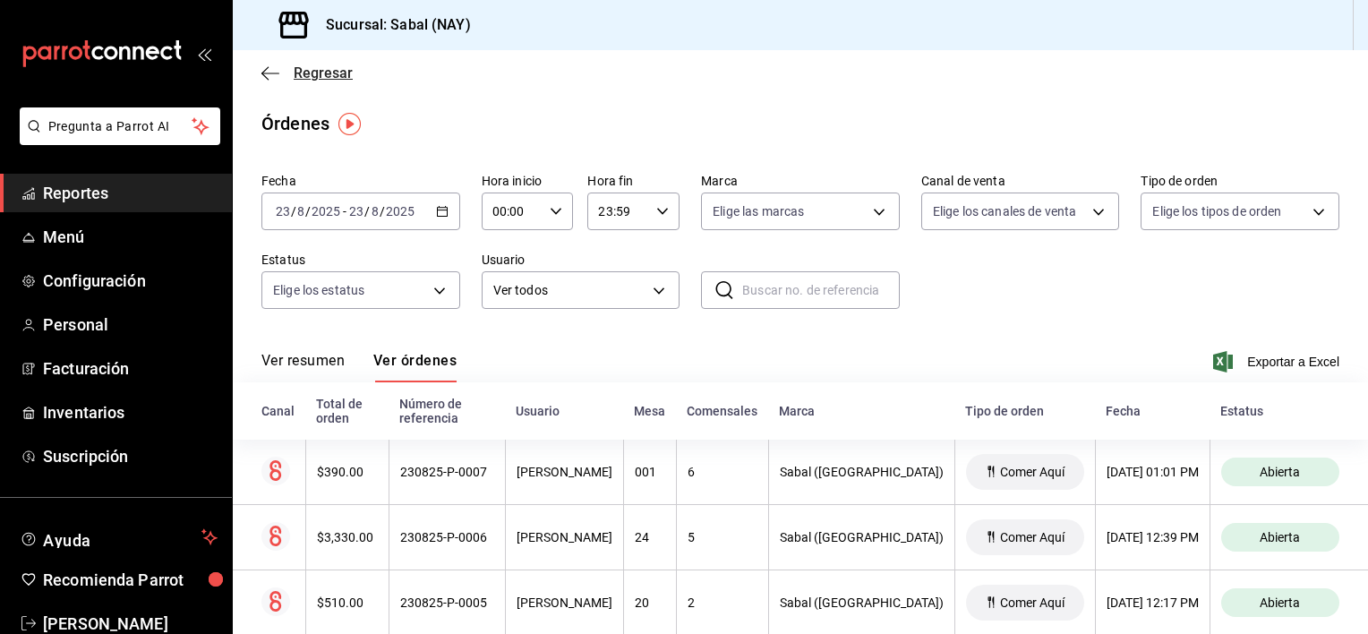
click at [269, 70] on icon "button" at bounding box center [270, 73] width 18 height 16
